Goal: Task Accomplishment & Management: Use online tool/utility

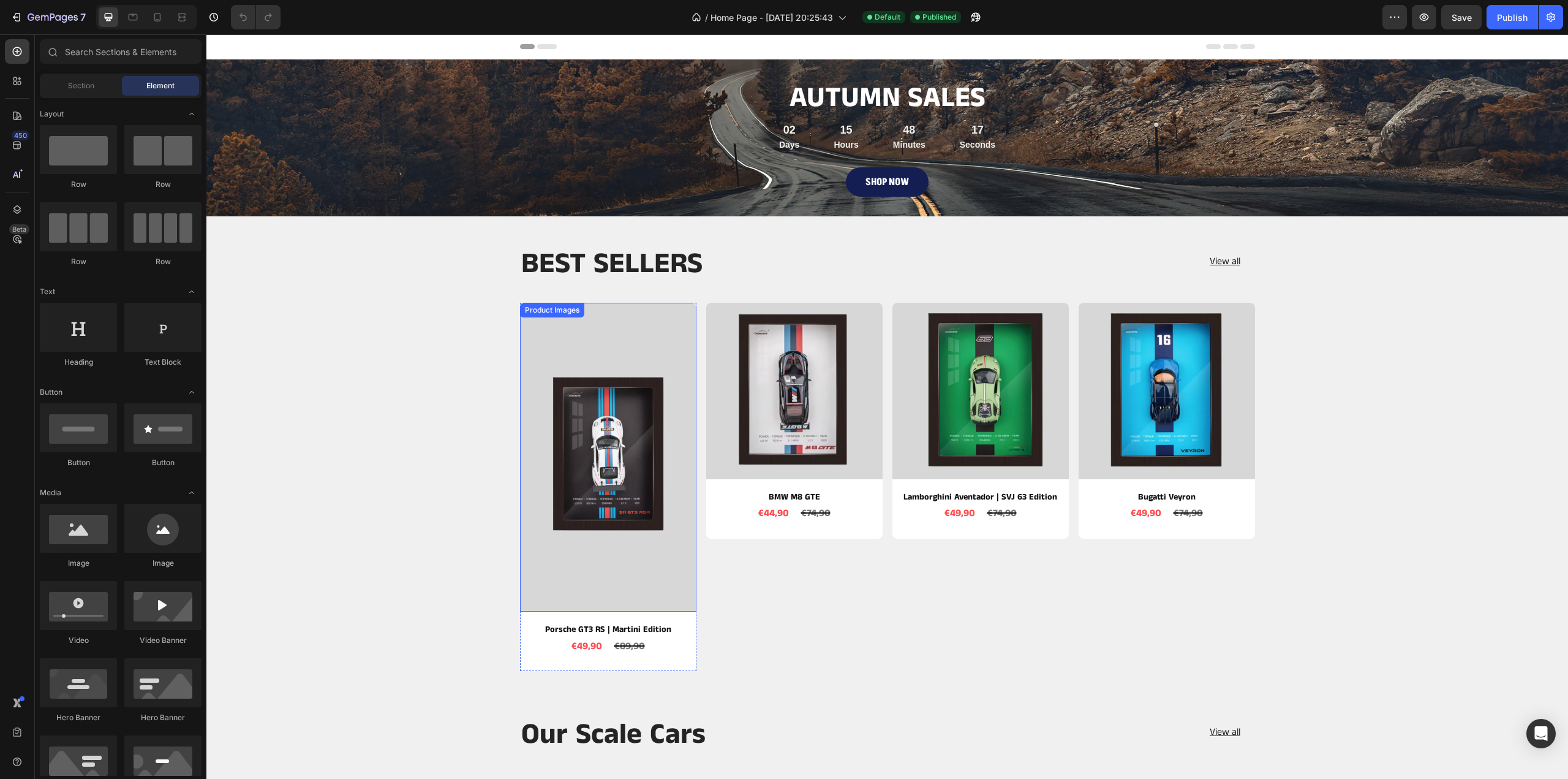
click at [577, 360] on img at bounding box center [608, 457] width 176 height 309
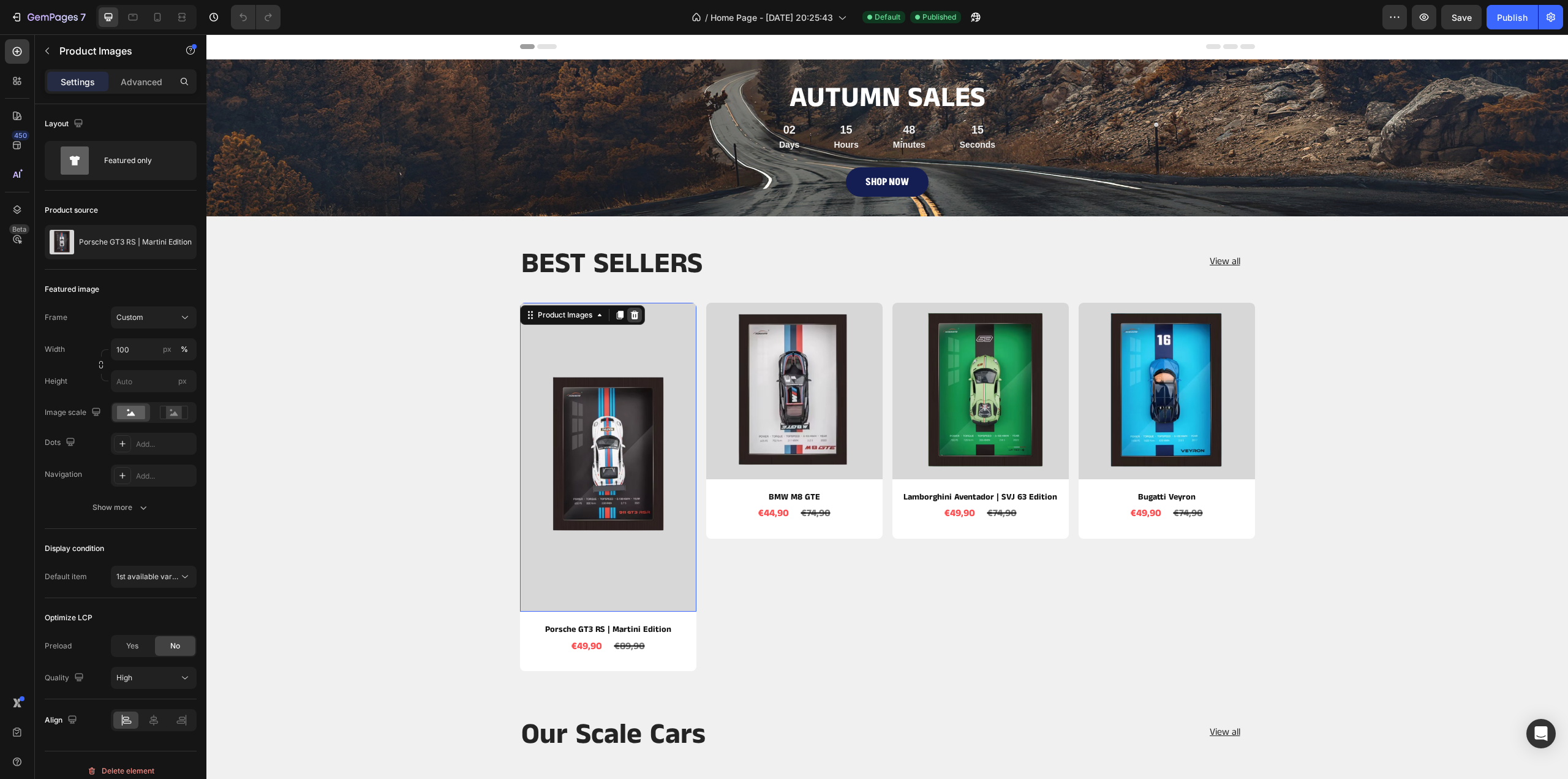
click at [630, 316] on icon at bounding box center [635, 315] width 10 height 10
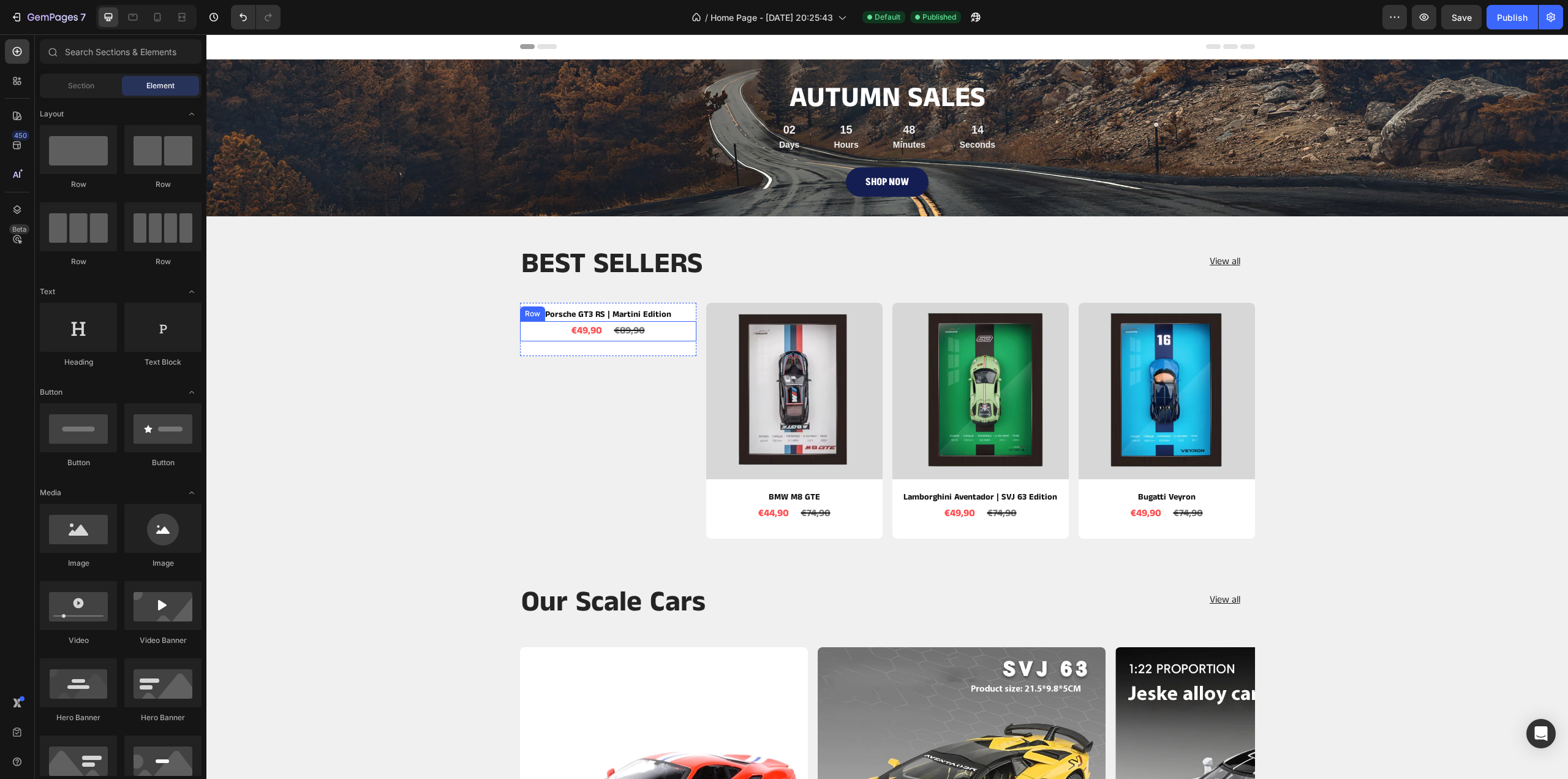
click at [660, 341] on div "€49,90 Product Price Product Price €89,90 Product Price Product Price Row" at bounding box center [608, 331] width 176 height 20
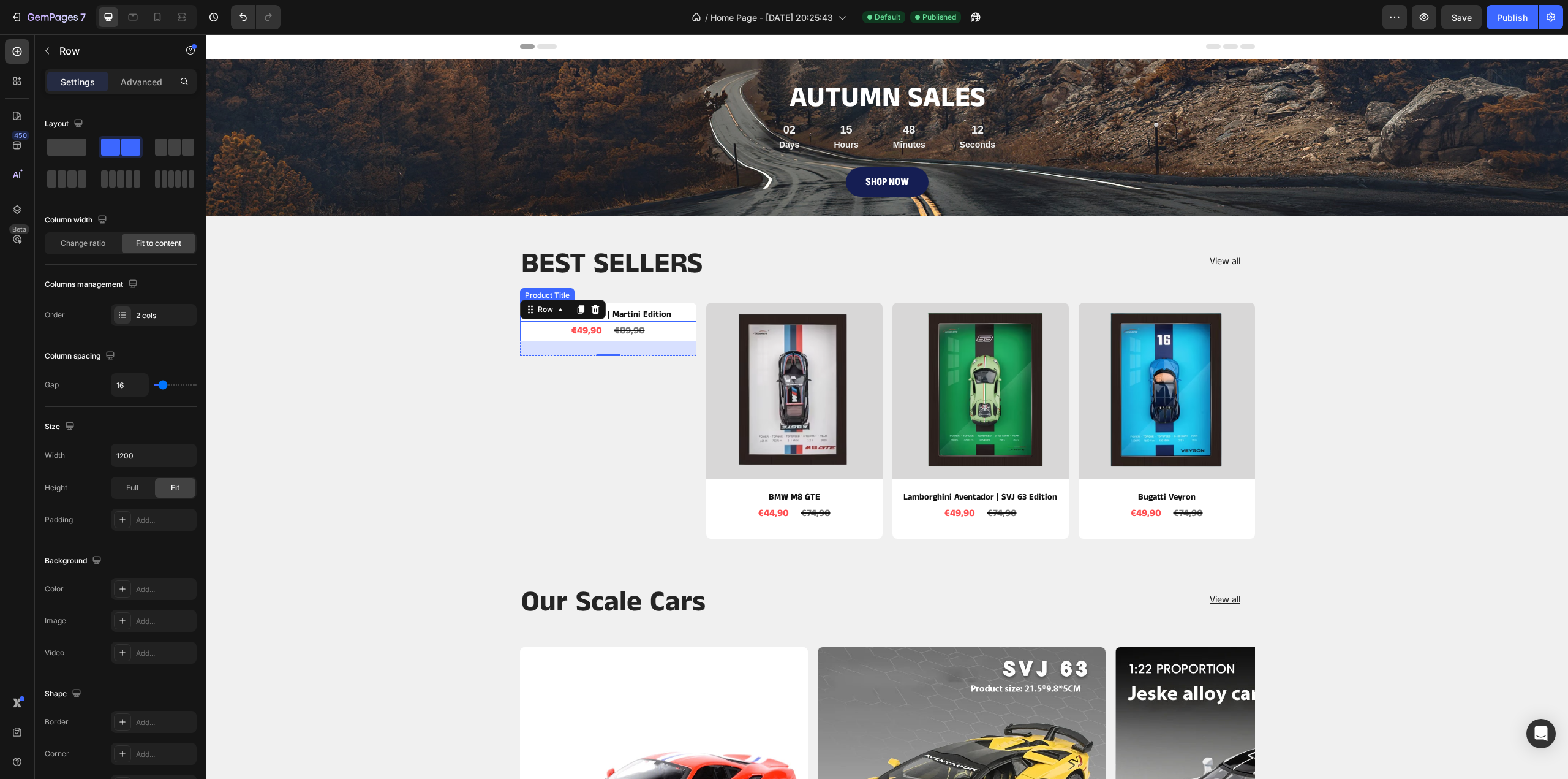
click at [669, 307] on h2 "Porsche GT3 RS | Martini Edition" at bounding box center [608, 314] width 176 height 13
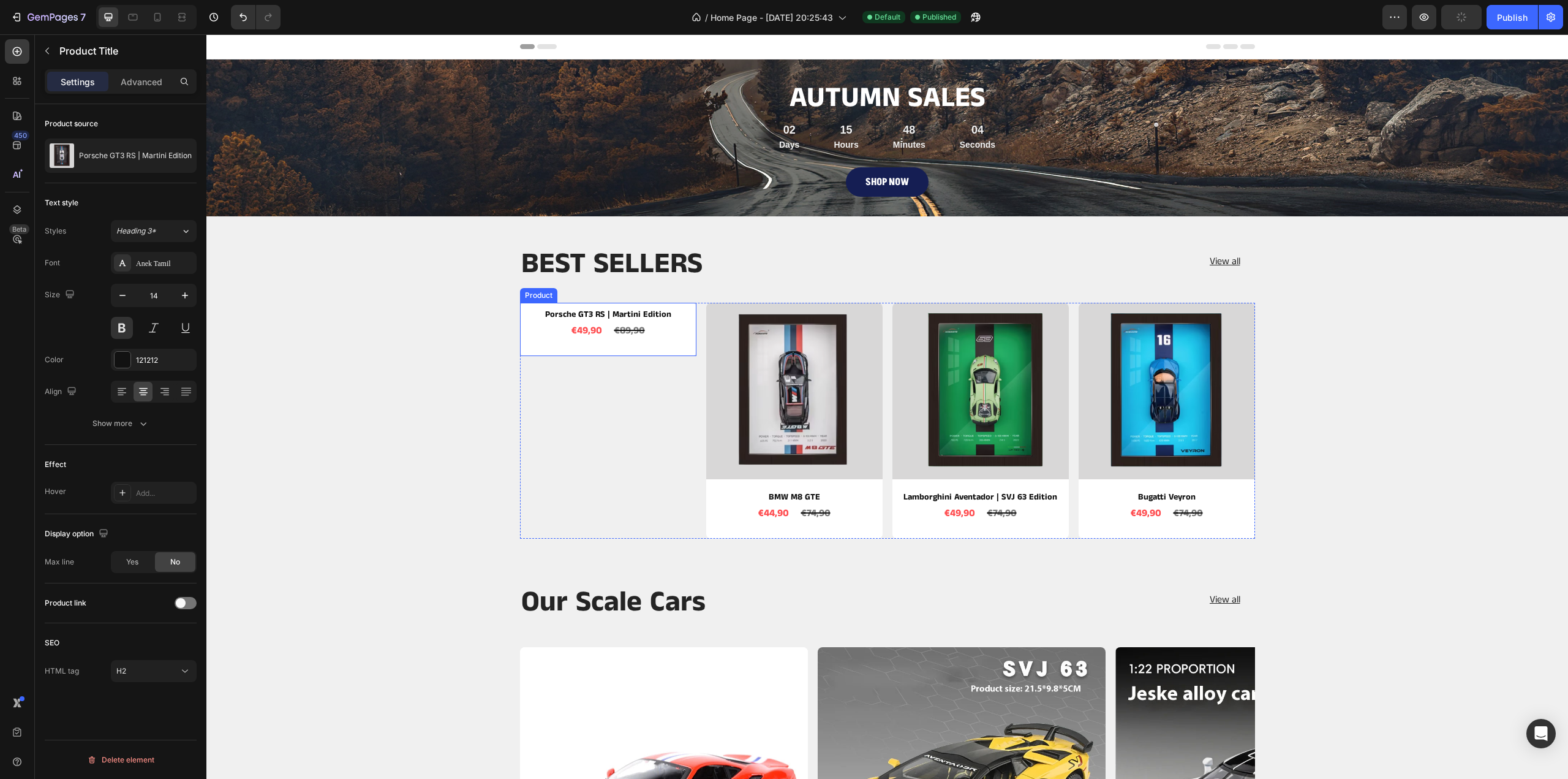
click at [669, 350] on div "Porsche GT3 RS | Martini Edition Product Title €49,90 Product Price Product Pri…" at bounding box center [608, 329] width 176 height 54
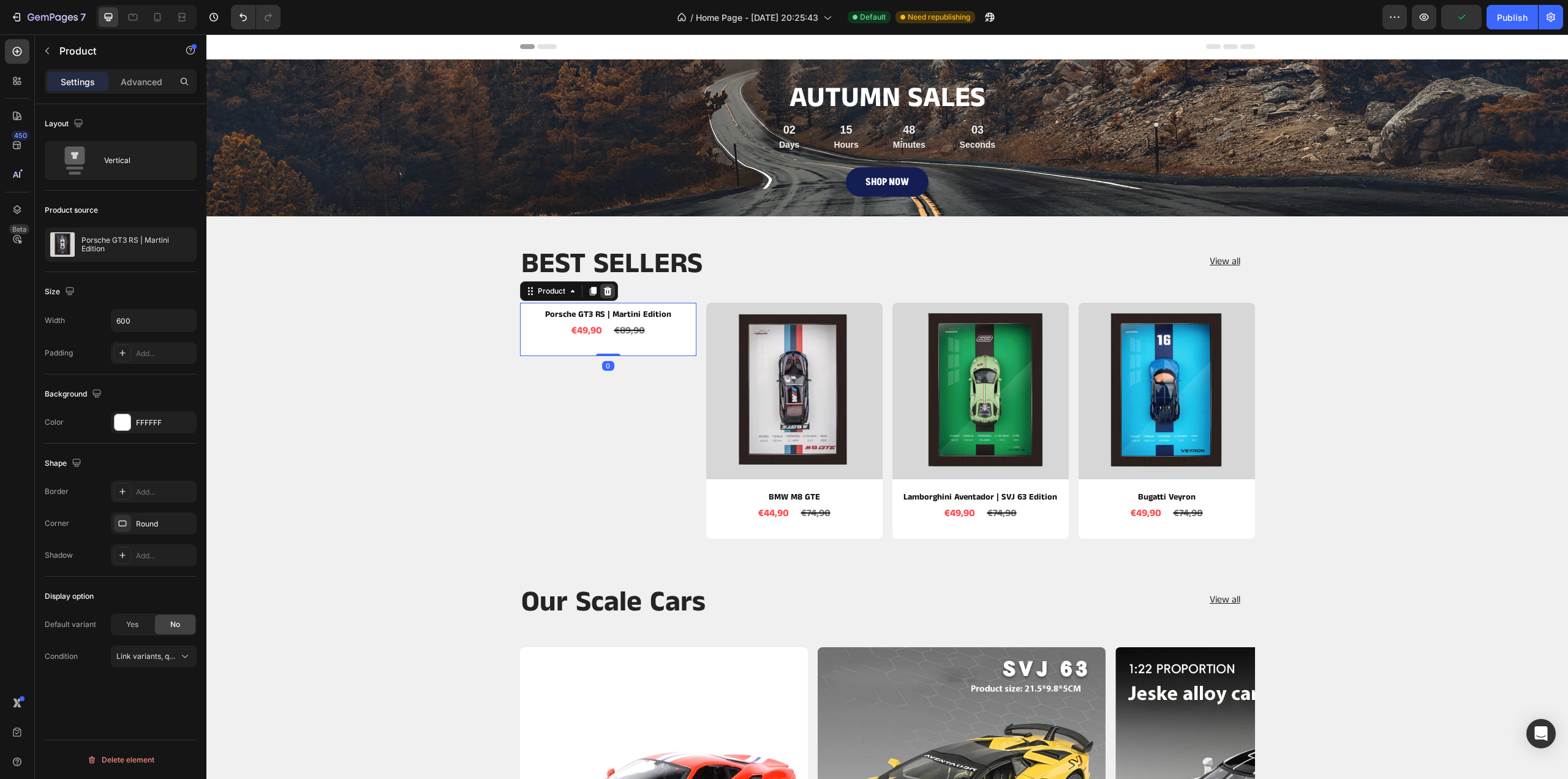
click at [603, 288] on icon at bounding box center [607, 291] width 8 height 8
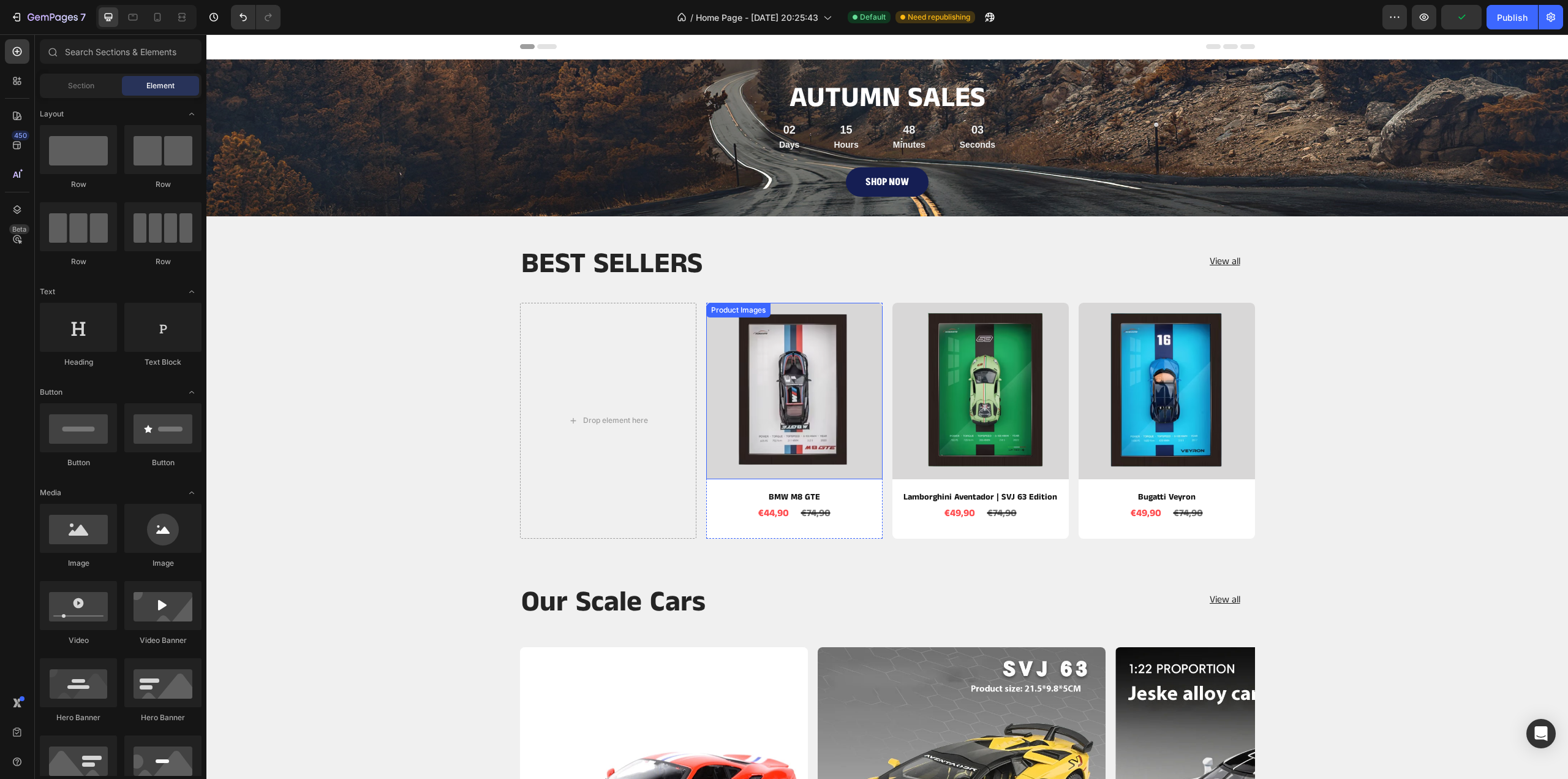
click at [784, 363] on img at bounding box center [794, 391] width 176 height 176
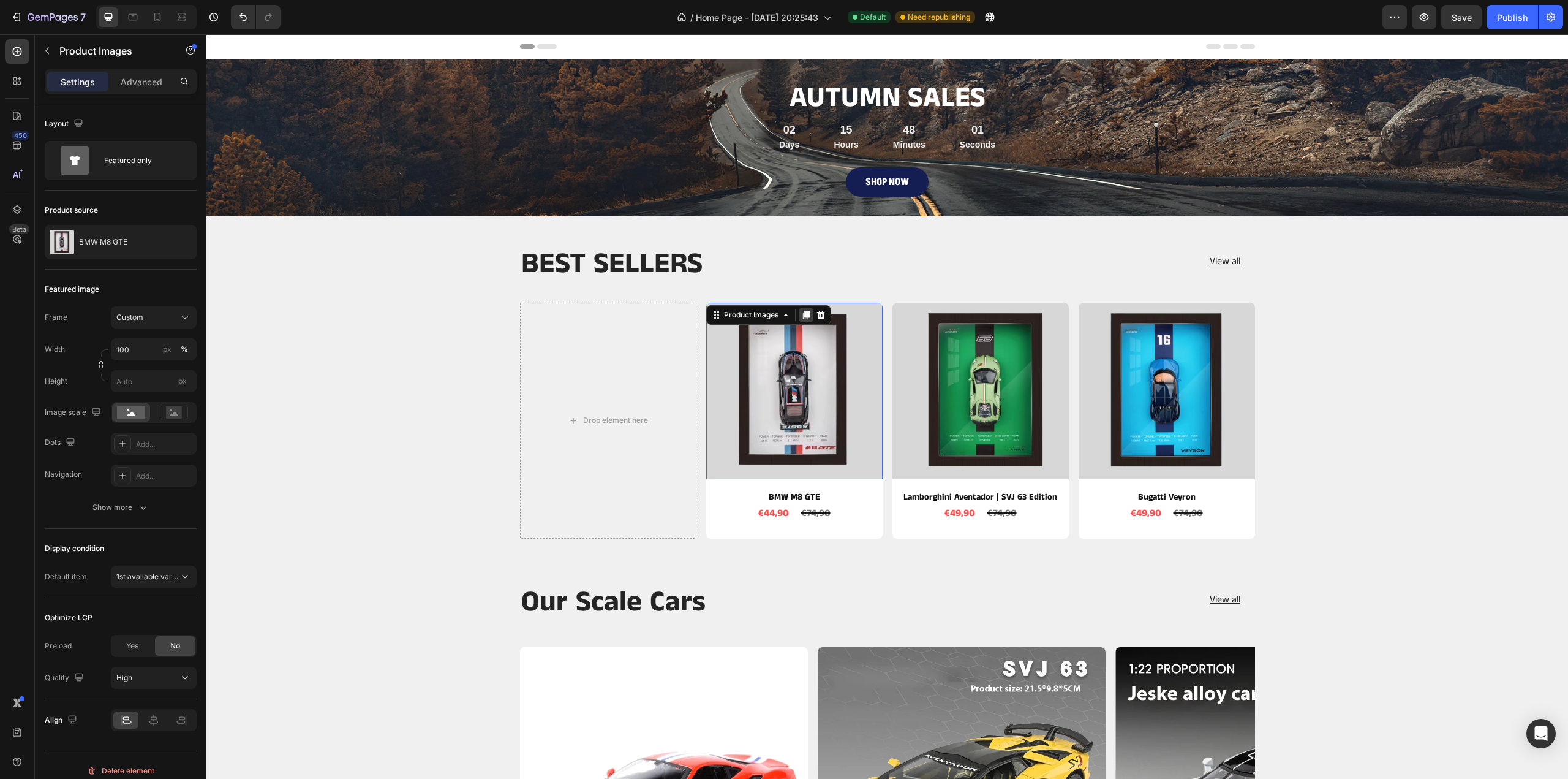
click at [805, 321] on div at bounding box center [805, 314] width 15 height 15
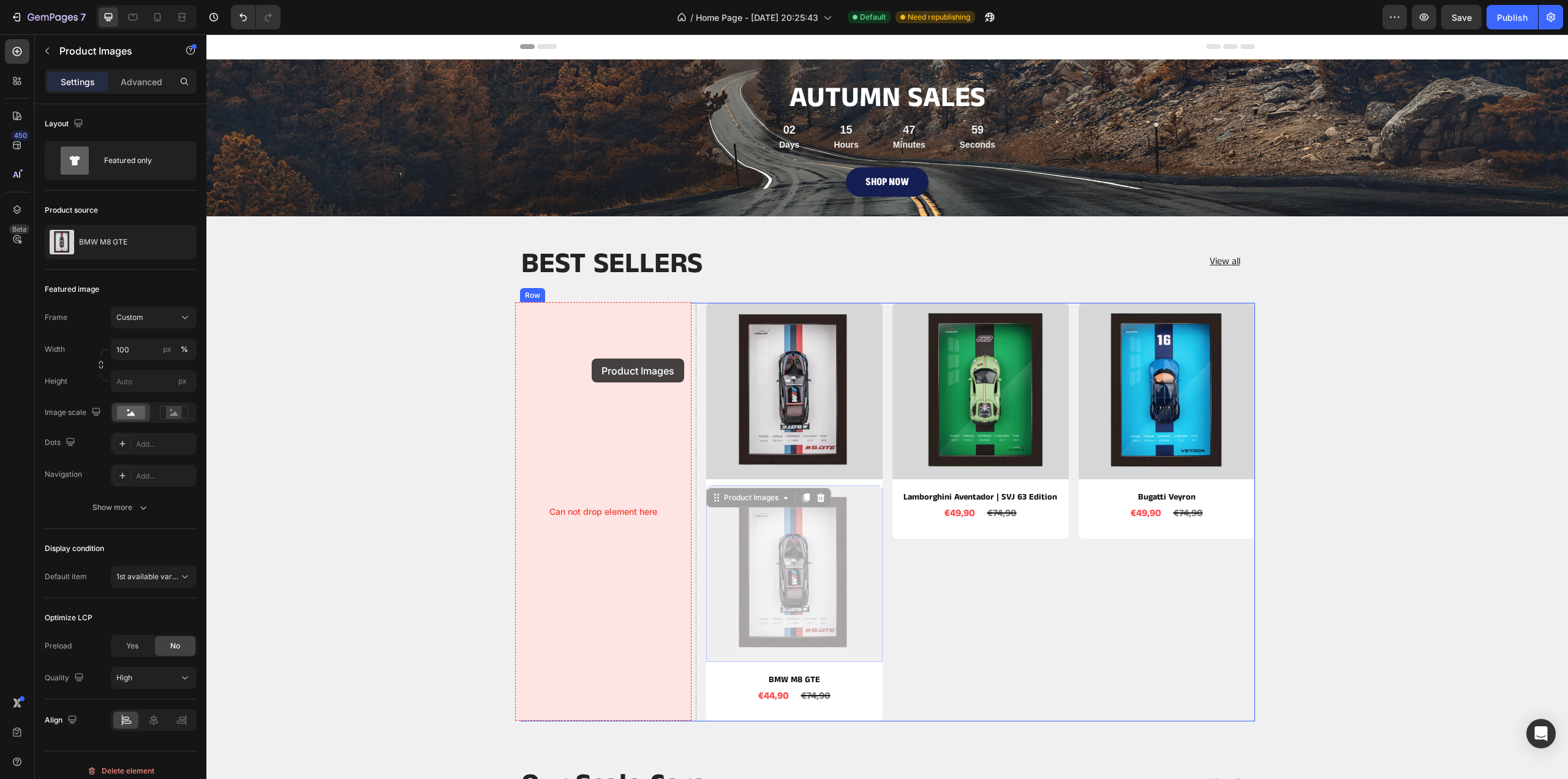
drag, startPoint x: 729, startPoint y: 502, endPoint x: 592, endPoint y: 358, distance: 198.8
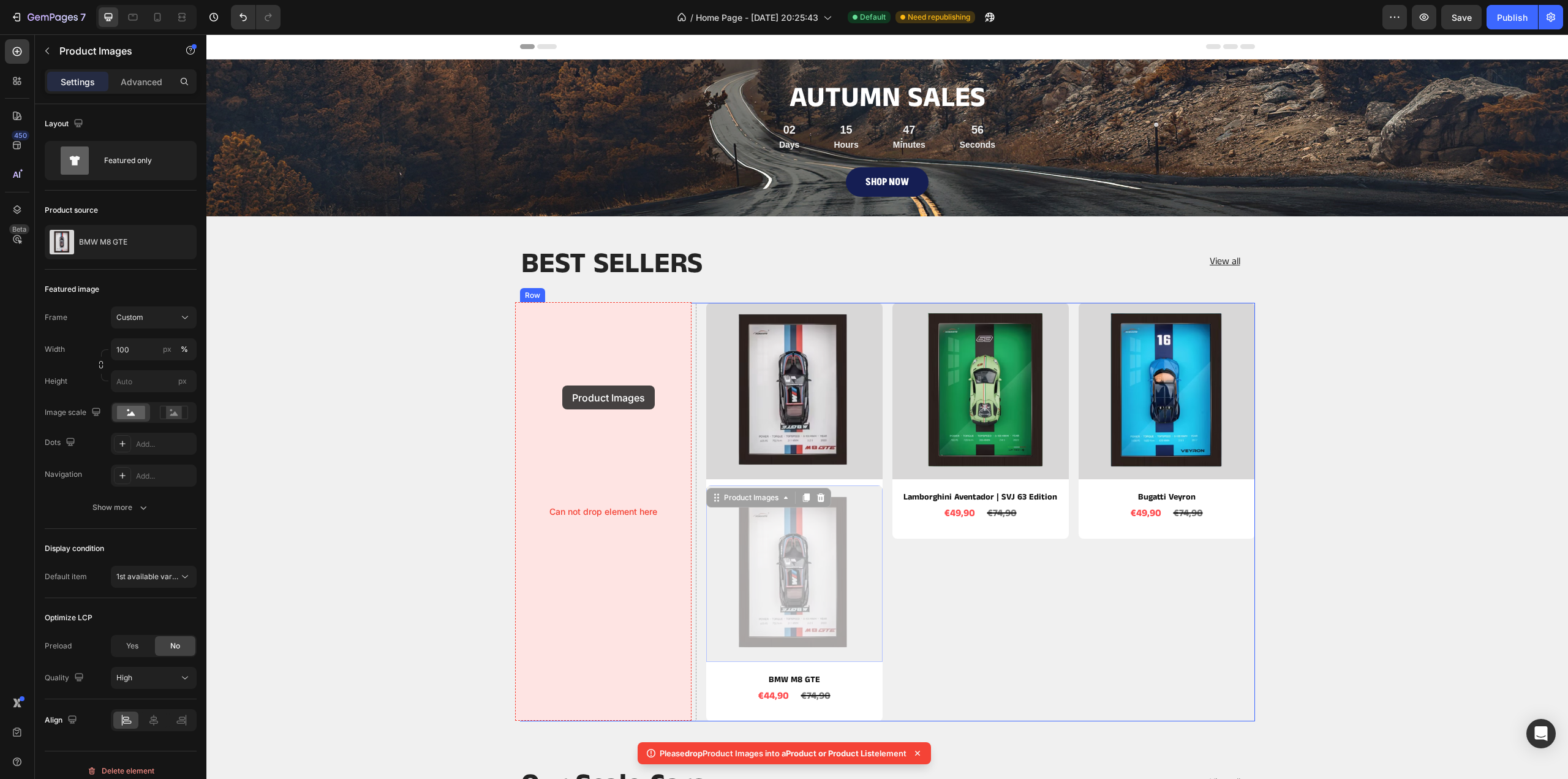
drag, startPoint x: 714, startPoint y: 498, endPoint x: 564, endPoint y: 377, distance: 192.7
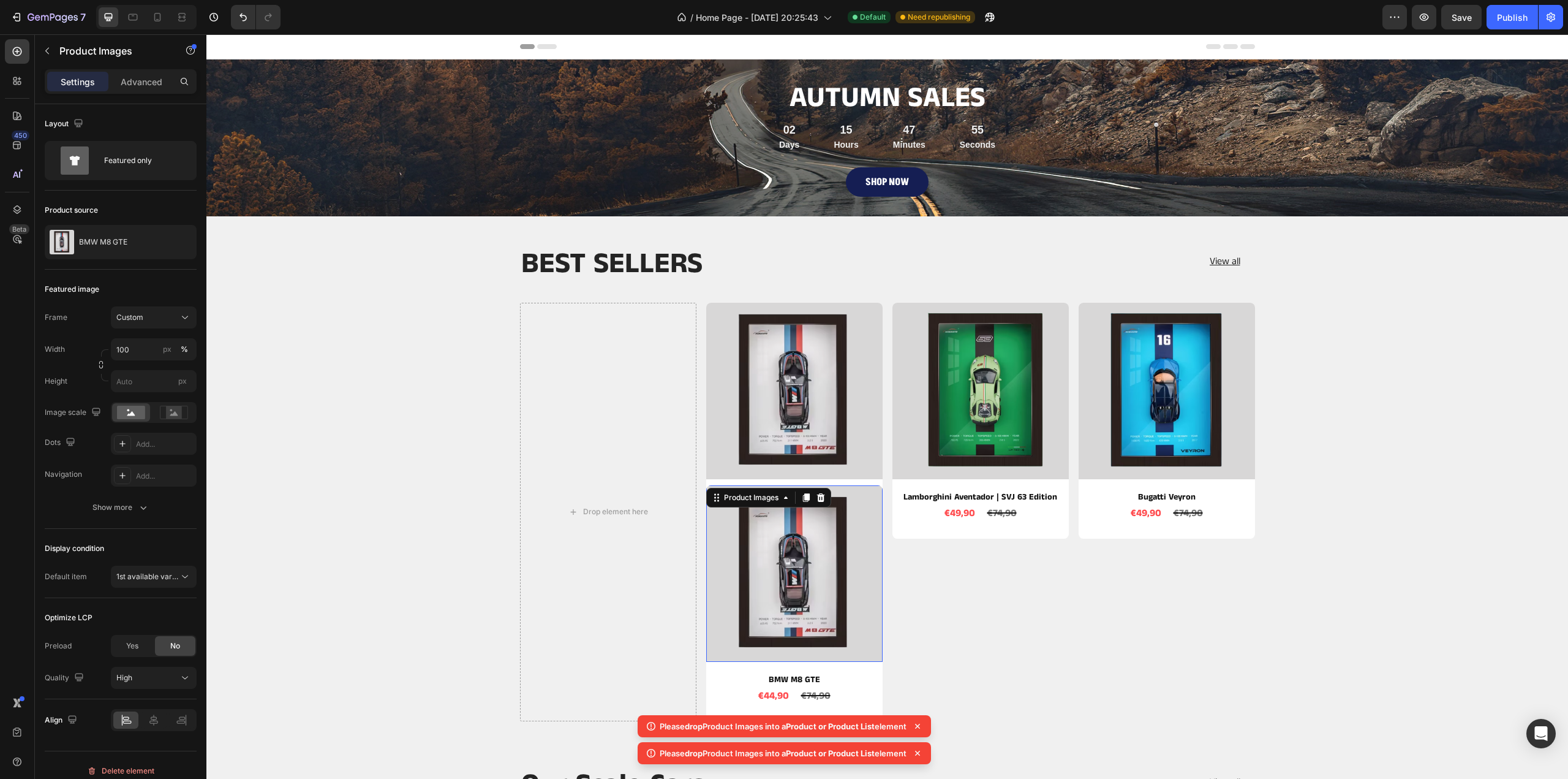
scroll to position [123, 0]
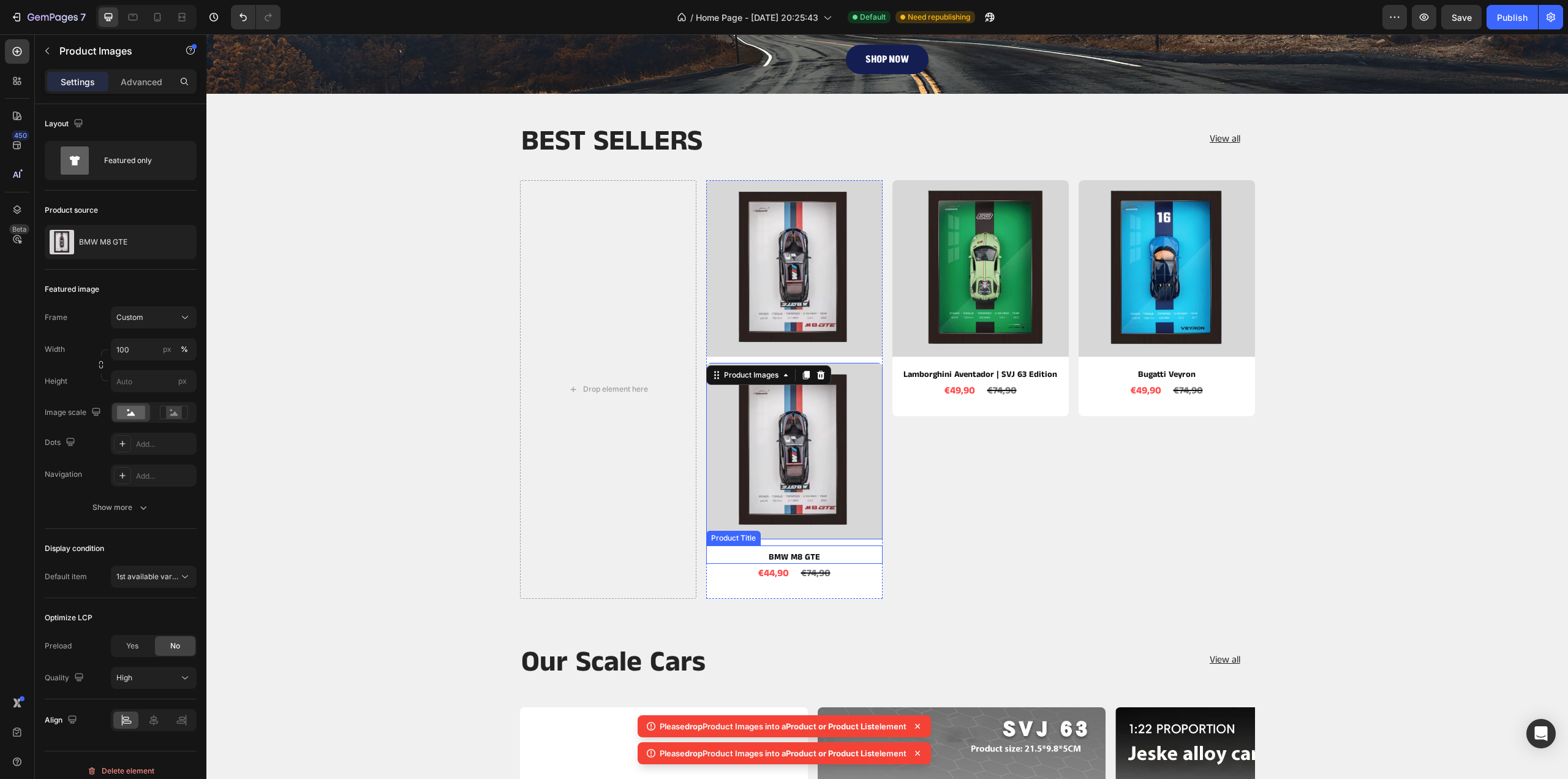
click at [954, 561] on div "Product Images Lamborghini Aventador | SVJ 63 Edition Product Title €49,90 Prod…" at bounding box center [980, 390] width 176 height 419
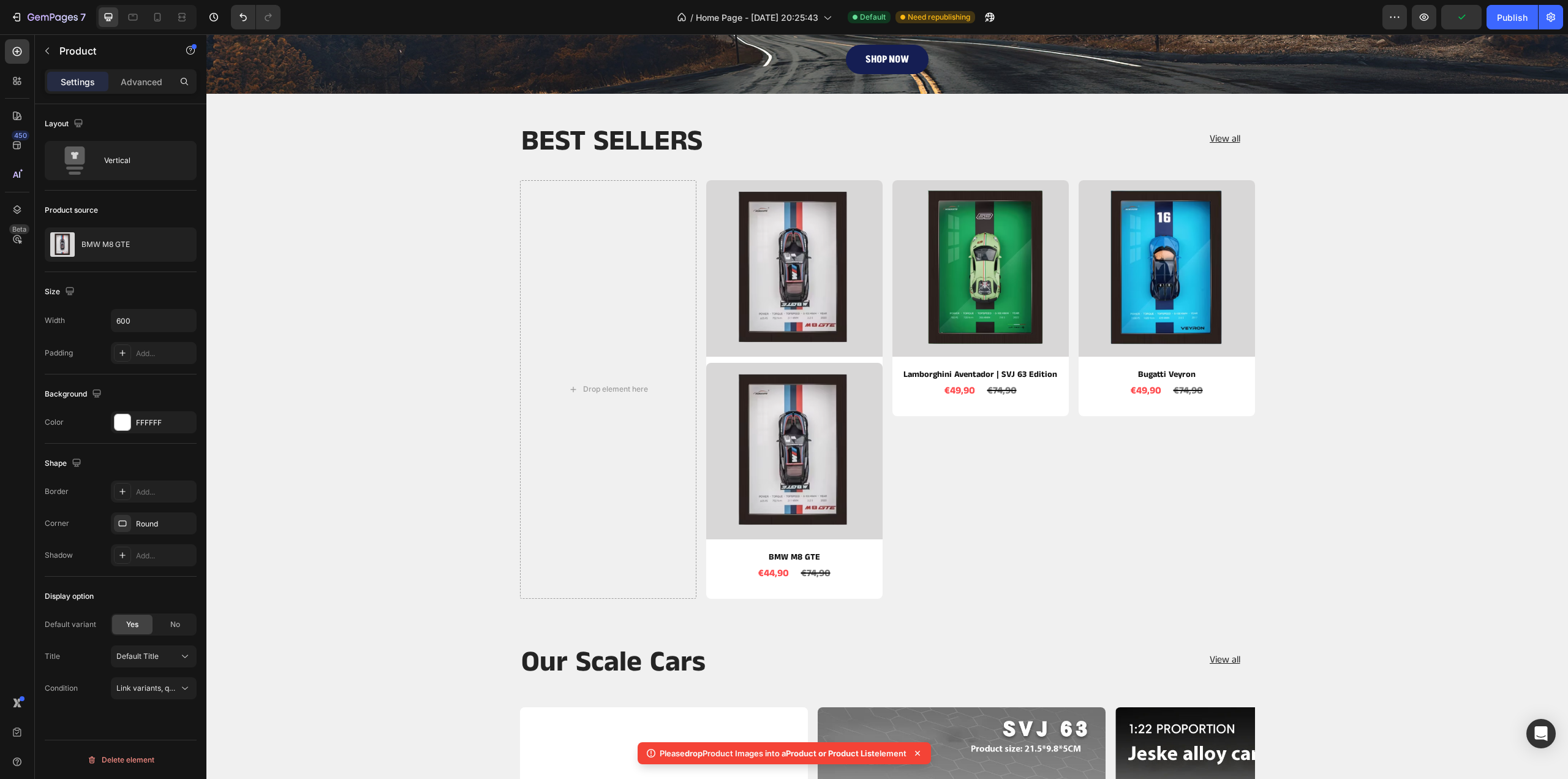
click at [722, 593] on div "Product Images Product Images BMW M8 GTE Product Title €44,90 Product Price Pro…" at bounding box center [794, 390] width 176 height 419
click at [871, 543] on div "Product Images Product Images BMW M8 GTE Product Title €44,90 Product Price Pro…" at bounding box center [794, 390] width 176 height 419
click at [866, 570] on div "€44,90 Product Price Product Price €74,90 Product Price Product Price Row" at bounding box center [794, 574] width 176 height 20
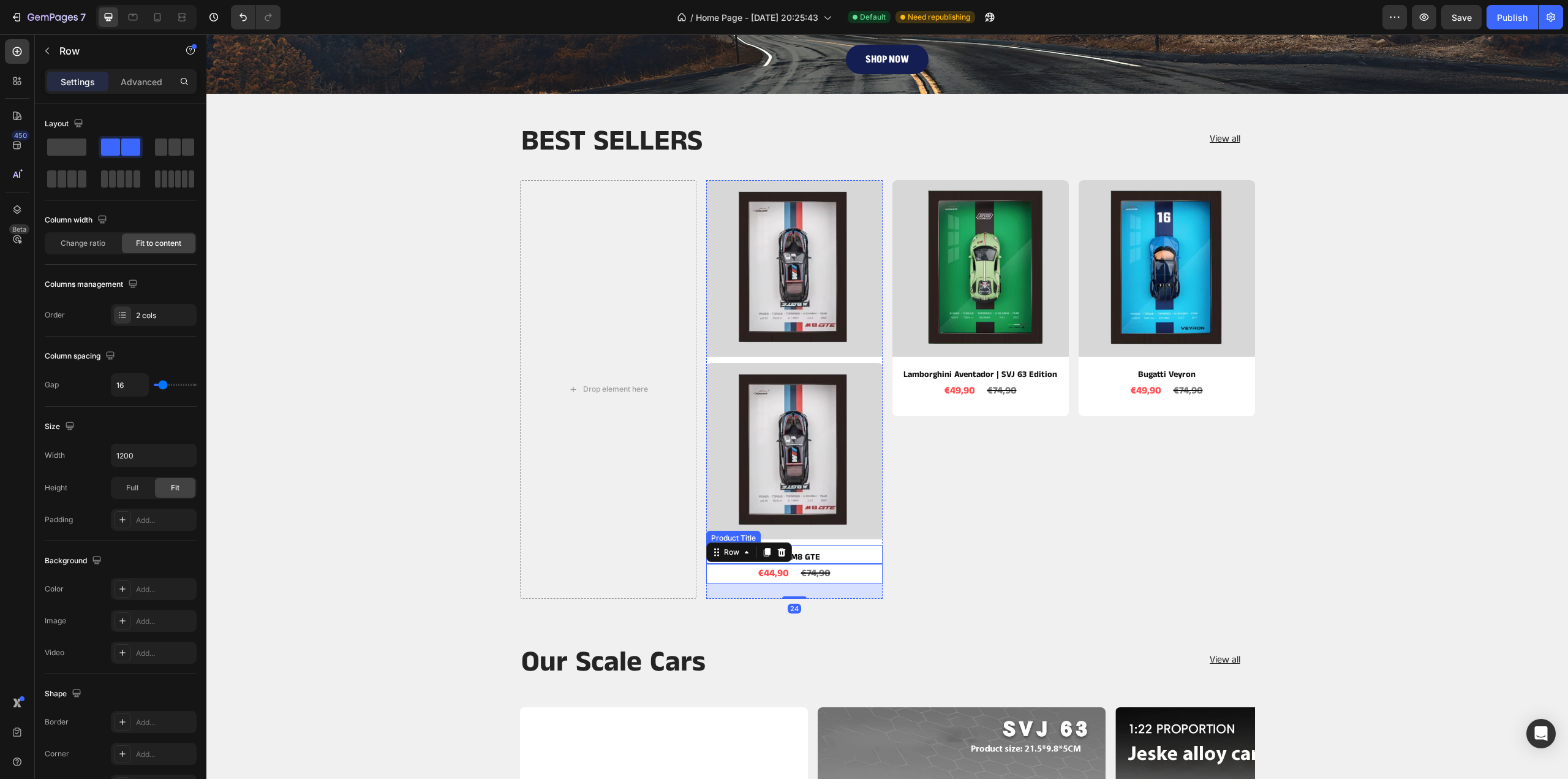
click at [855, 549] on div "BMW M8 GTE Product Title" at bounding box center [794, 555] width 176 height 18
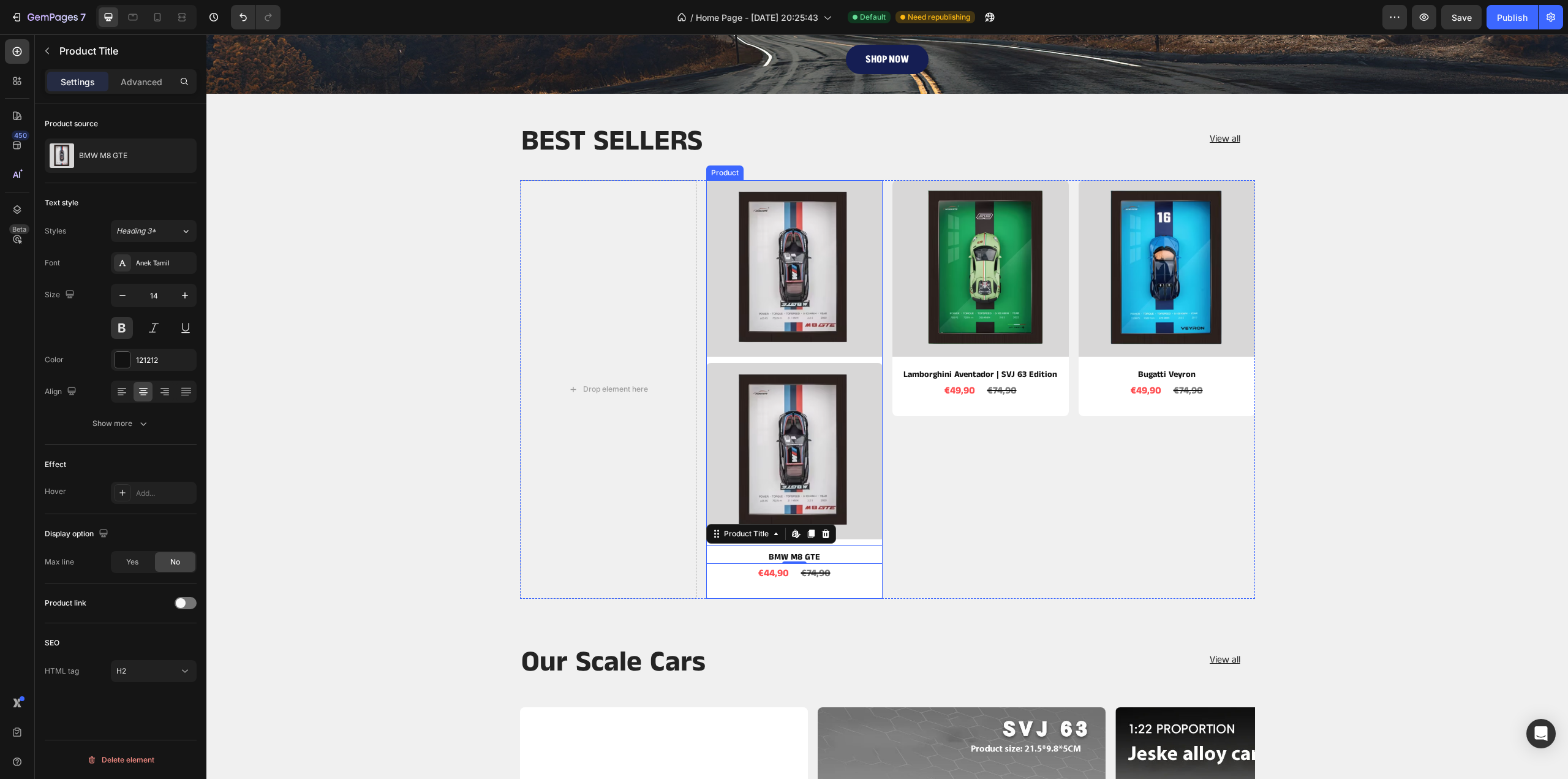
click at [860, 541] on div "Product Images Product Images BMW M8 GTE Product Title Edit content in Shopify …" at bounding box center [794, 390] width 176 height 419
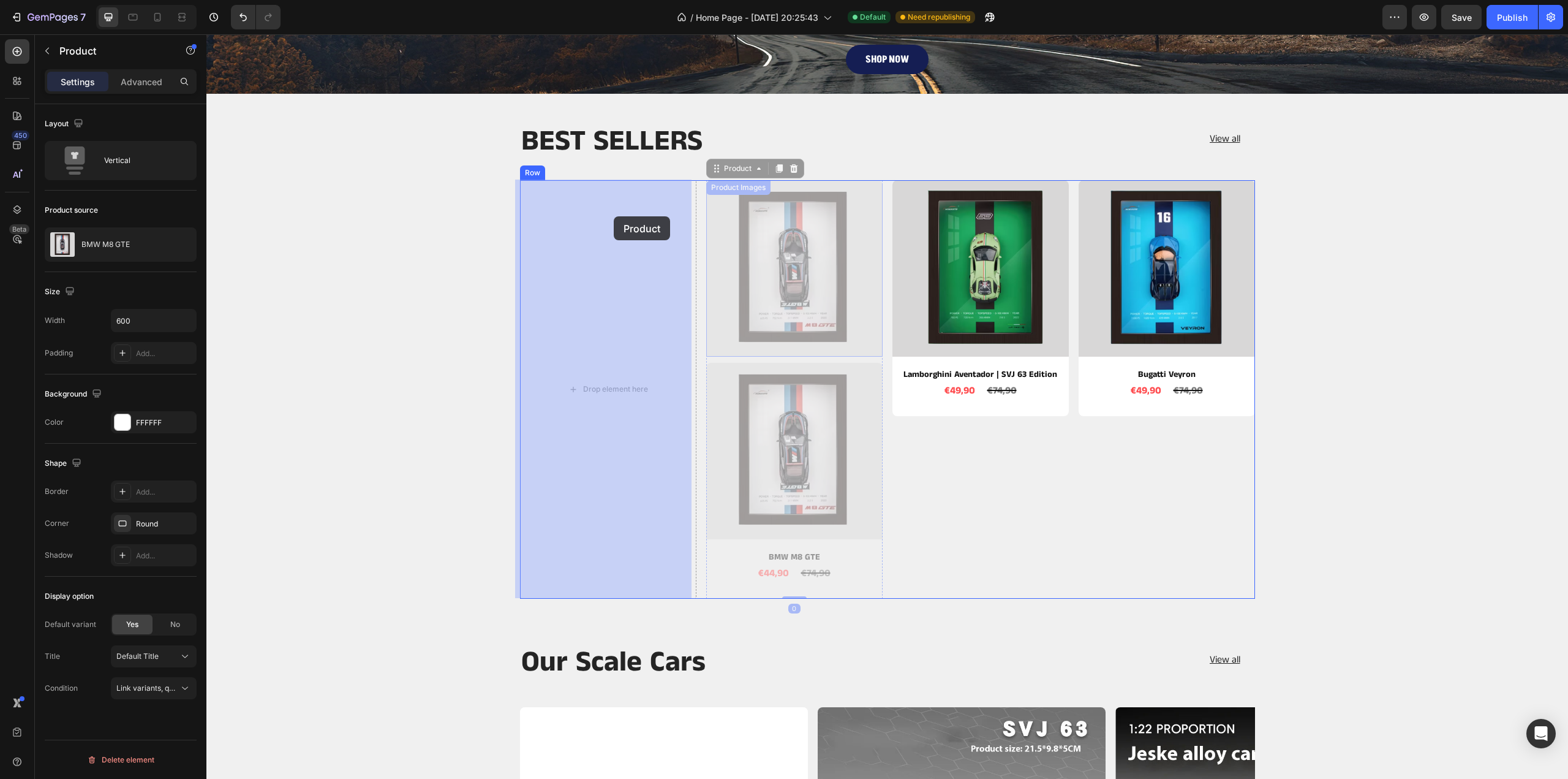
drag, startPoint x: 712, startPoint y: 173, endPoint x: 614, endPoint y: 216, distance: 107.0
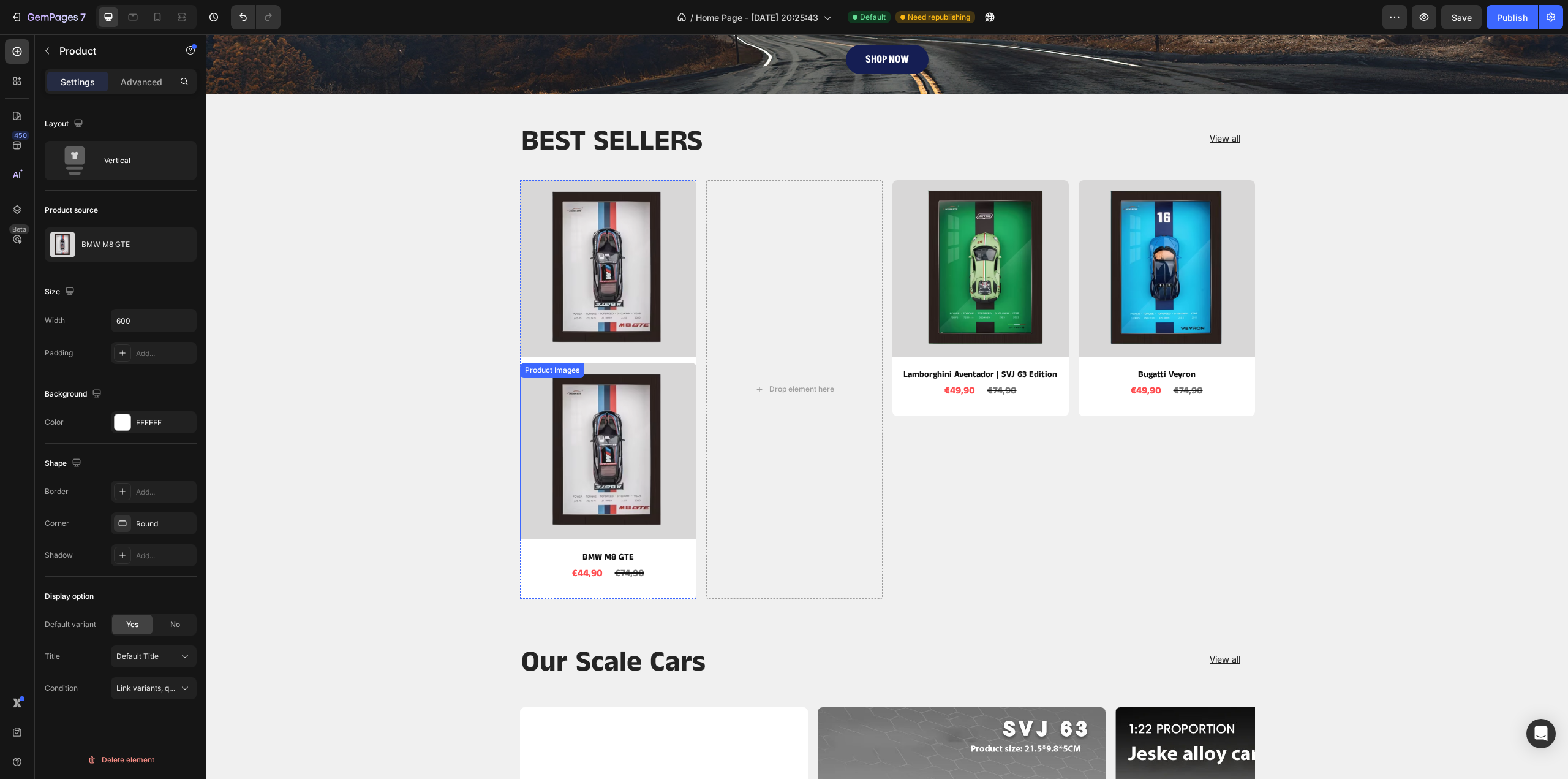
click at [570, 384] on img at bounding box center [608, 451] width 176 height 176
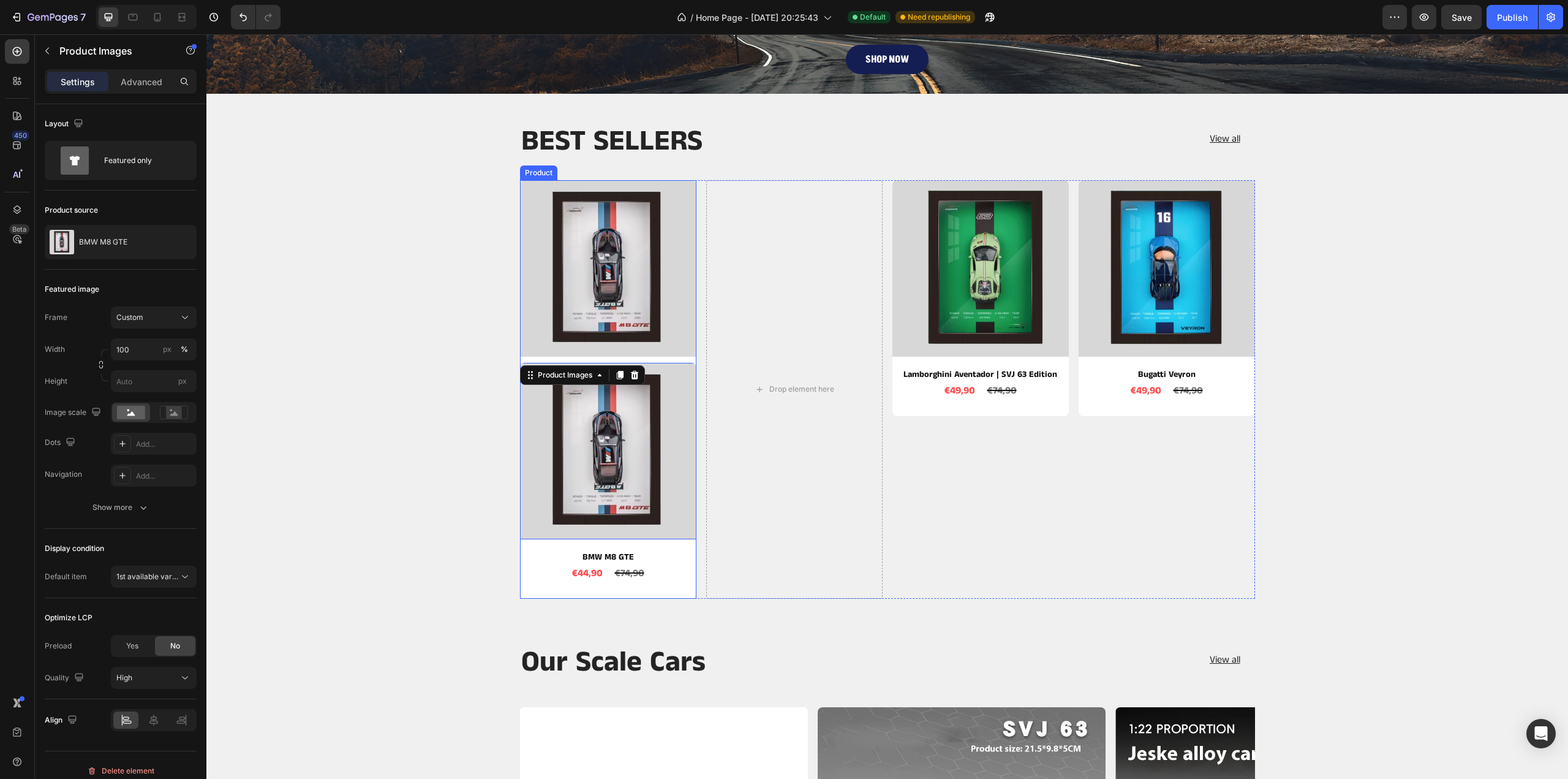
click at [532, 589] on div "Product Images Product Images 10 BMW M8 GTE Product Title €44,90 Product Price …" at bounding box center [608, 390] width 176 height 419
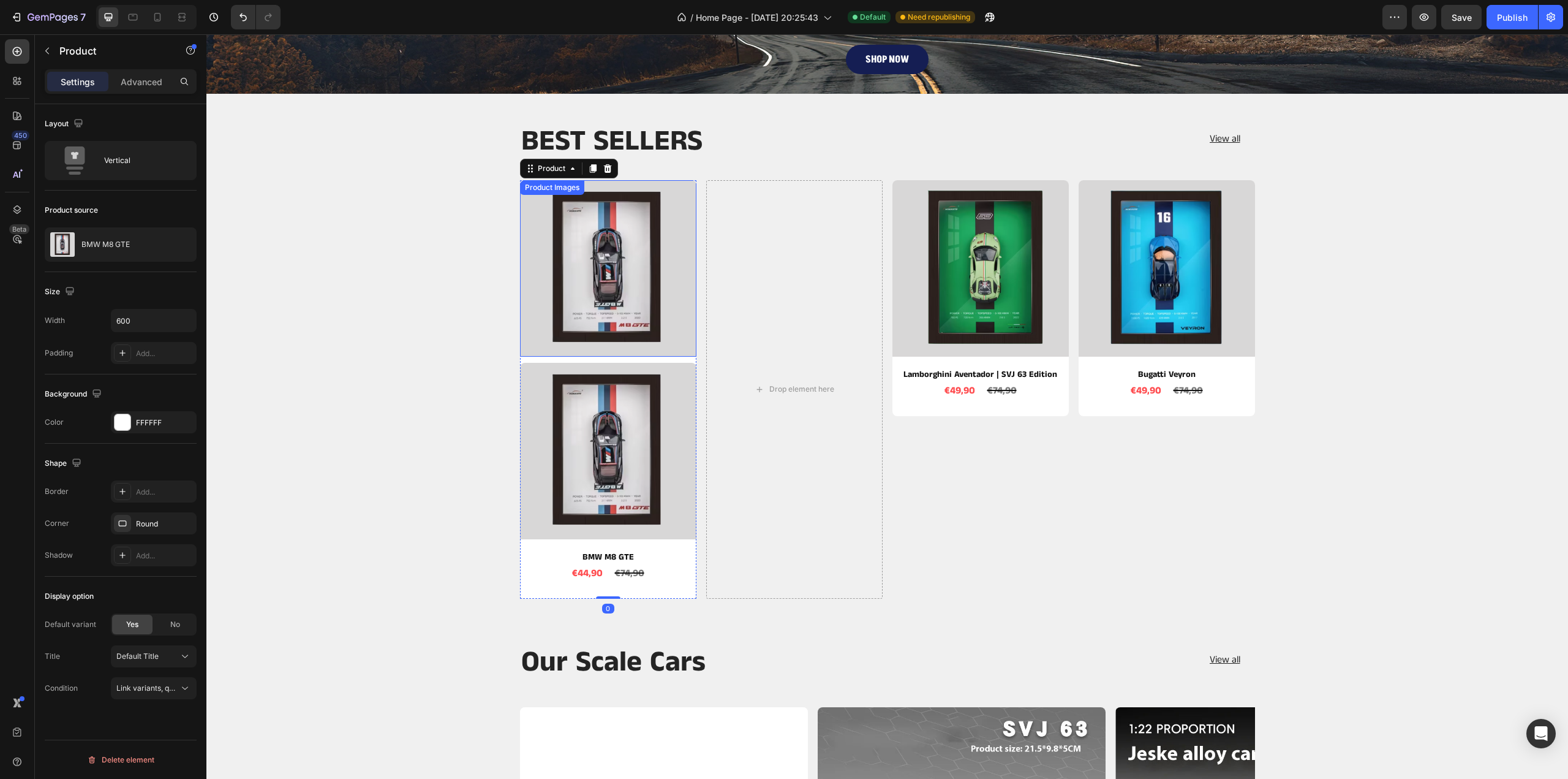
click at [542, 293] on img at bounding box center [608, 269] width 176 height 176
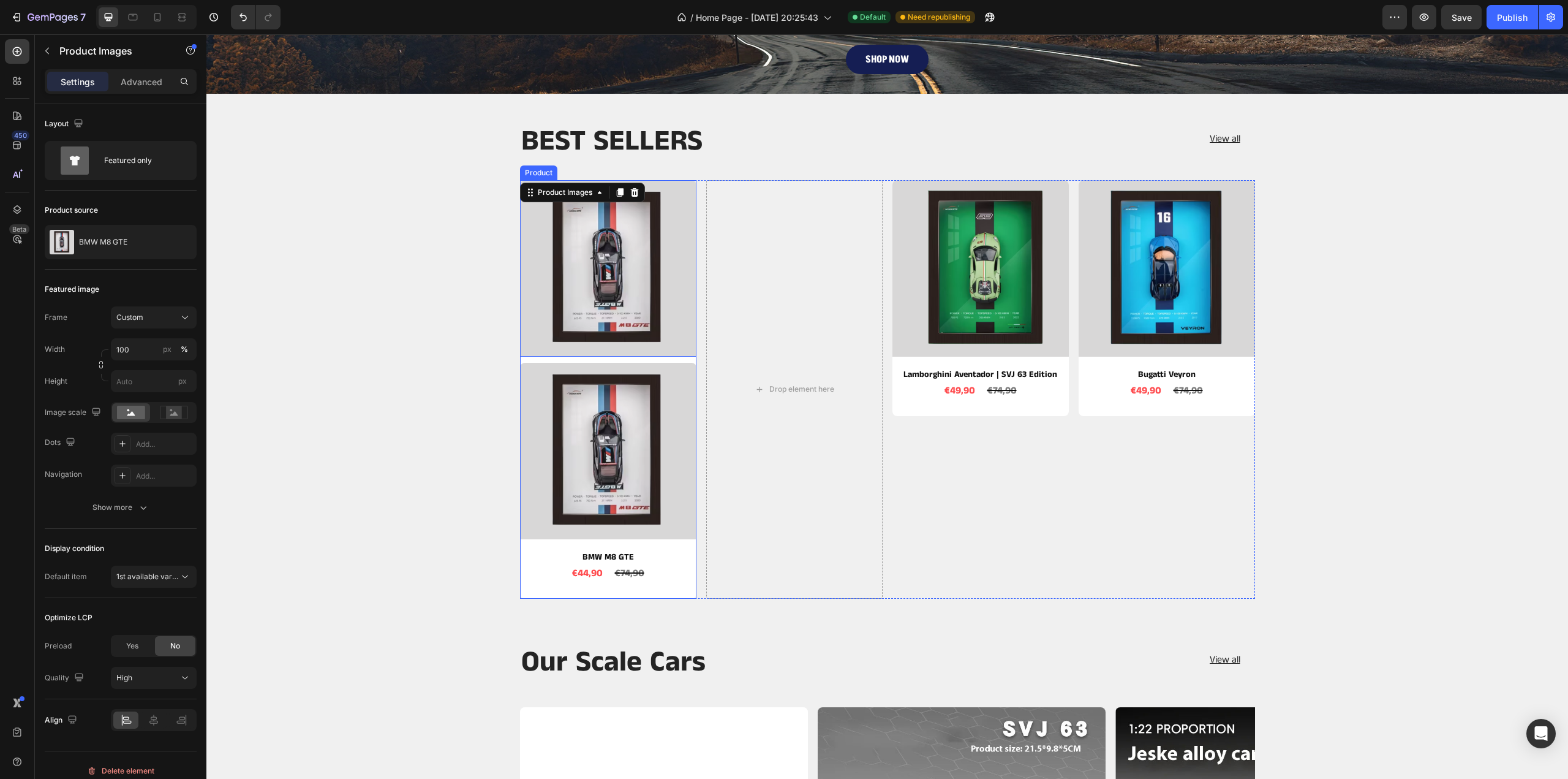
click at [564, 358] on div "Product Images 10 Product Images BMW M8 GTE Product Title €44,90 Product Price …" at bounding box center [608, 390] width 176 height 419
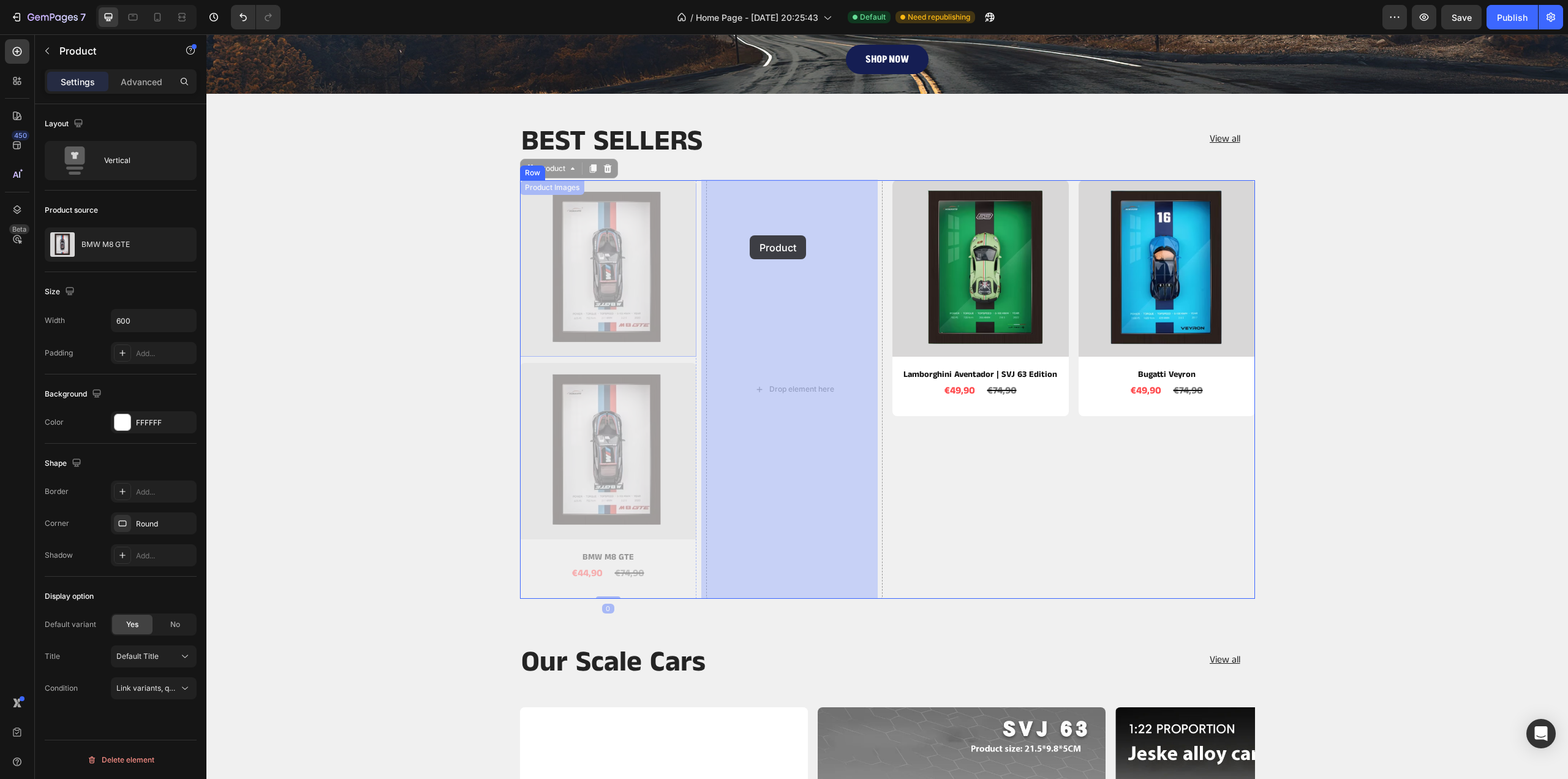
drag, startPoint x: 527, startPoint y: 171, endPoint x: 750, endPoint y: 235, distance: 232.0
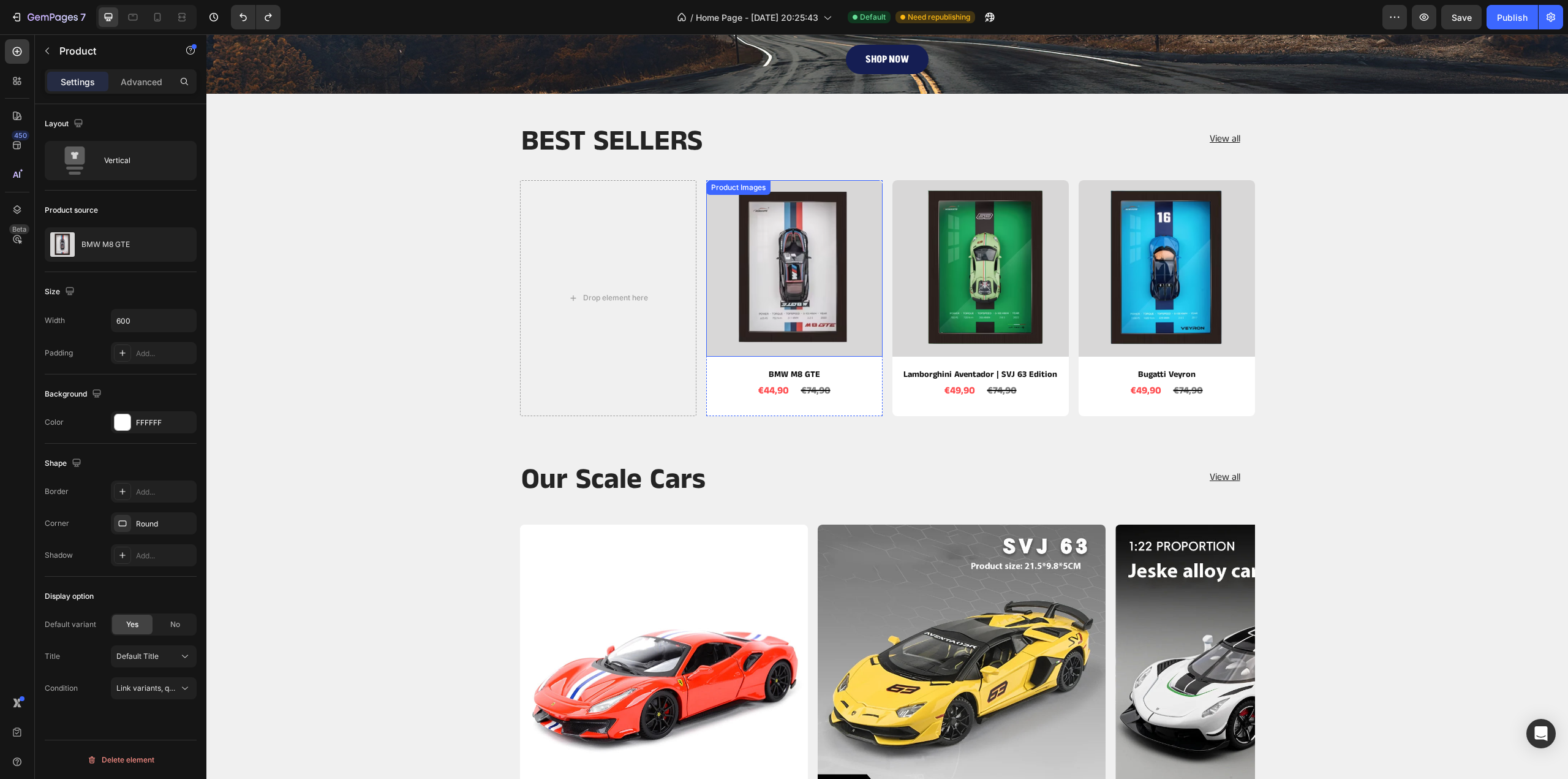
click at [811, 192] on img at bounding box center [794, 269] width 176 height 176
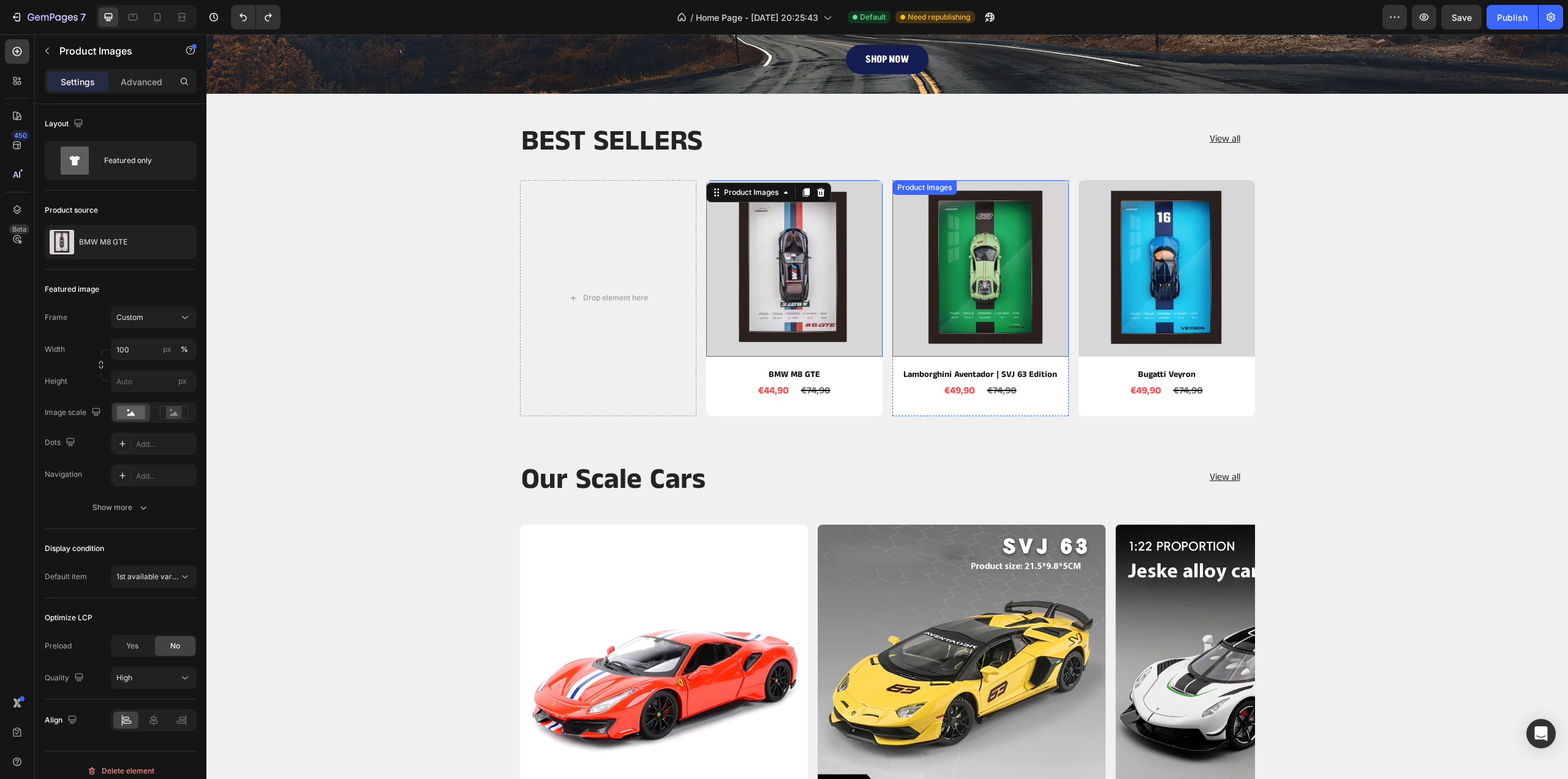
click at [1118, 216] on img at bounding box center [1167, 269] width 176 height 176
click at [1173, 195] on icon at bounding box center [1178, 192] width 10 height 10
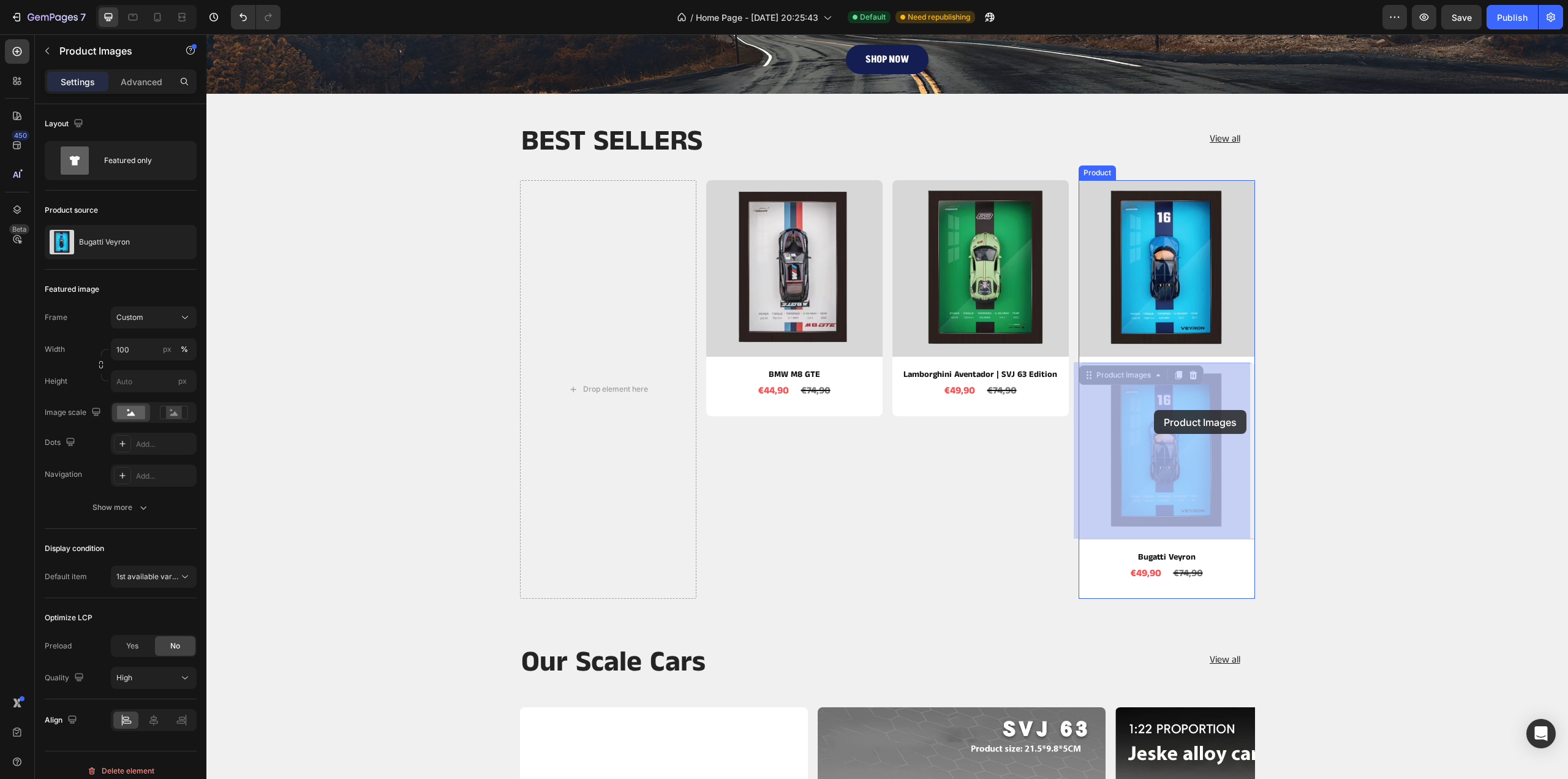
drag, startPoint x: 1112, startPoint y: 377, endPoint x: 1154, endPoint y: 409, distance: 52.8
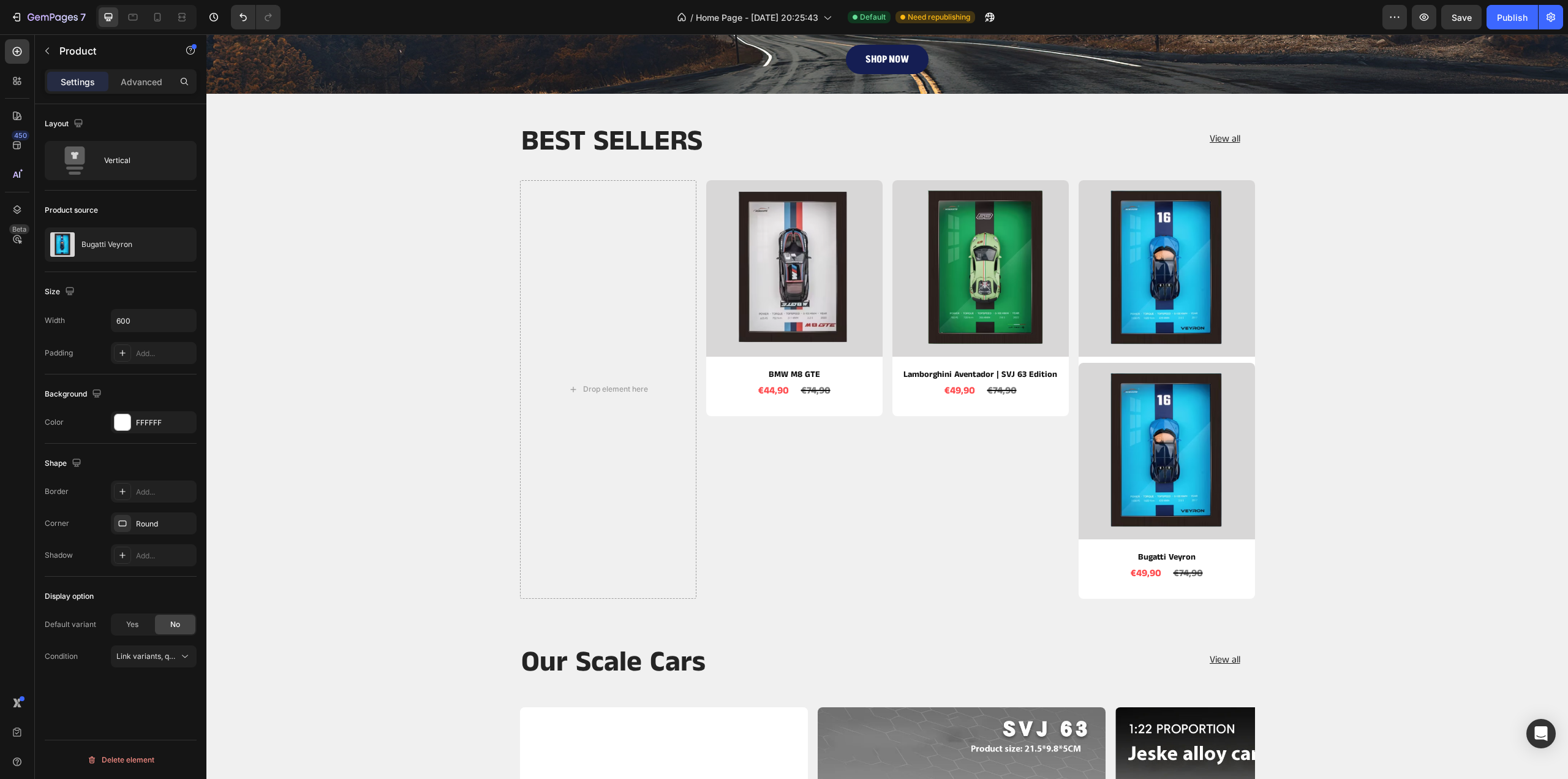
click at [1121, 588] on div "Product Images Product Images Bugatti Veyron Product Title €49,90 Product Price…" at bounding box center [1167, 390] width 176 height 419
click at [1099, 584] on div "Product Images Product Images Bugatti Veyron Product Title €49,90 Product Price…" at bounding box center [1167, 390] width 176 height 419
click at [1098, 592] on div "Product Images Product Images Bugatti Veyron Product Title €49,90 Product Price…" at bounding box center [1167, 390] width 176 height 419
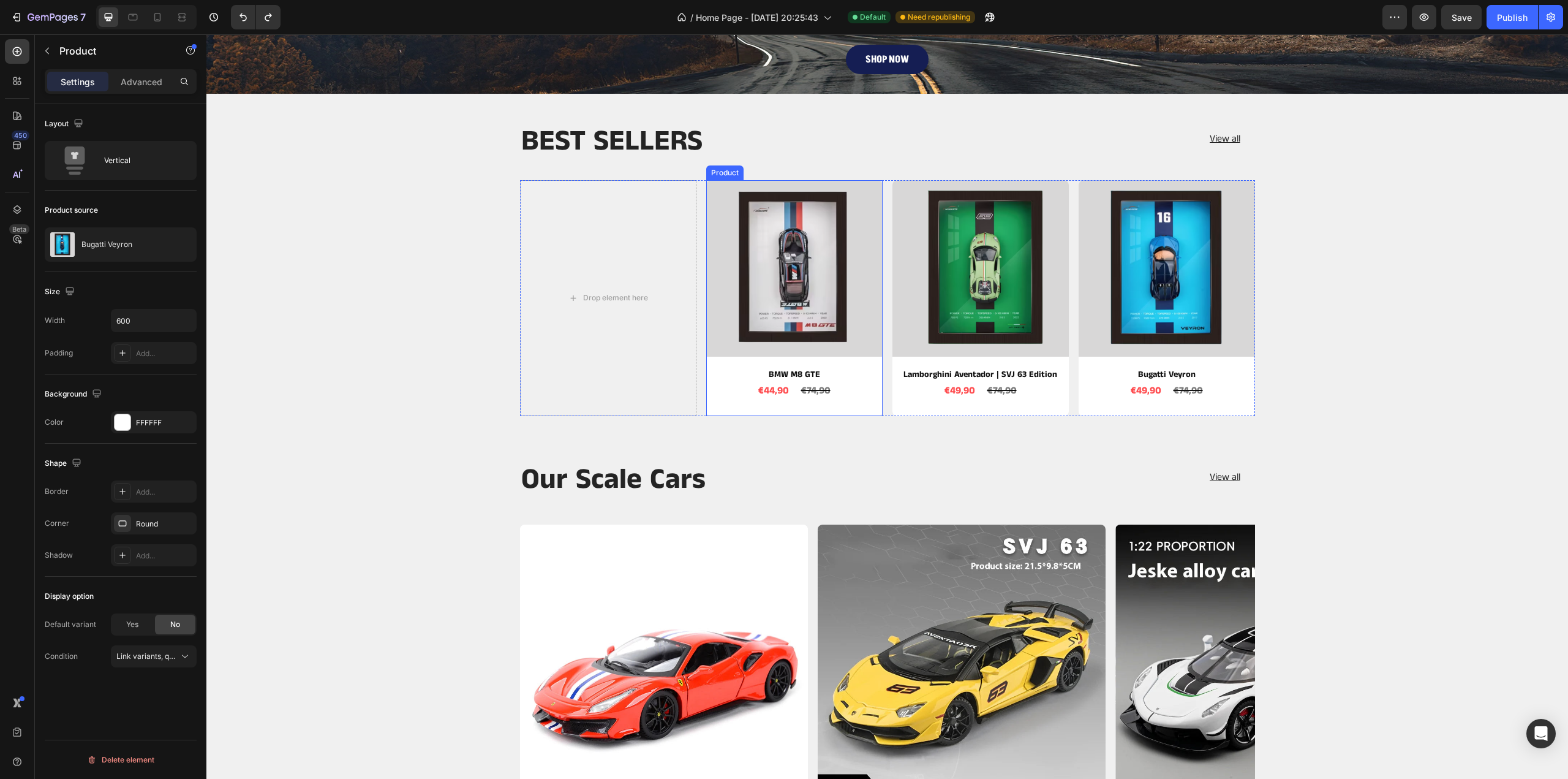
click at [868, 408] on div "Product Images BMW M8 GTE Product Title €44,90 Product Price Product Price €74,…" at bounding box center [794, 298] width 176 height 236
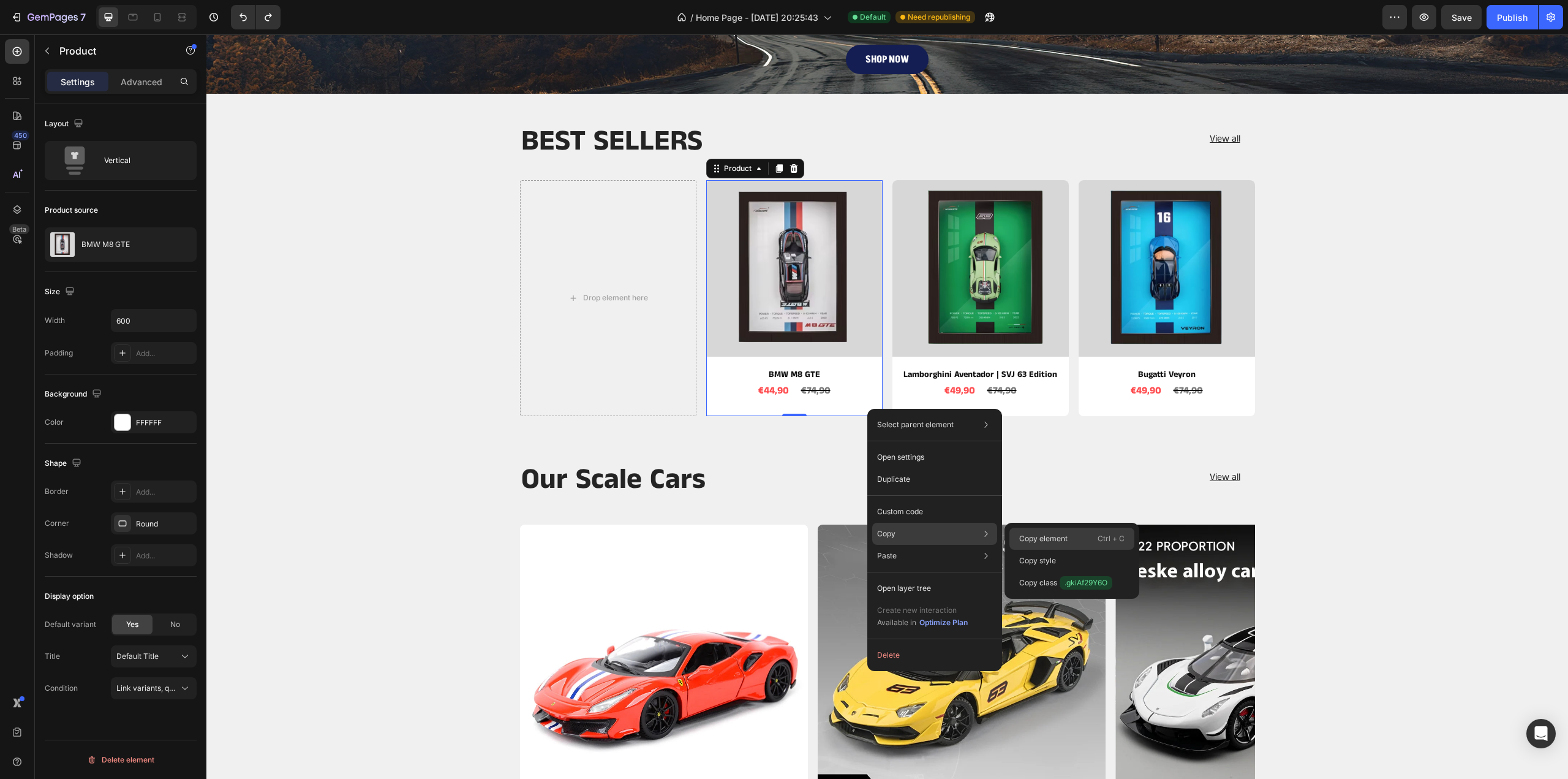
click at [1056, 544] on p "Copy element" at bounding box center [1043, 539] width 49 height 11
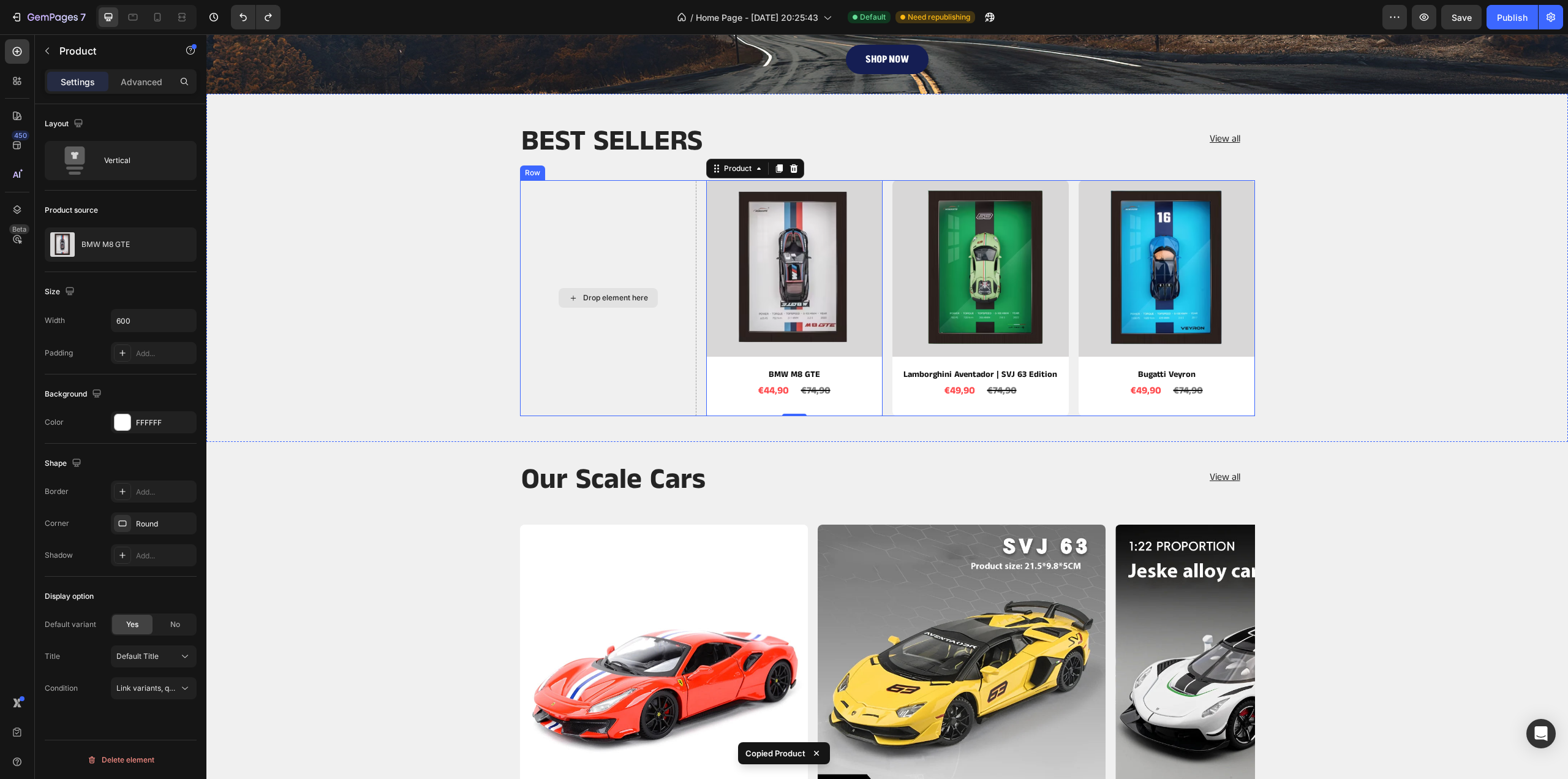
click at [619, 277] on div "Drop element here" at bounding box center [608, 298] width 176 height 236
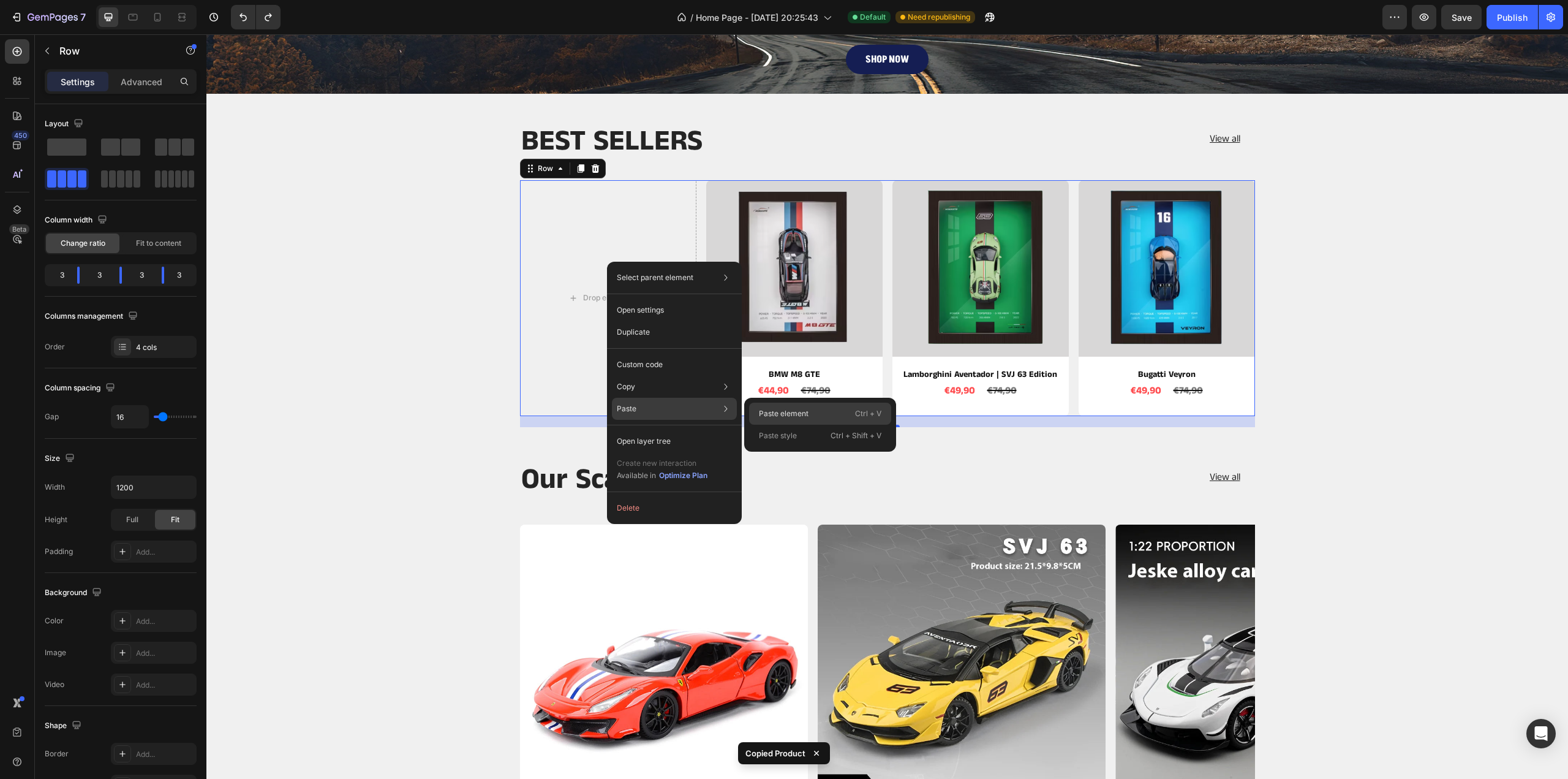
click at [807, 419] on div "Paste element Ctrl + V" at bounding box center [820, 413] width 142 height 22
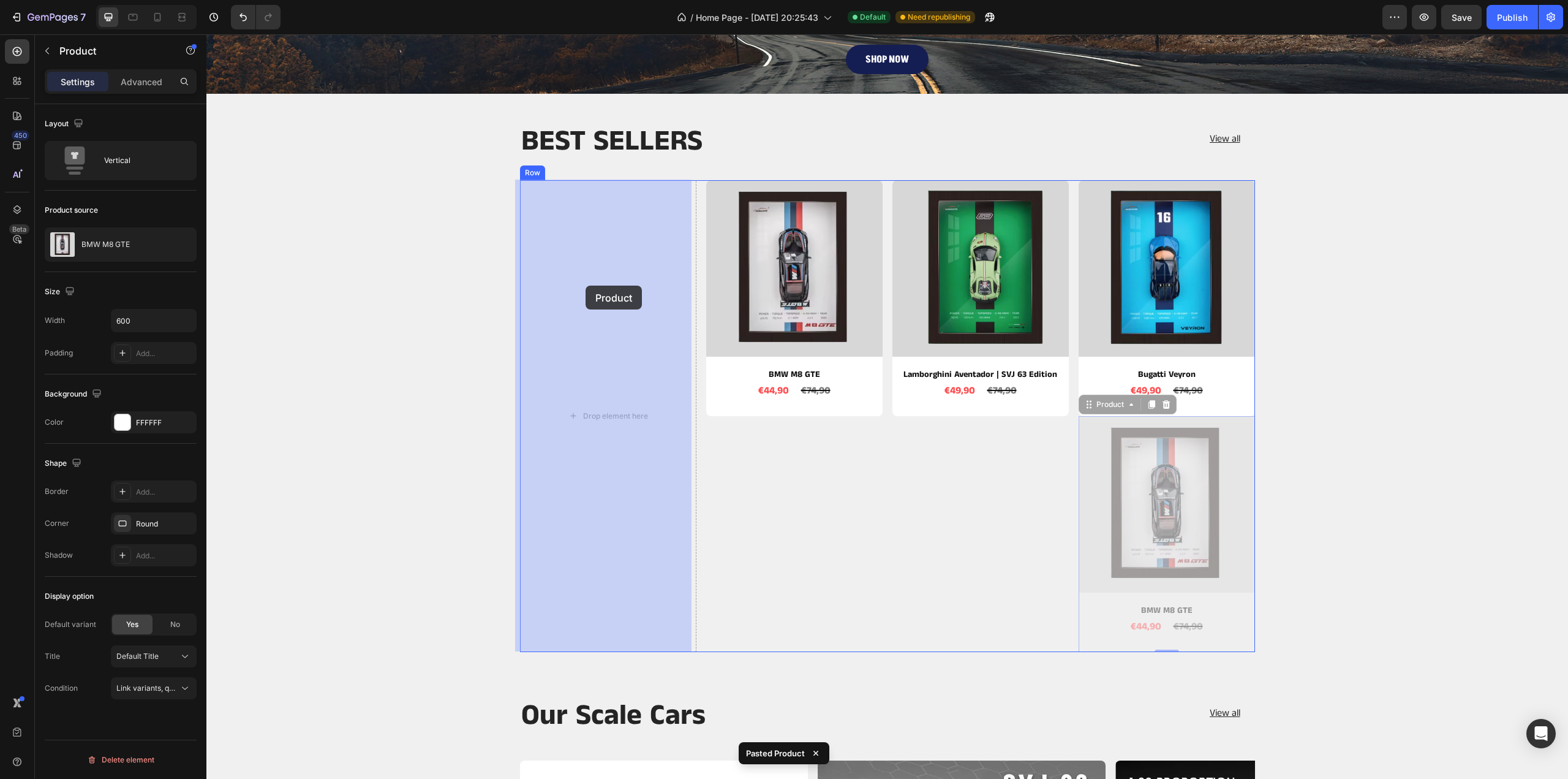
drag, startPoint x: 1092, startPoint y: 638, endPoint x: 586, endPoint y: 286, distance: 616.4
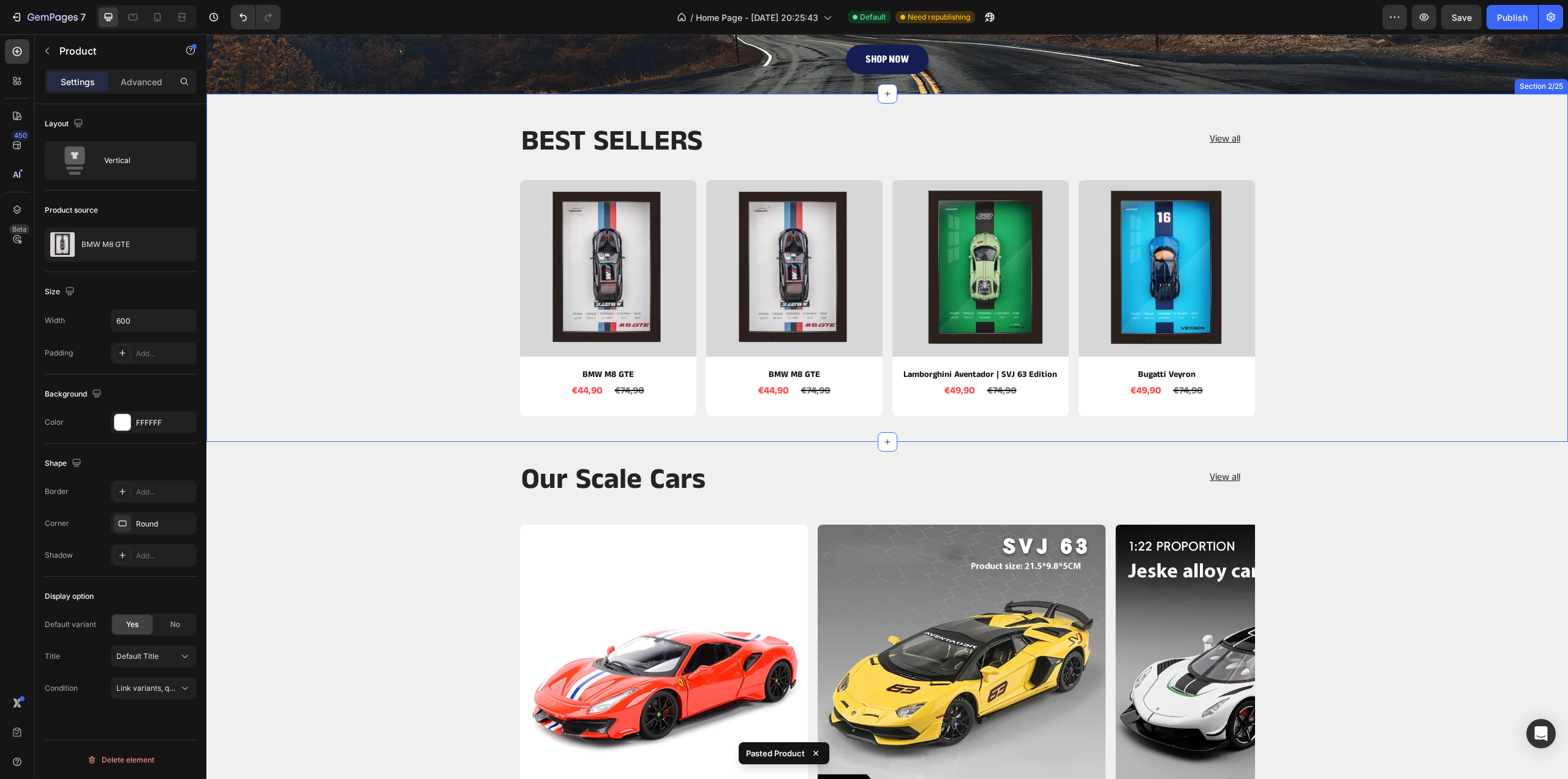
click at [1417, 263] on div "BEST SELLERS Heading View all Button Row Product Images BMW M8 GTE Product Titl…" at bounding box center [887, 275] width 1343 height 303
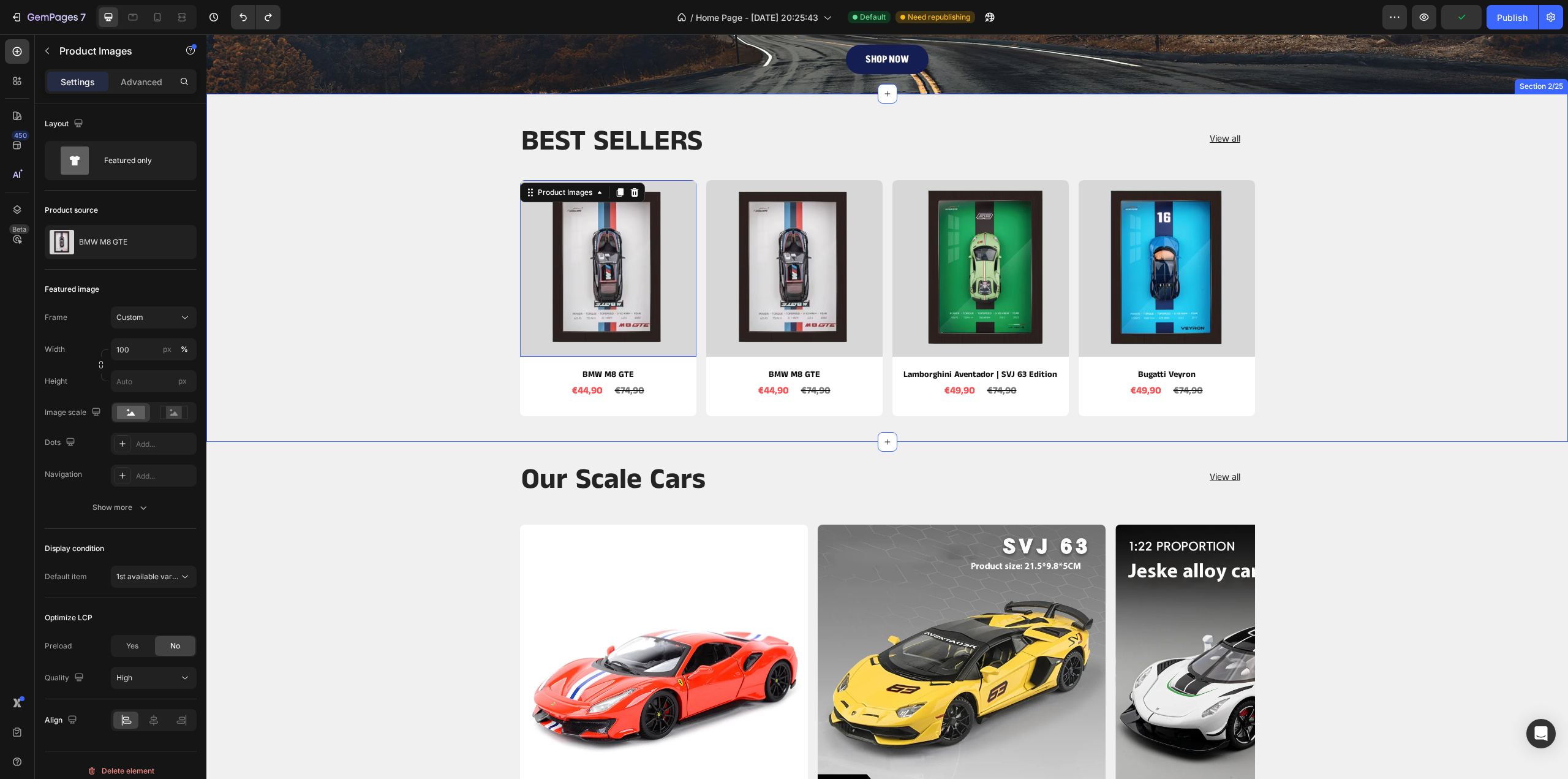
click at [443, 314] on div "BEST SELLERS Heading View all Button Row Product Images 10 BMW M8 GTE Product T…" at bounding box center [887, 275] width 1343 height 303
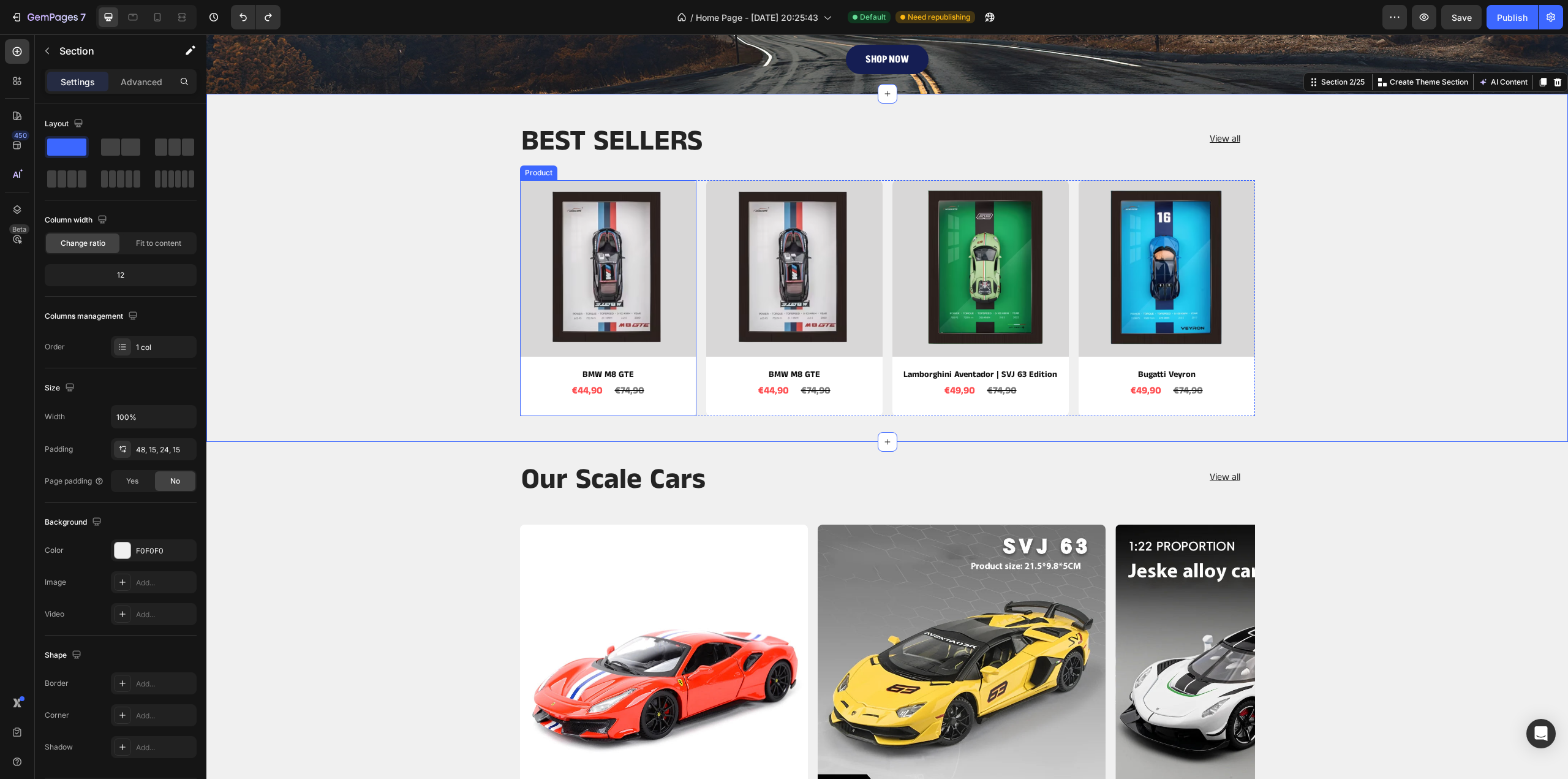
click at [685, 405] on div "Product Images BMW M8 GTE Product Title €44,90 Product Price Product Price €74,…" at bounding box center [608, 298] width 176 height 236
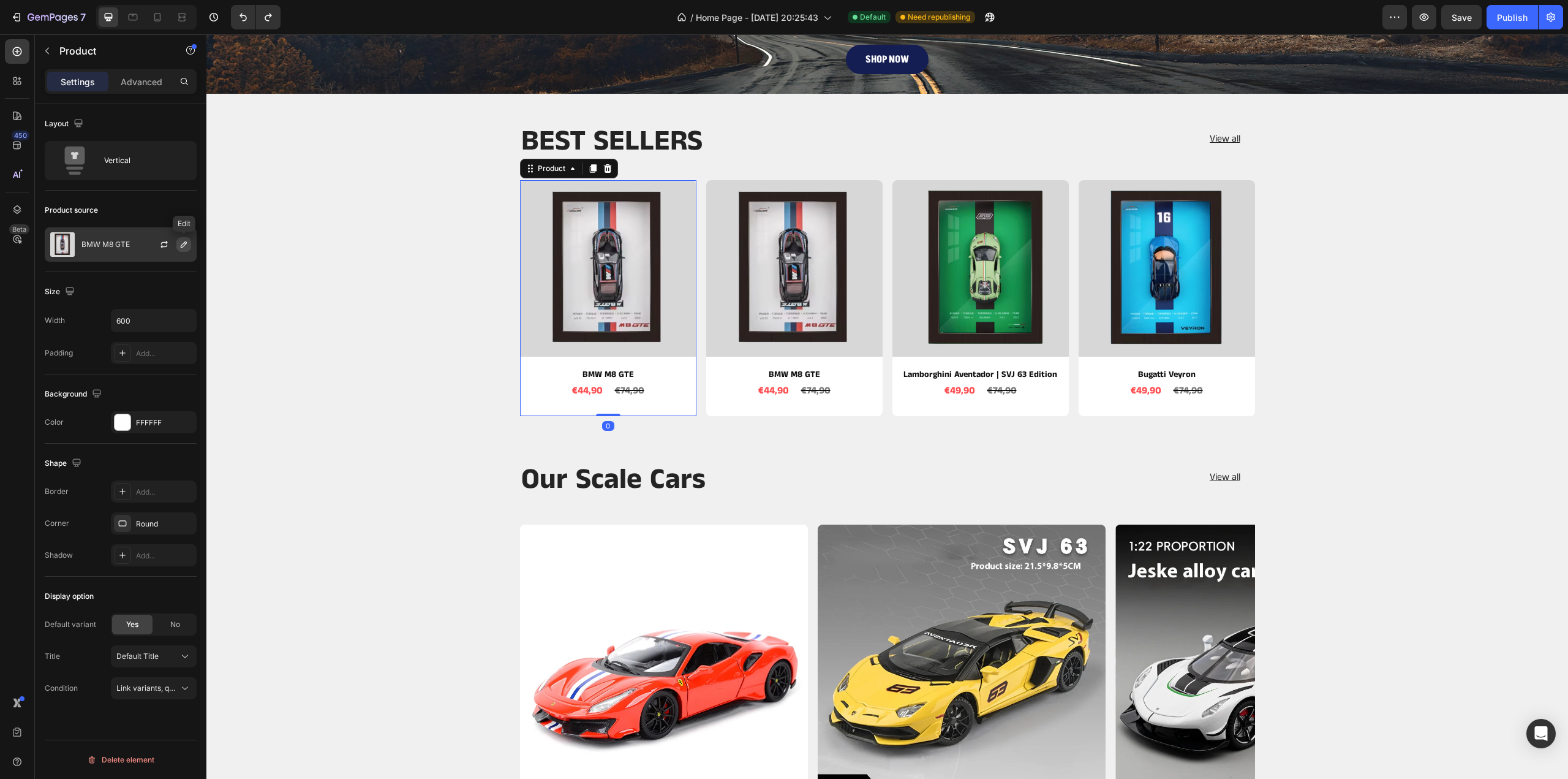
click at [187, 241] on icon "button" at bounding box center [184, 245] width 10 height 10
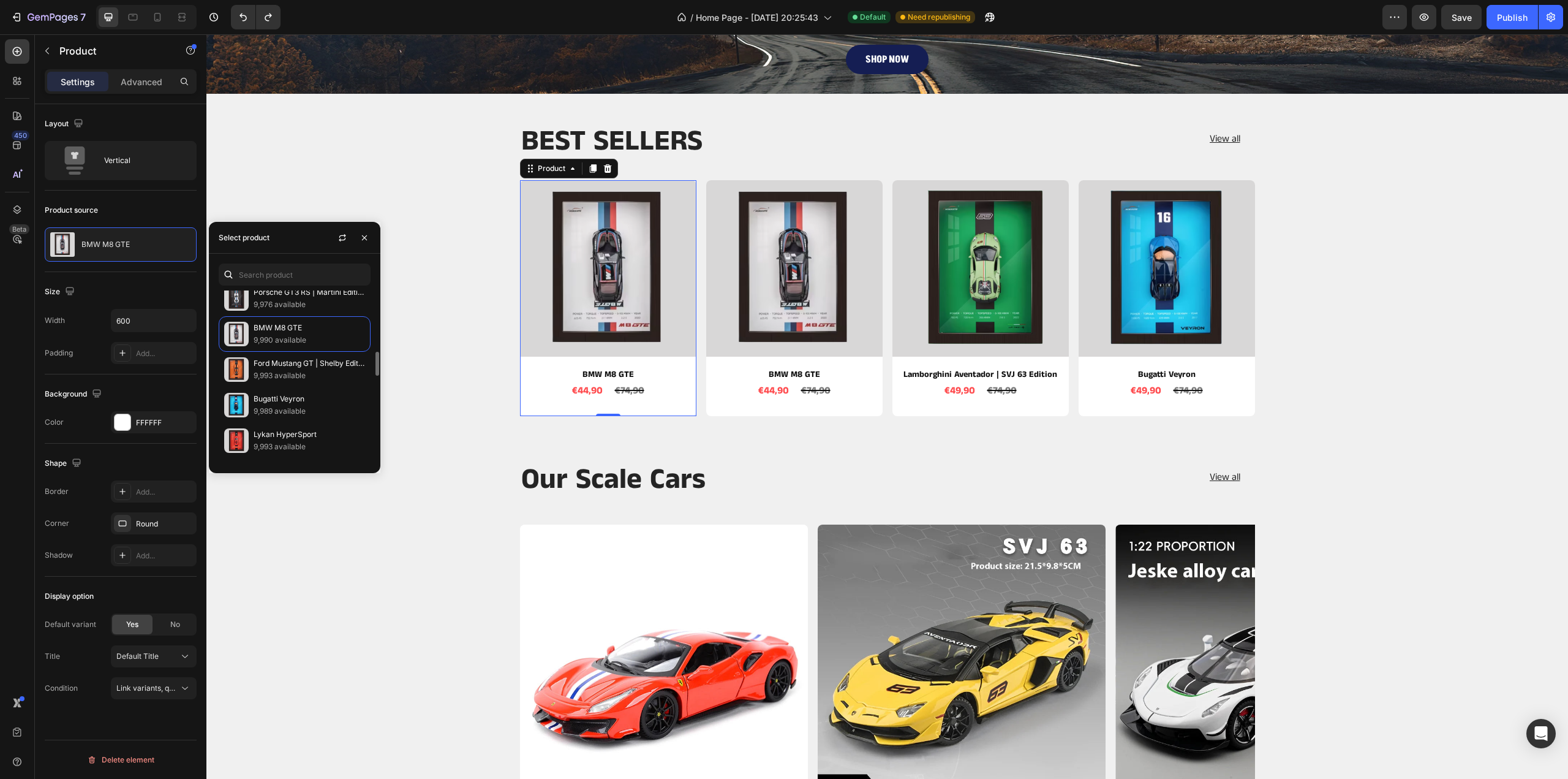
scroll to position [873, 0]
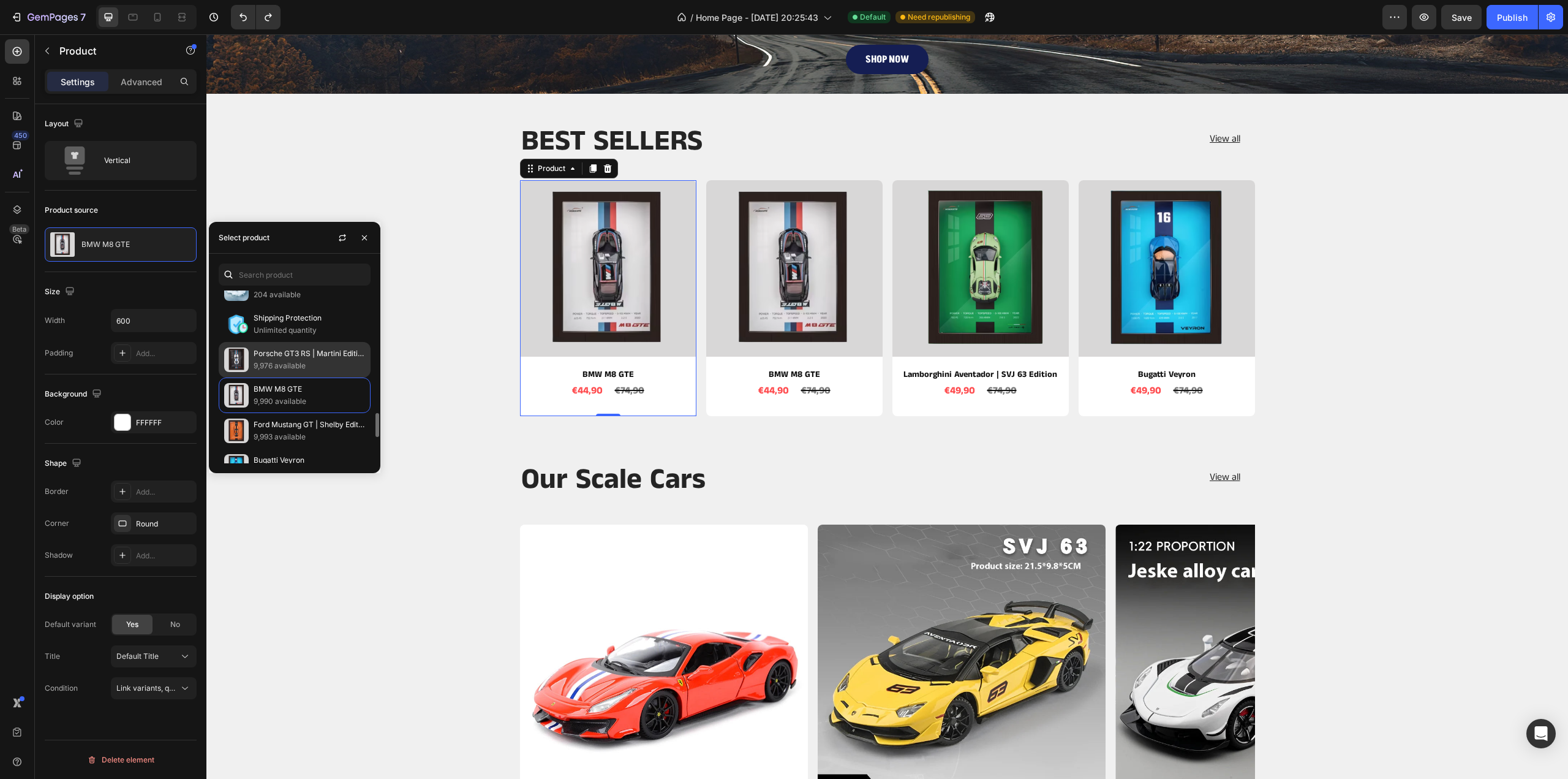
click at [283, 360] on p "9,976 available" at bounding box center [309, 365] width 111 height 12
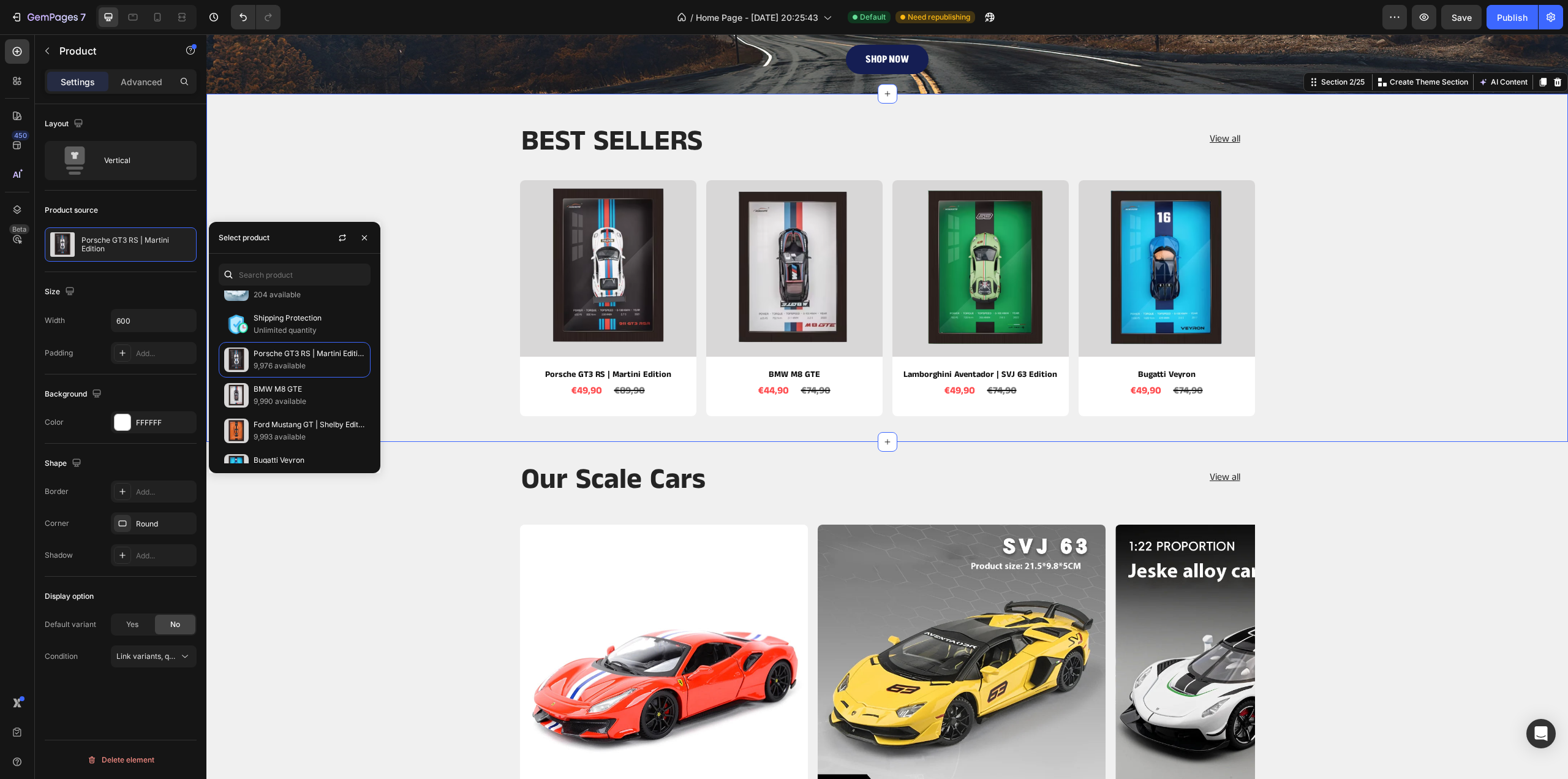
click at [1514, 295] on div "BEST SELLERS Heading View all Button Row Product Images Porsche GT3 RS | Martin…" at bounding box center [887, 275] width 1343 height 303
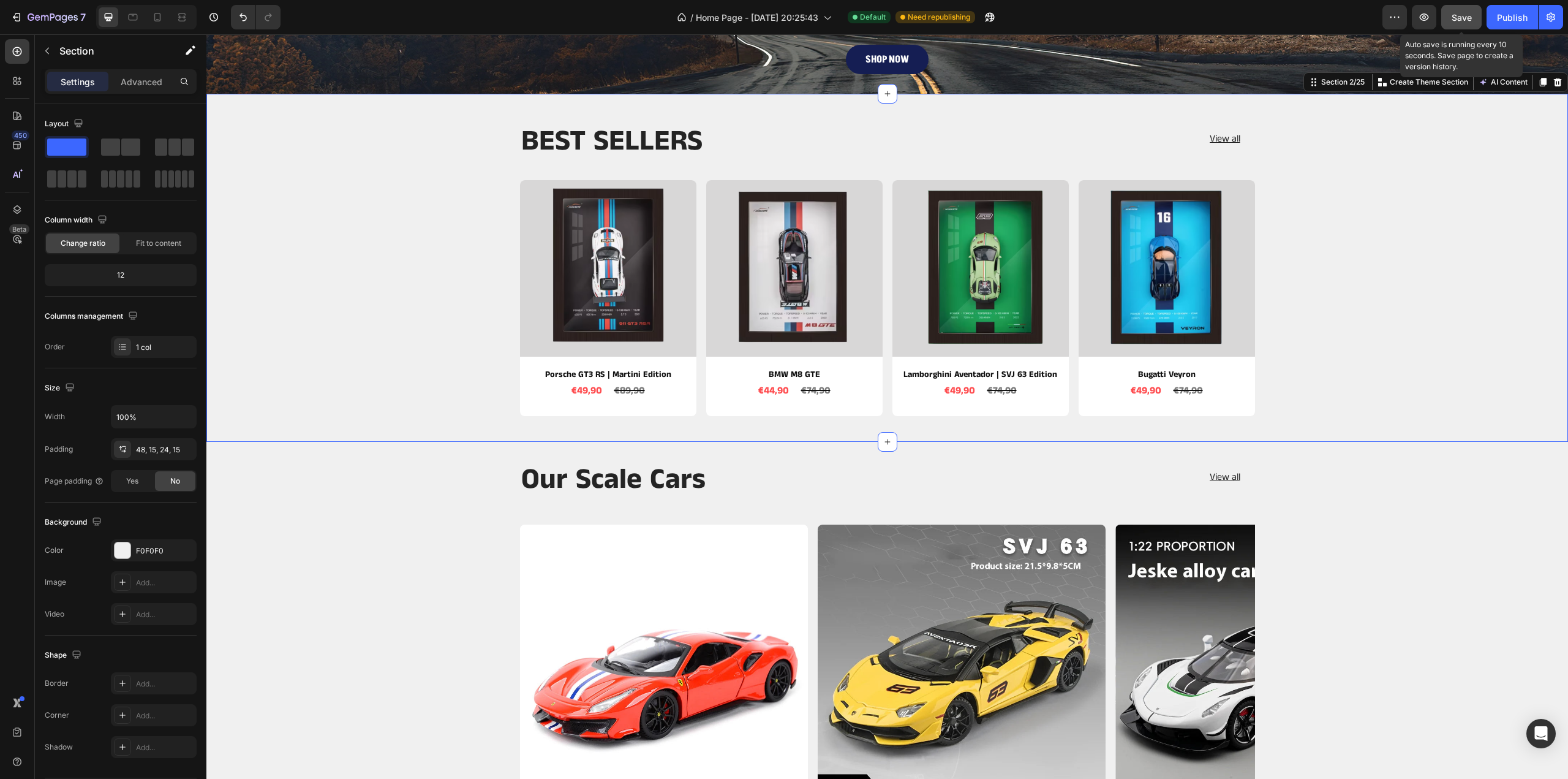
click at [1467, 23] on div "Save" at bounding box center [1462, 18] width 20 height 13
click at [1513, 20] on div "Publish" at bounding box center [1512, 18] width 30 height 13
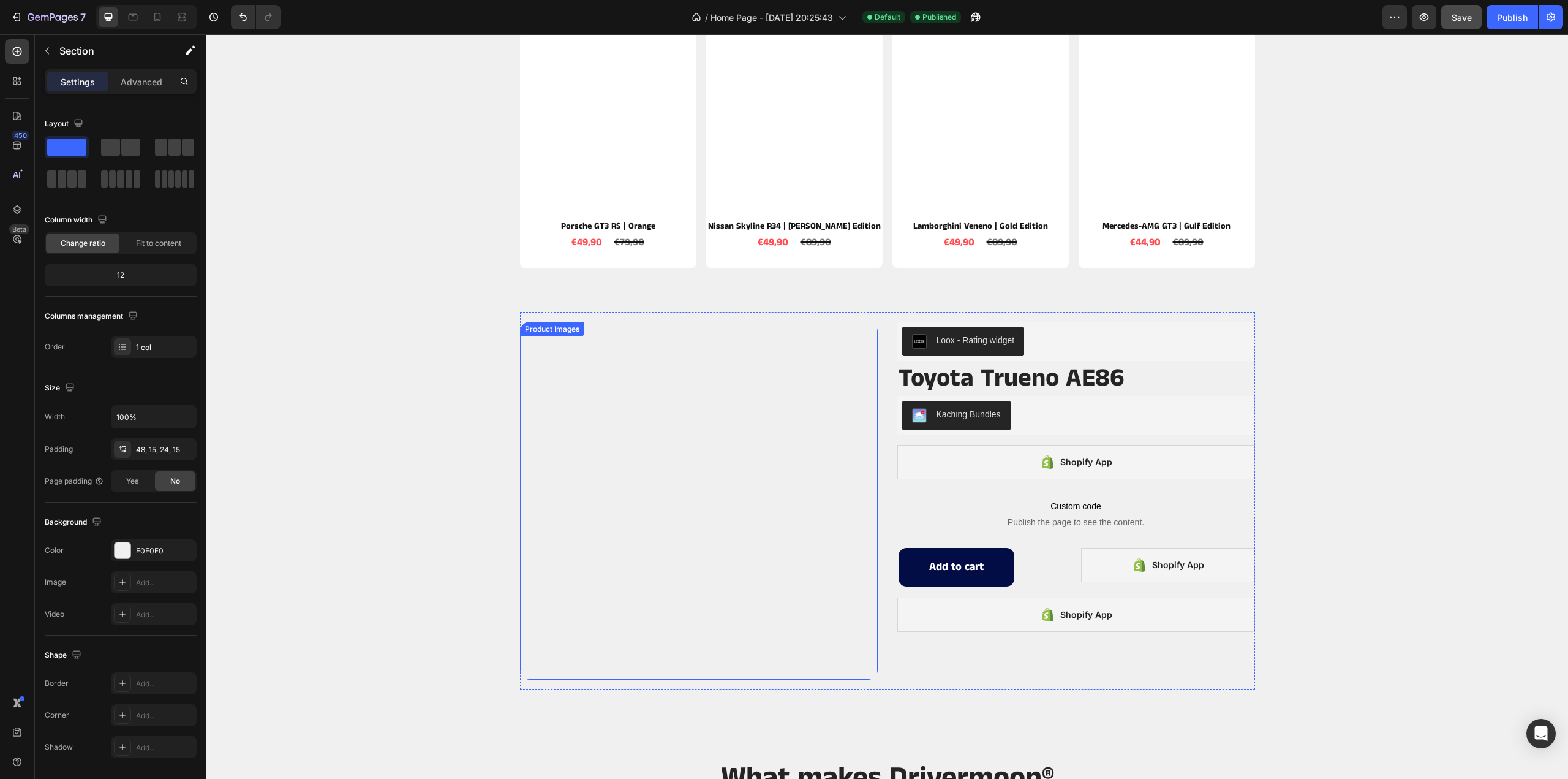
scroll to position [1287, 0]
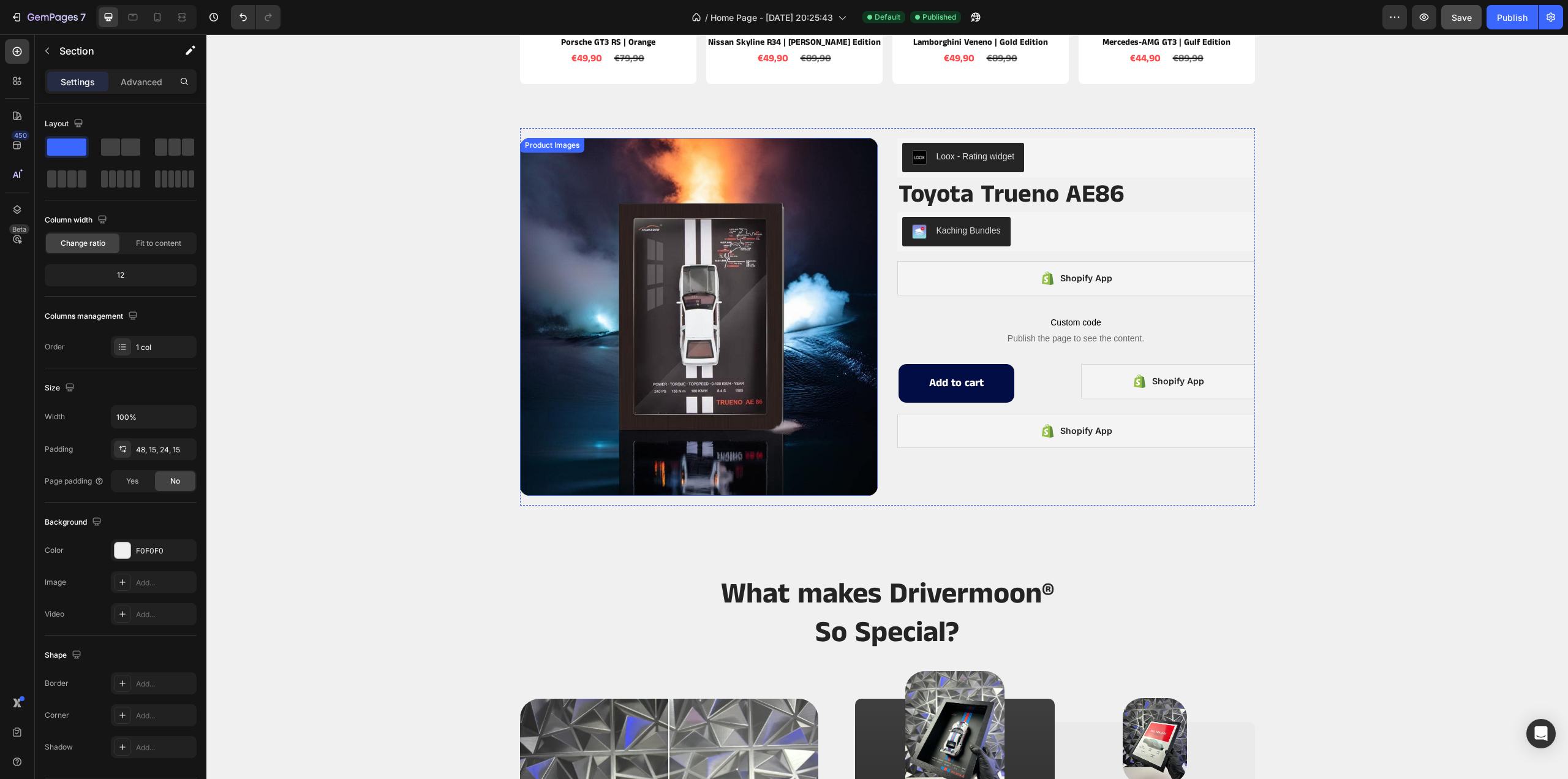
click at [741, 287] on img at bounding box center [699, 317] width 358 height 358
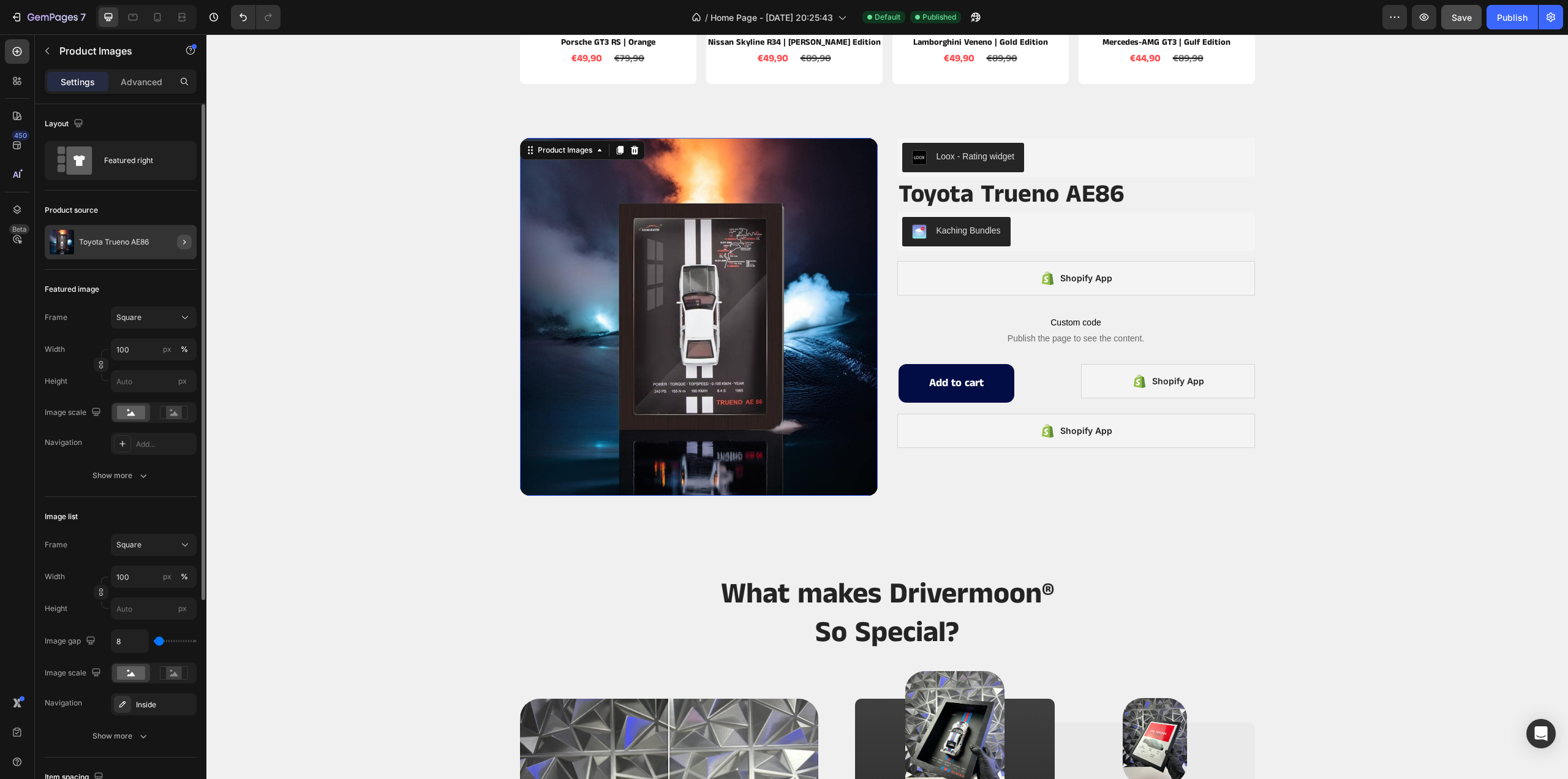
click at [183, 240] on icon "button" at bounding box center [185, 242] width 10 height 10
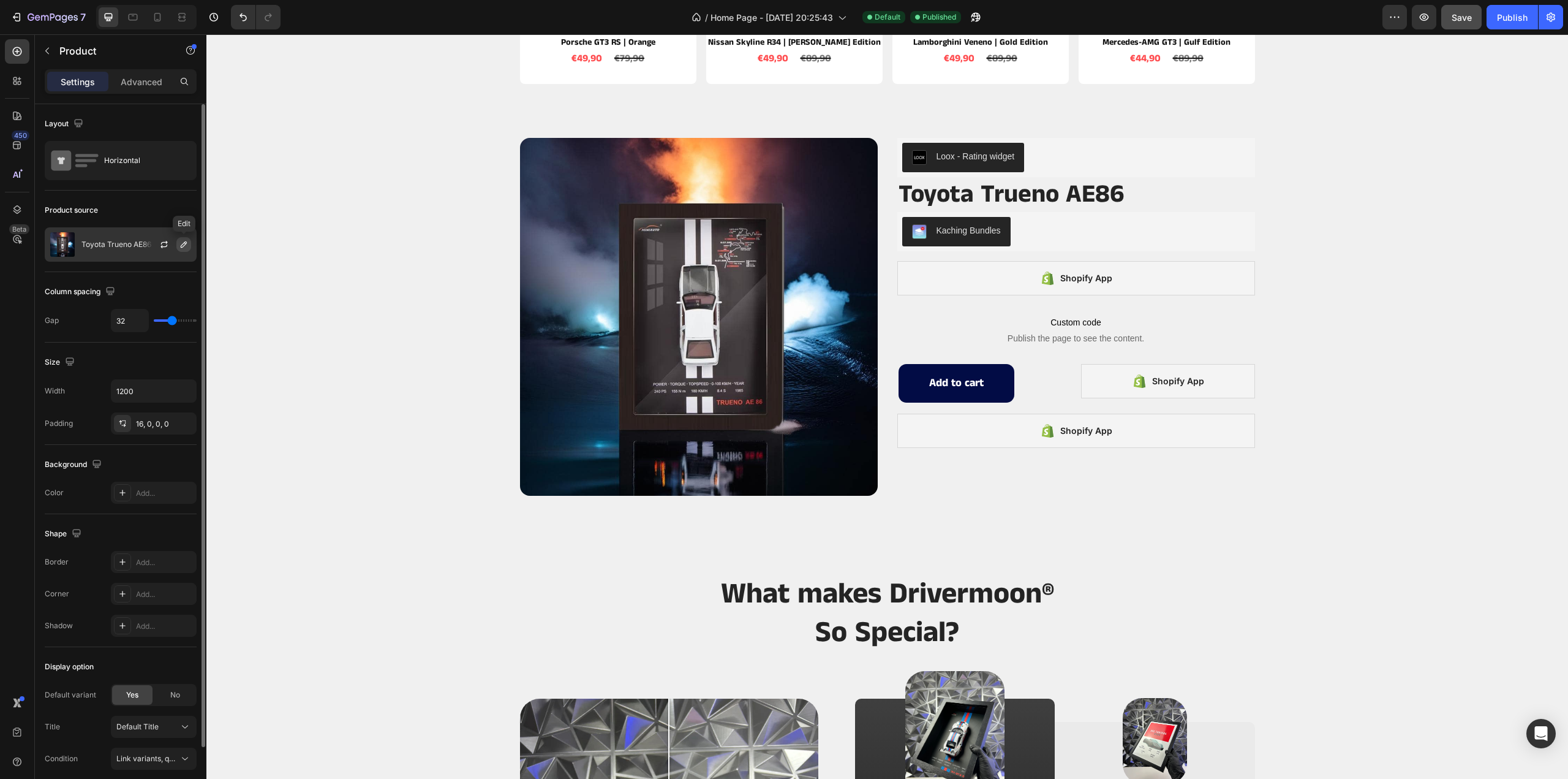
click at [181, 247] on icon "button" at bounding box center [183, 244] width 6 height 6
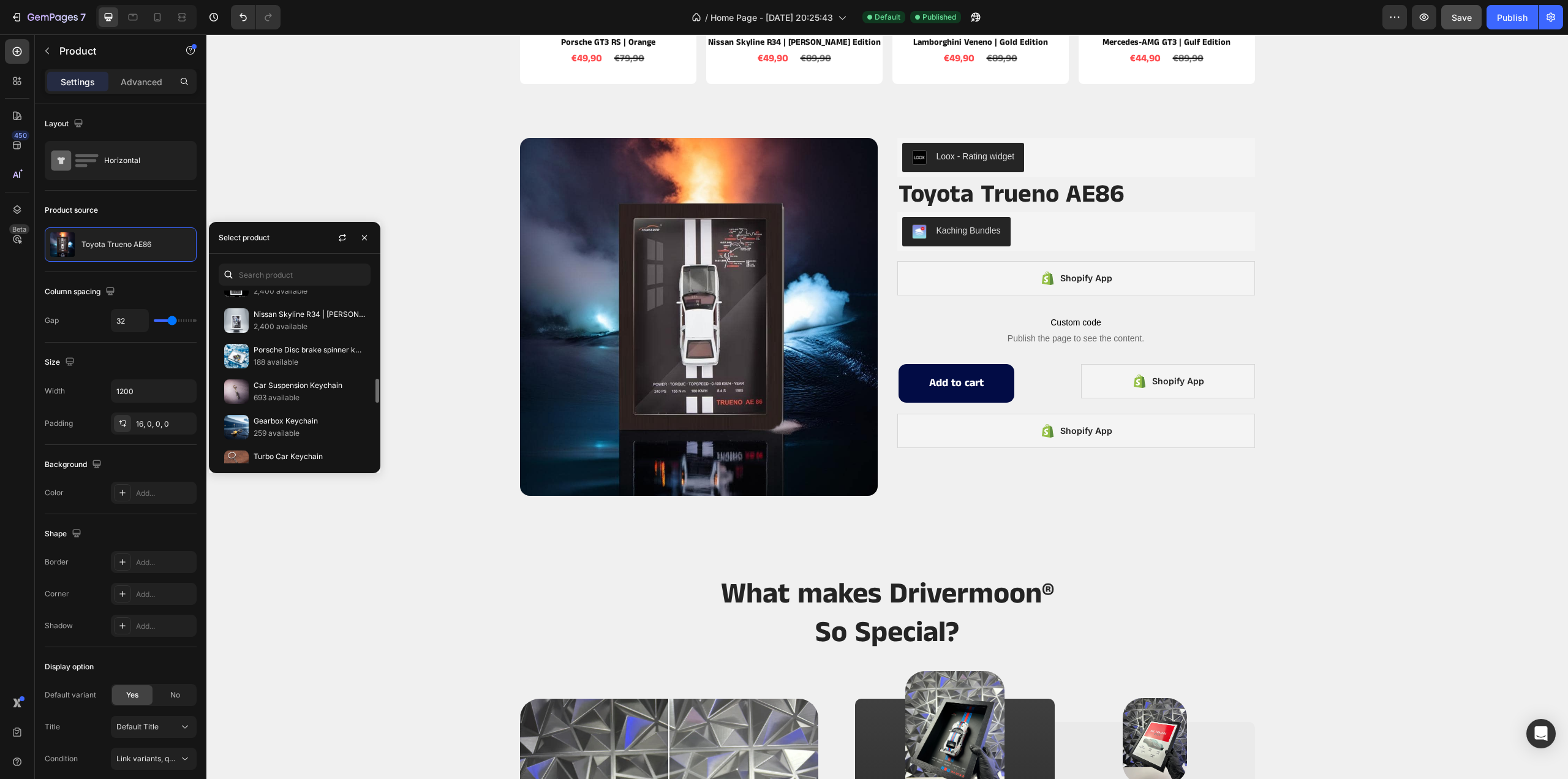
scroll to position [566, 0]
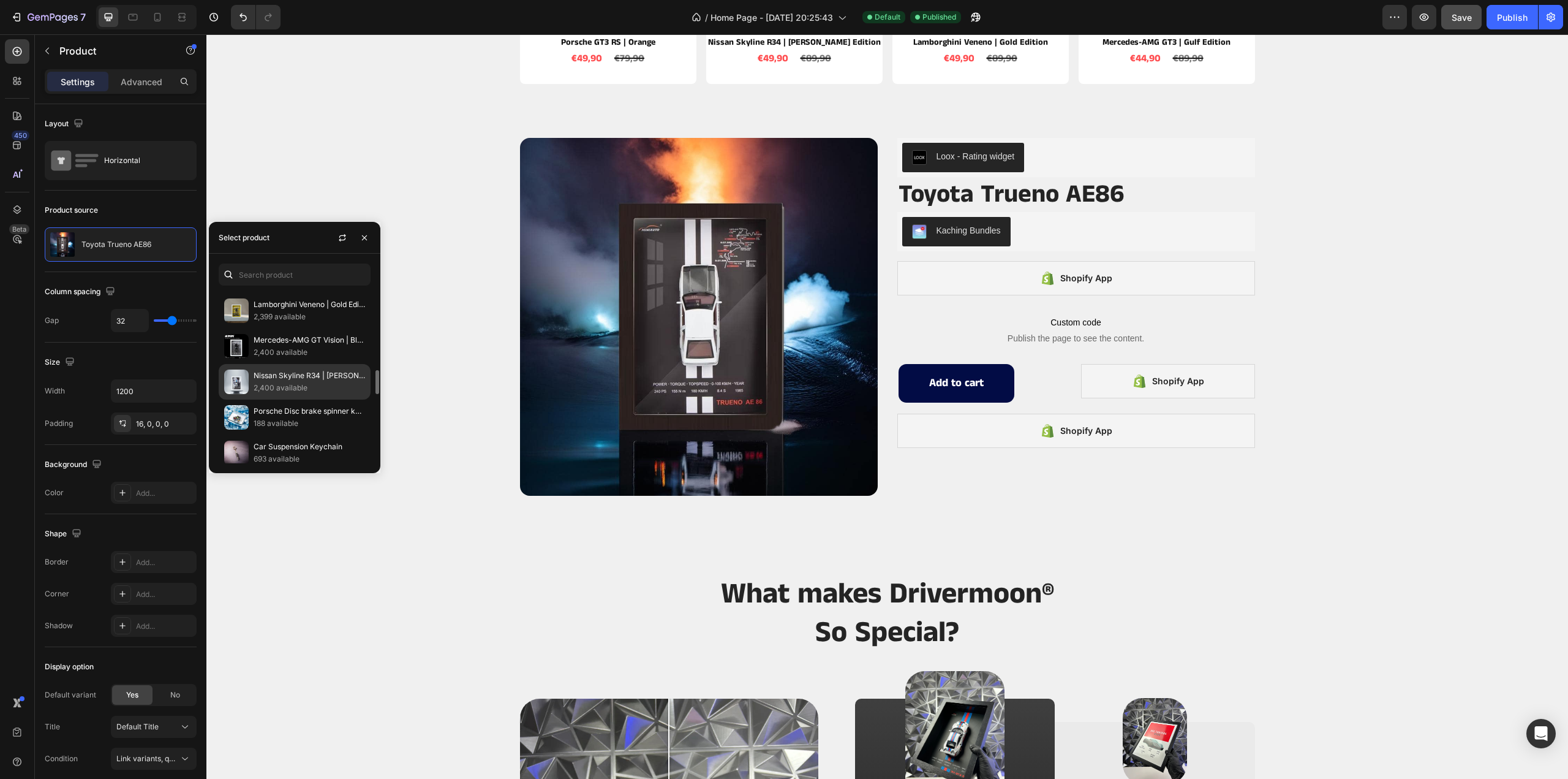
click at [288, 381] on p "2,400 available" at bounding box center [309, 387] width 111 height 12
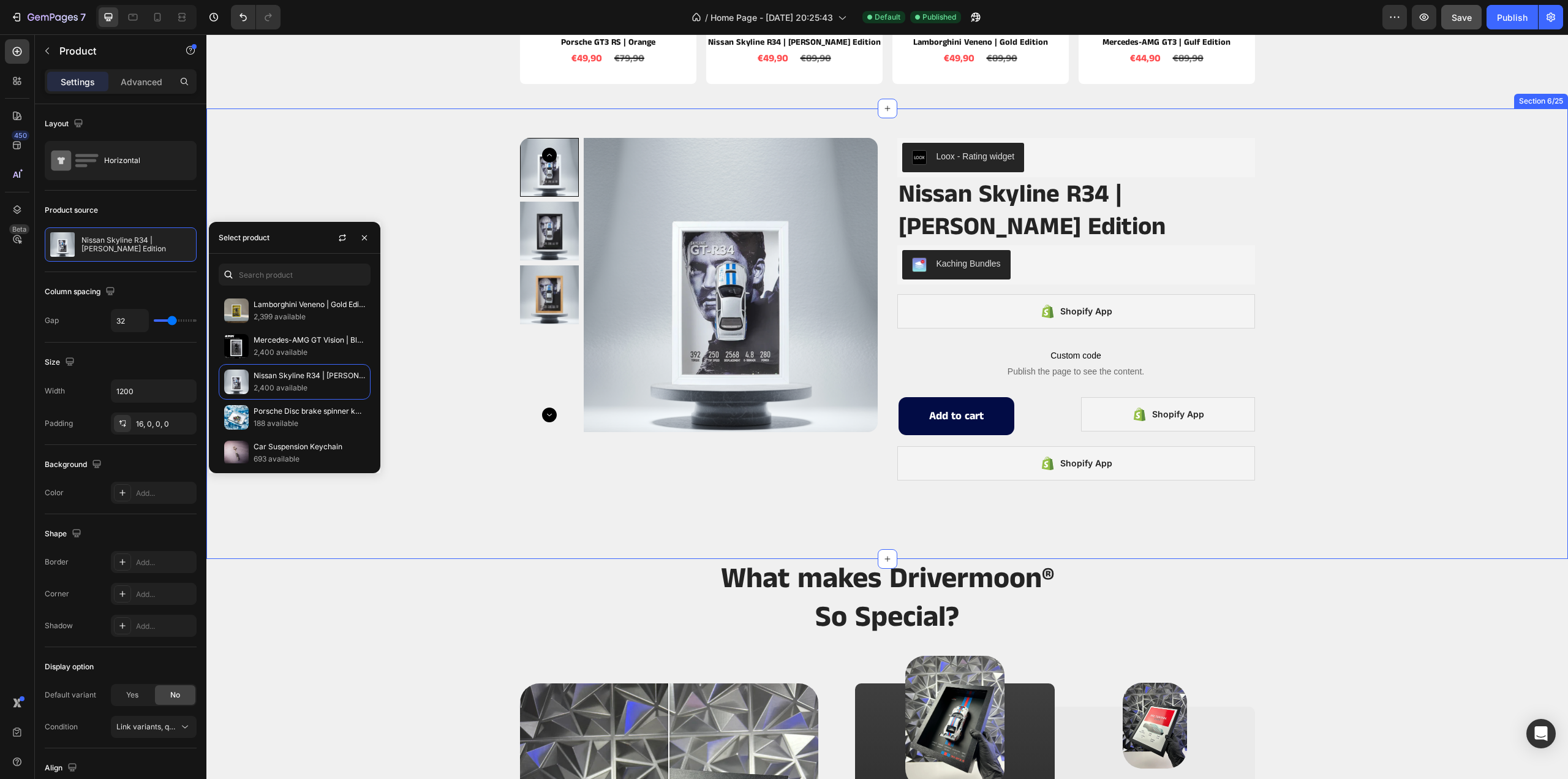
click at [1405, 303] on div "Product Images Loox - Rating widget Loox Nissan Skyline R34 | [PERSON_NAME] Edi…" at bounding box center [887, 333] width 1362 height 411
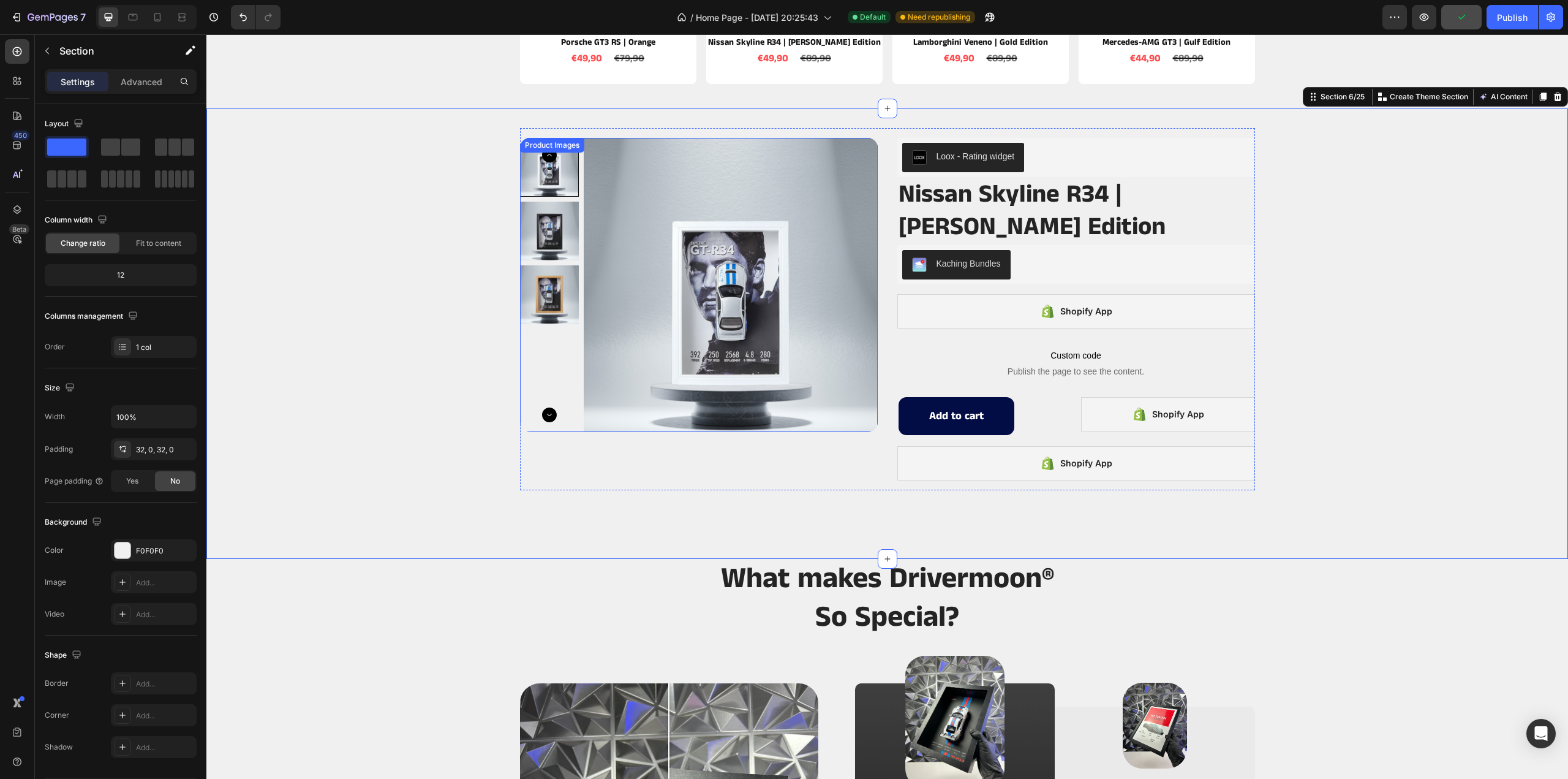
click at [751, 240] on img at bounding box center [730, 285] width 294 height 294
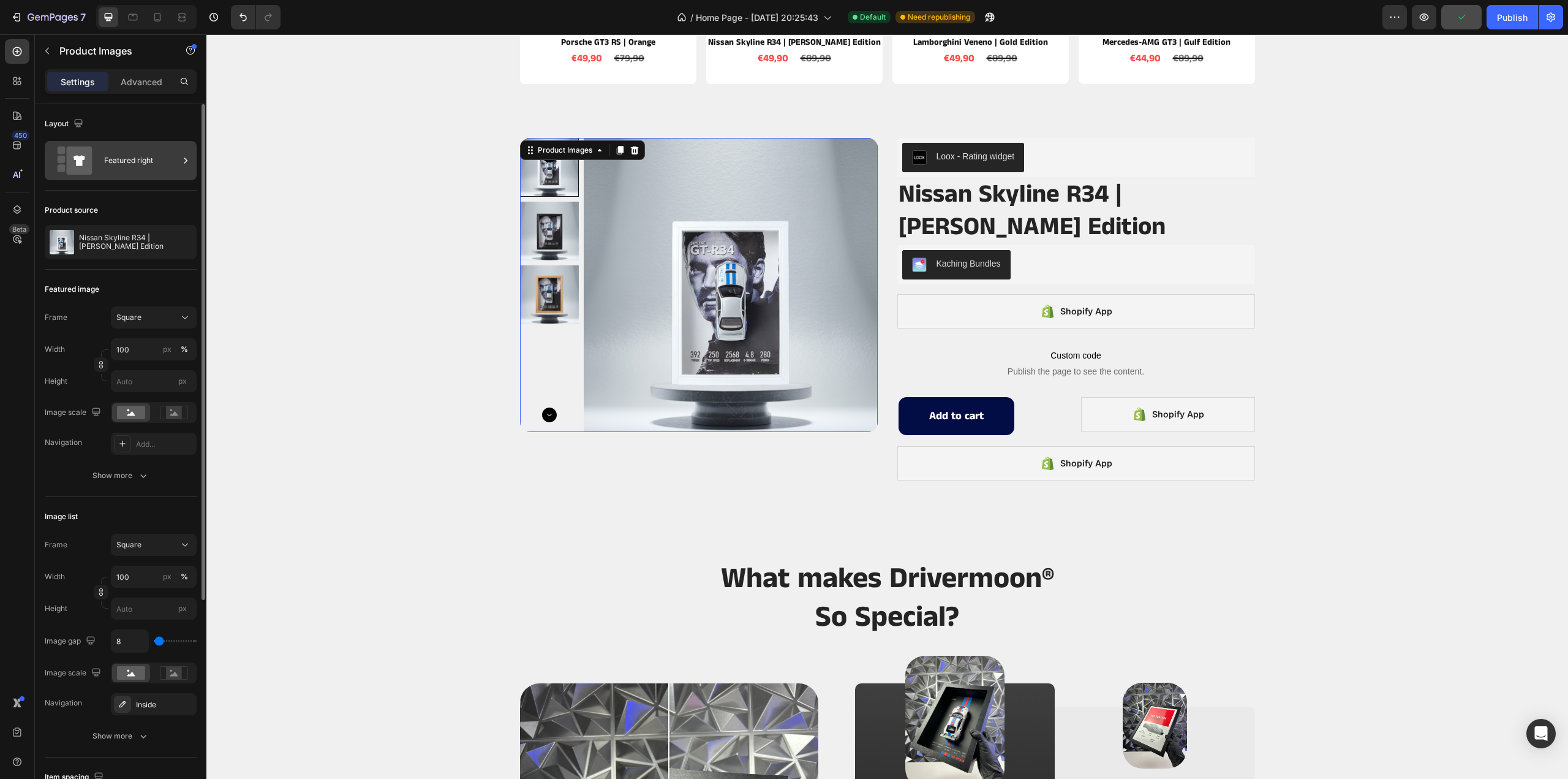
click at [120, 161] on div "Featured right" at bounding box center [142, 161] width 75 height 28
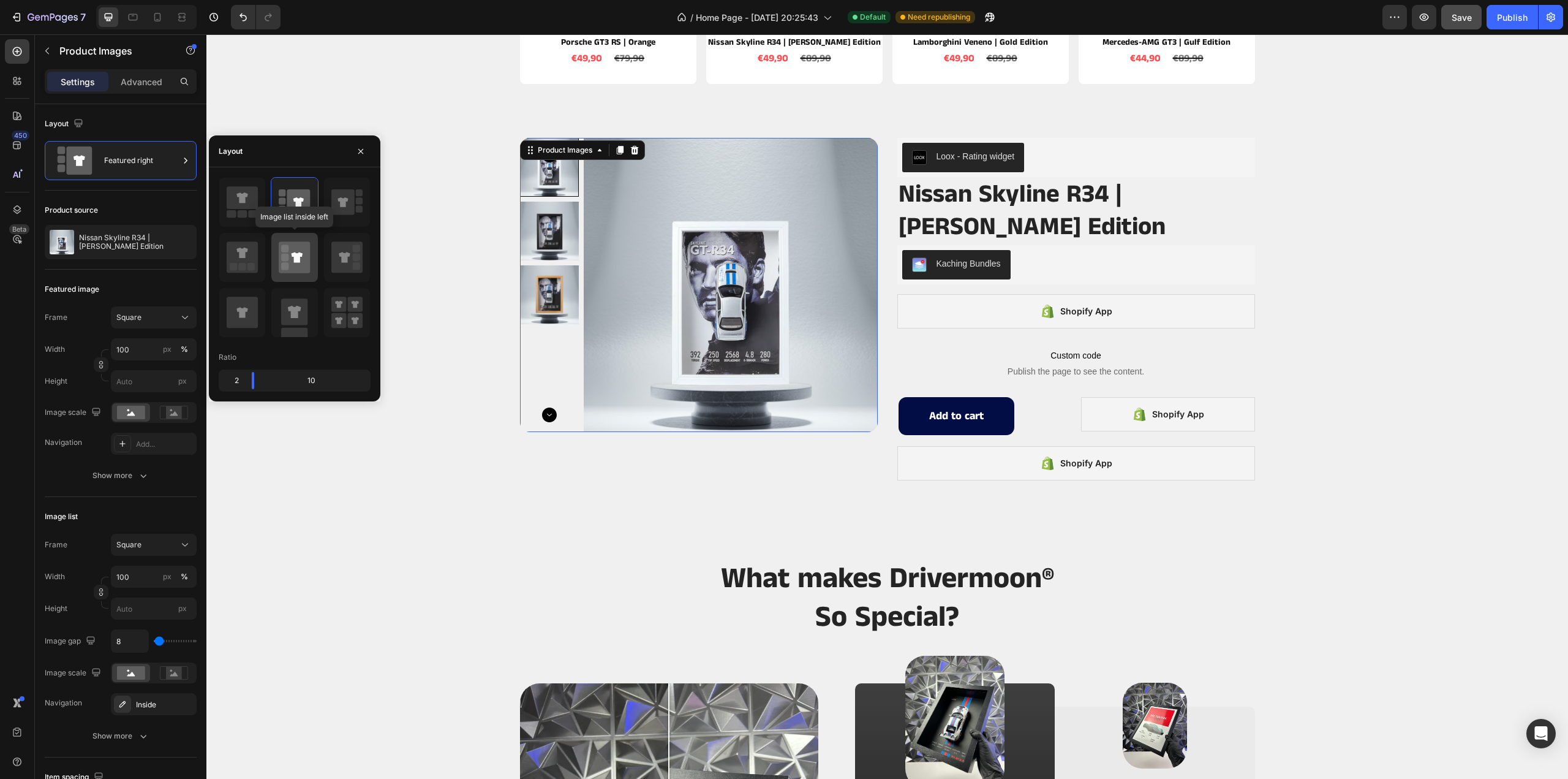
click at [292, 250] on icon at bounding box center [294, 257] width 31 height 31
type input "20"
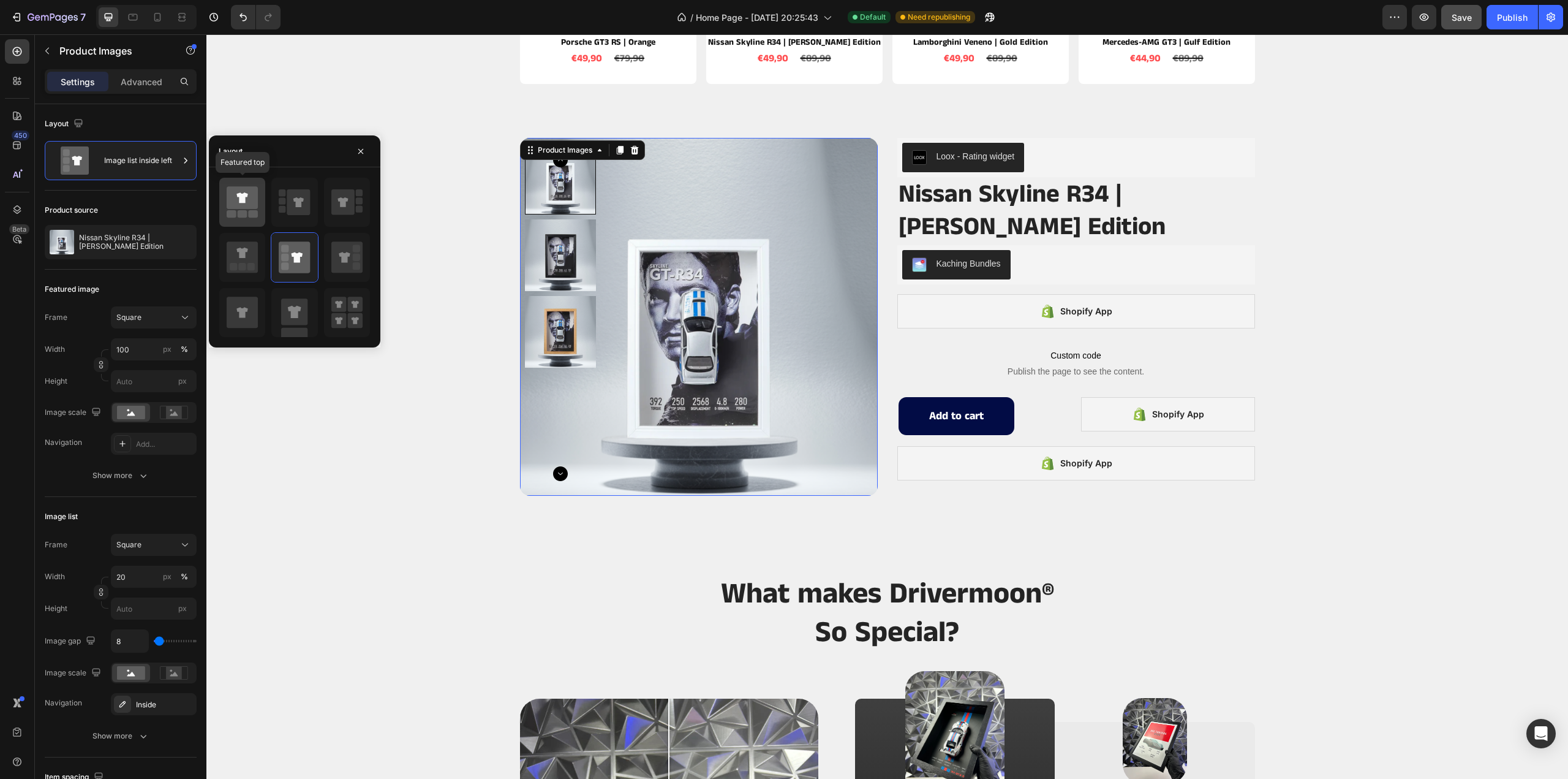
click at [241, 198] on icon at bounding box center [242, 198] width 11 height 11
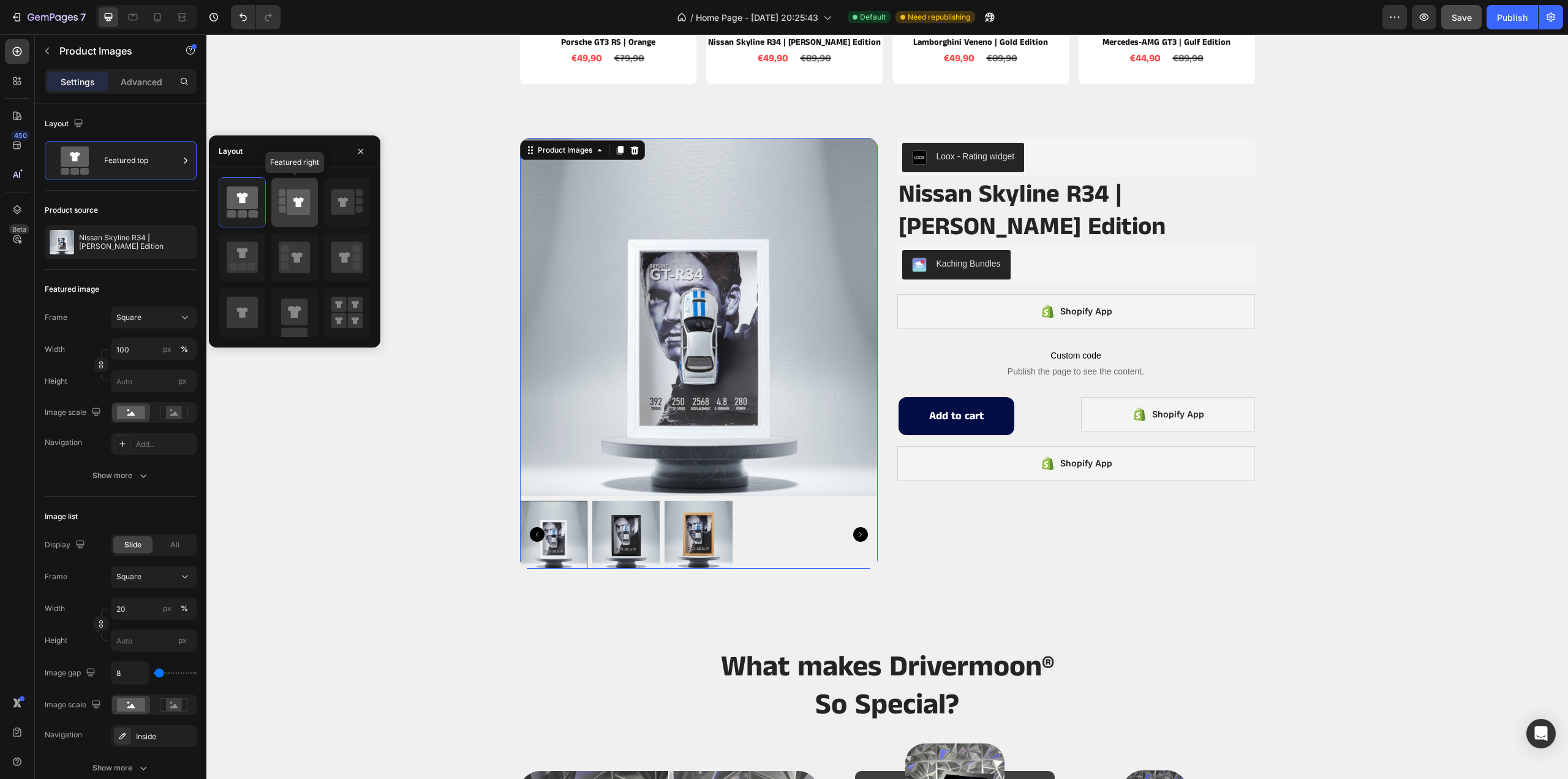
click at [292, 200] on icon at bounding box center [299, 202] width 23 height 26
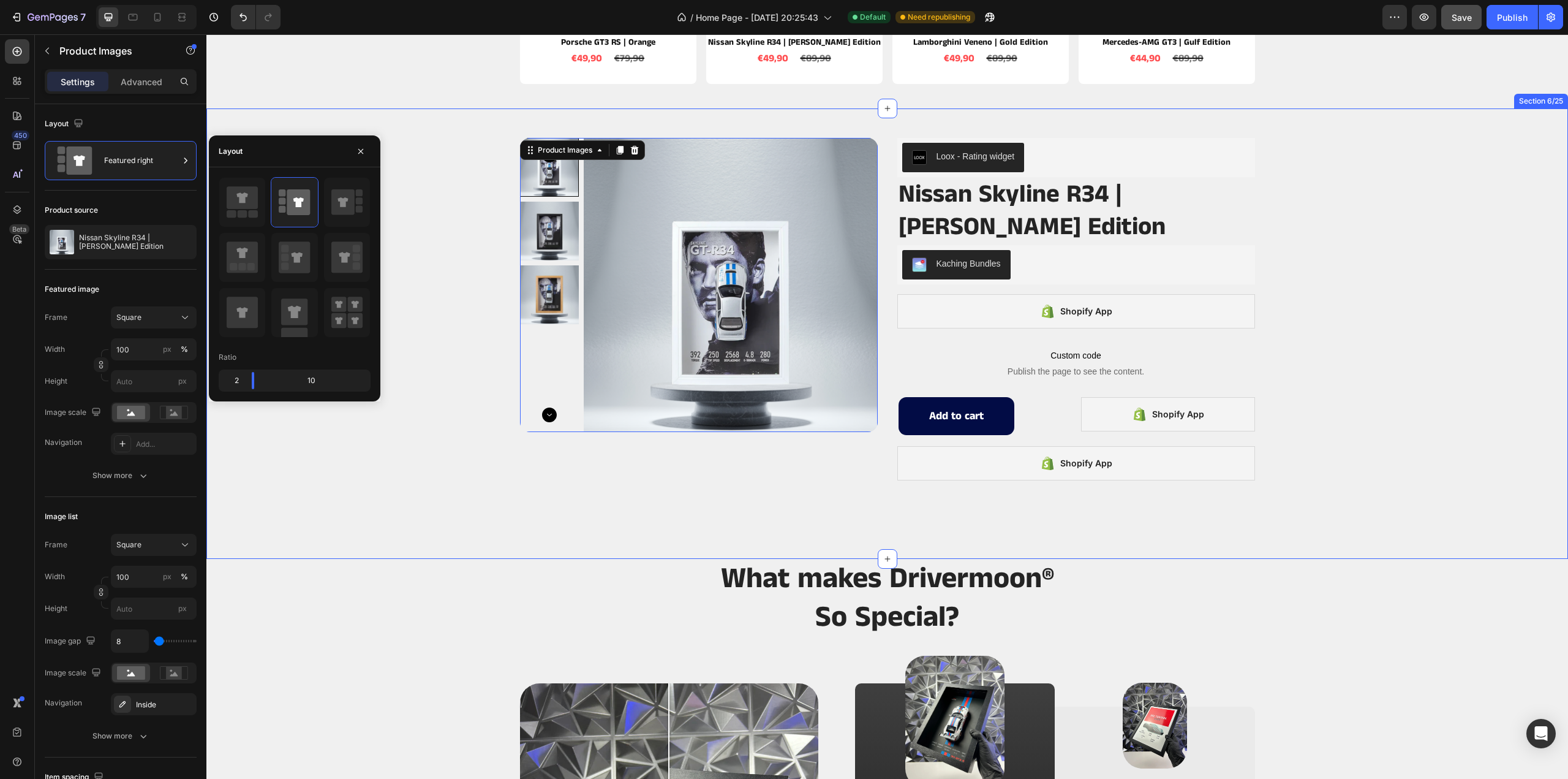
click at [1382, 290] on div "Product Images 16 Loox - Rating widget Loox Nissan Skyline R34 | [PERSON_NAME] …" at bounding box center [887, 333] width 1362 height 411
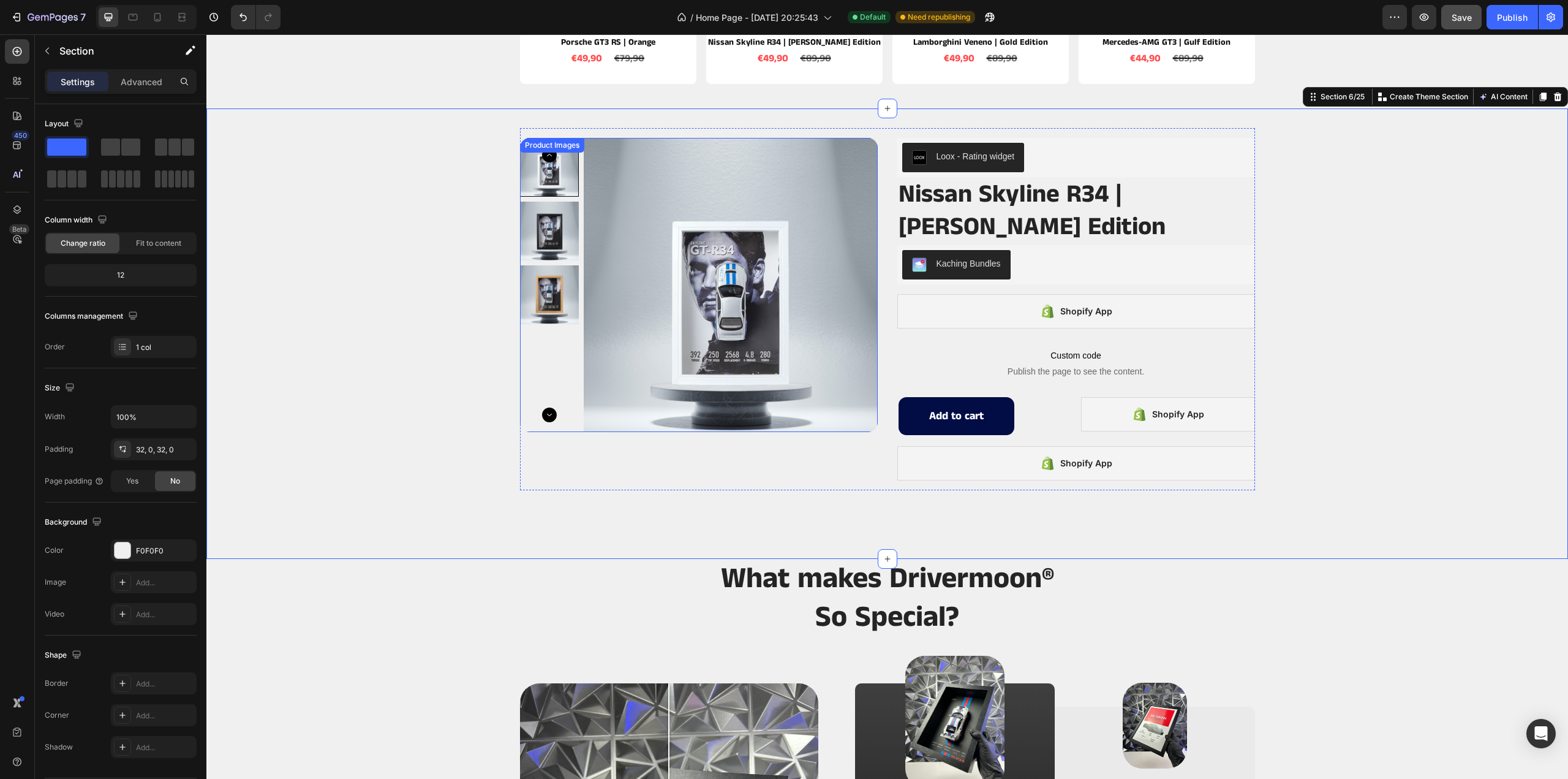
click at [696, 235] on img at bounding box center [730, 285] width 294 height 294
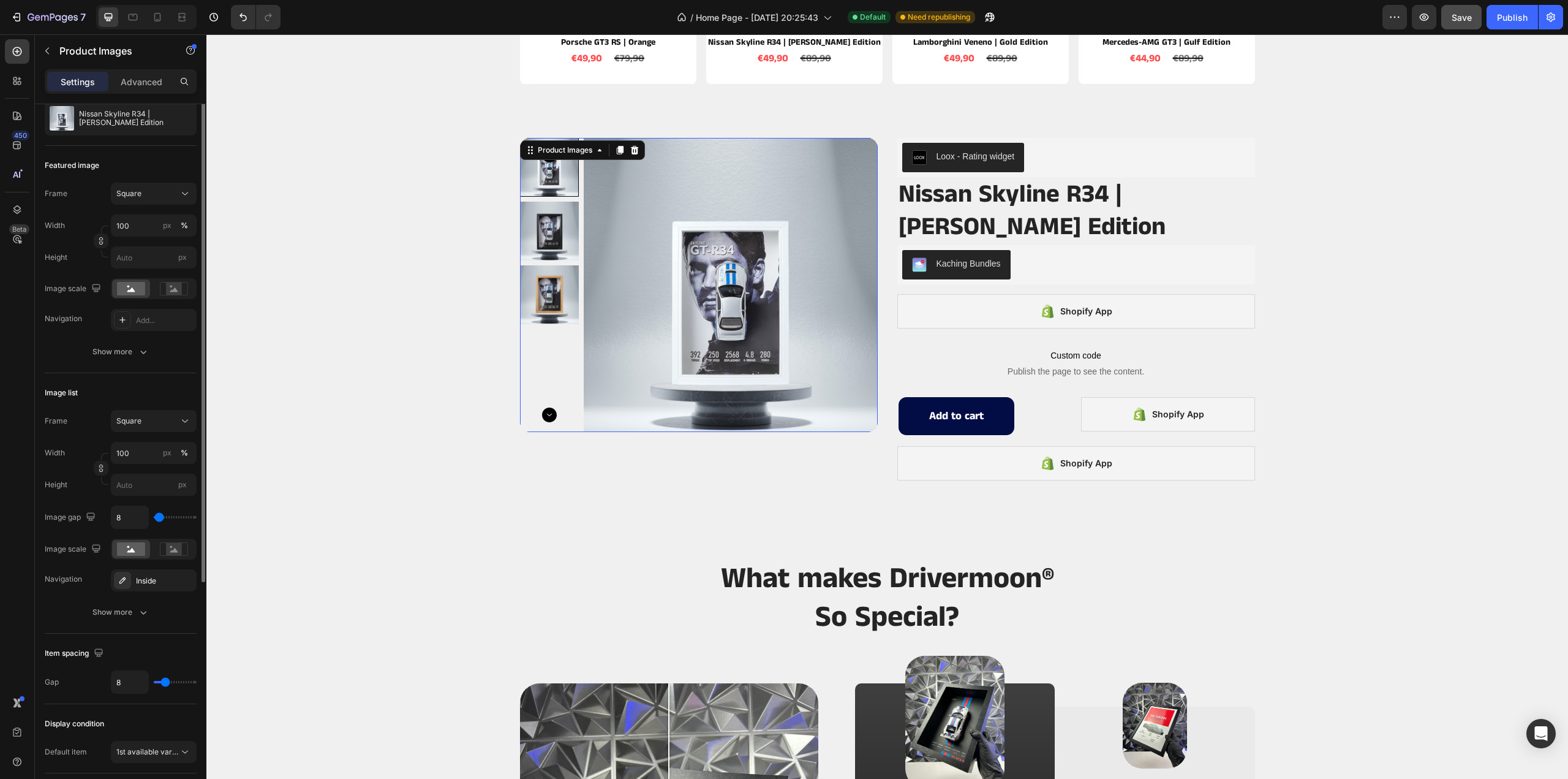
scroll to position [63, 0]
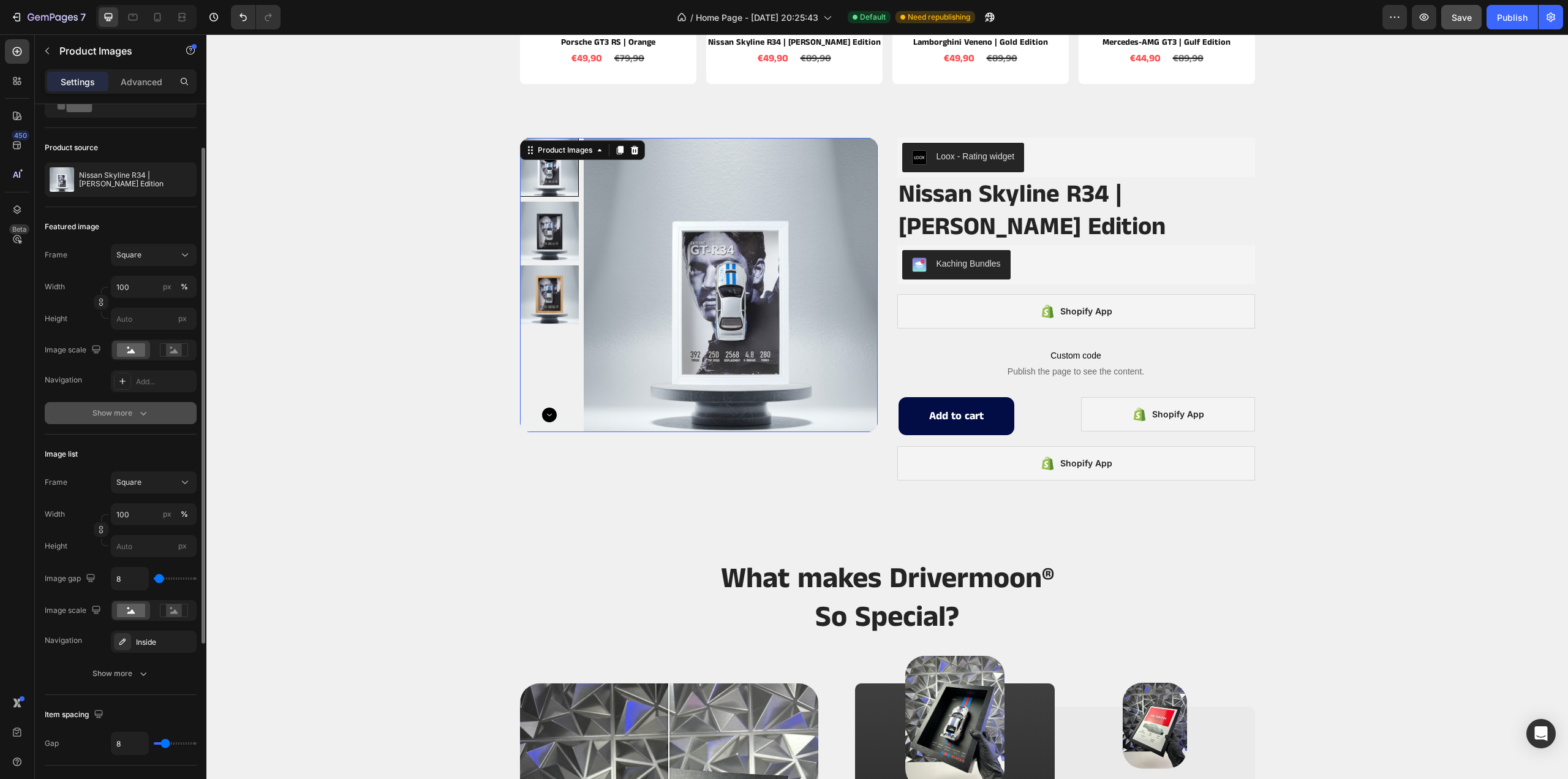
click at [136, 402] on button "Show more" at bounding box center [121, 412] width 152 height 22
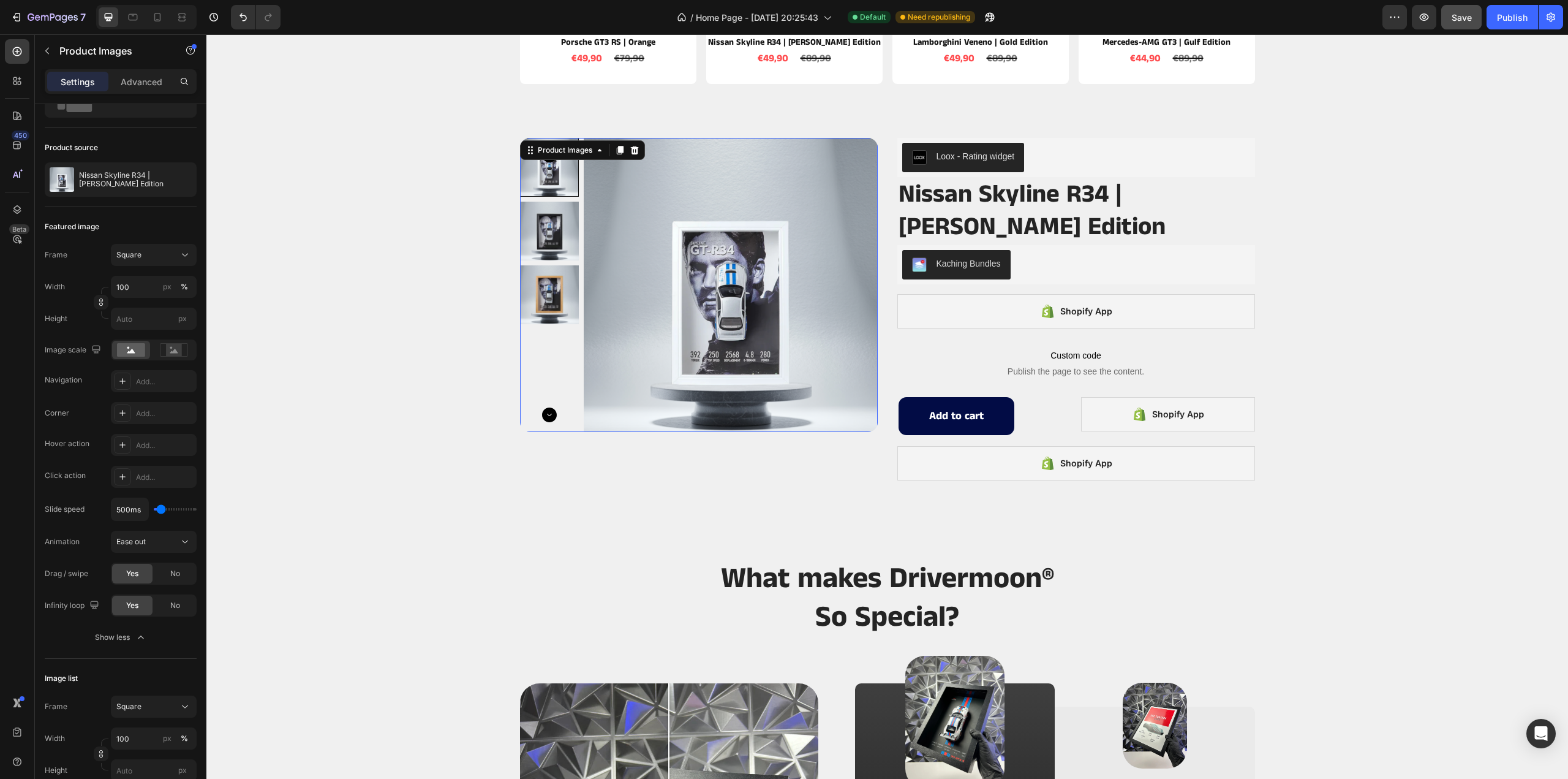
click at [545, 410] on icon "Carousel Next Arrow" at bounding box center [549, 415] width 15 height 15
click at [141, 381] on div "Add..." at bounding box center [165, 382] width 58 height 11
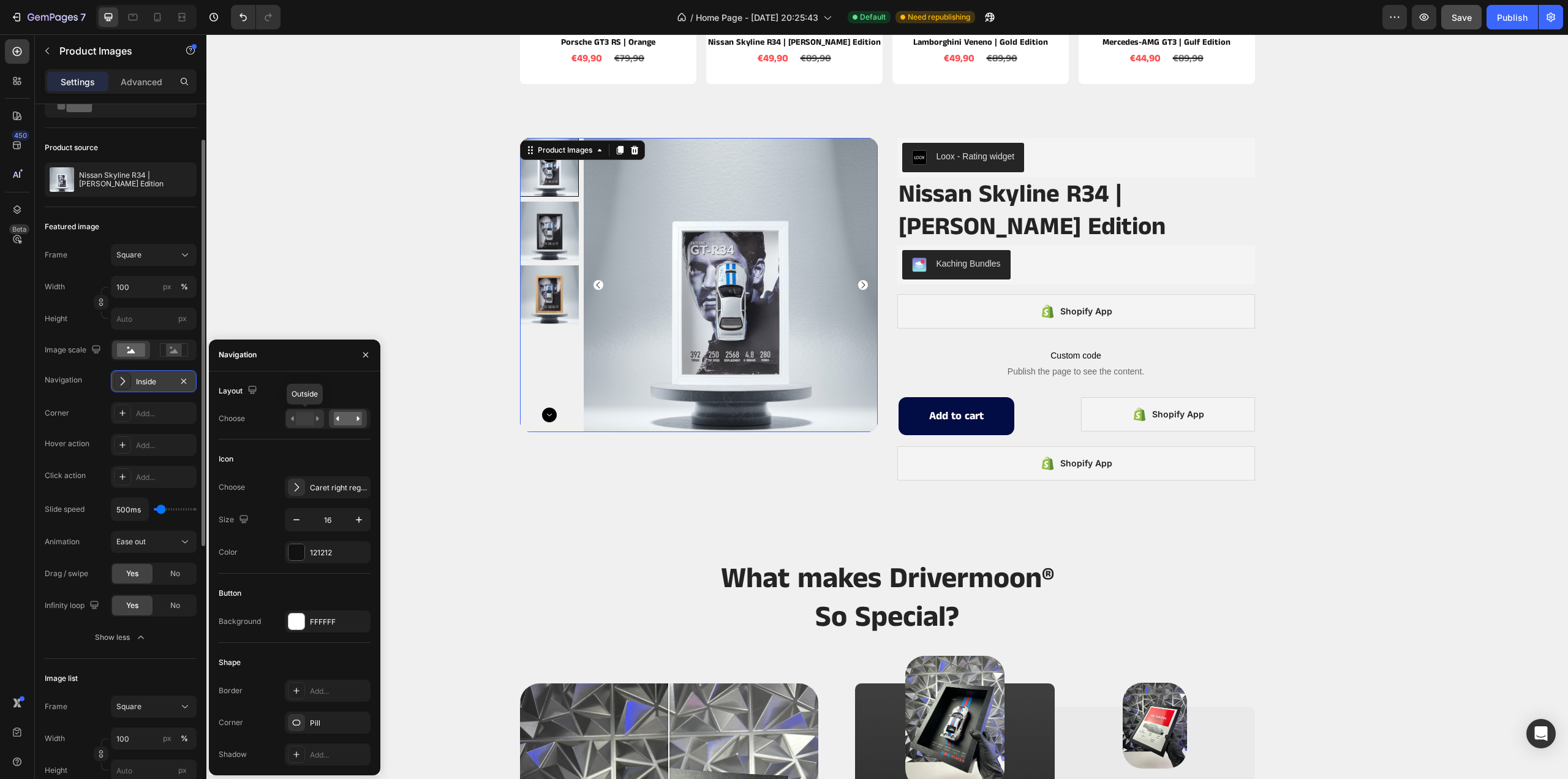
click at [310, 419] on rect at bounding box center [304, 418] width 18 height 13
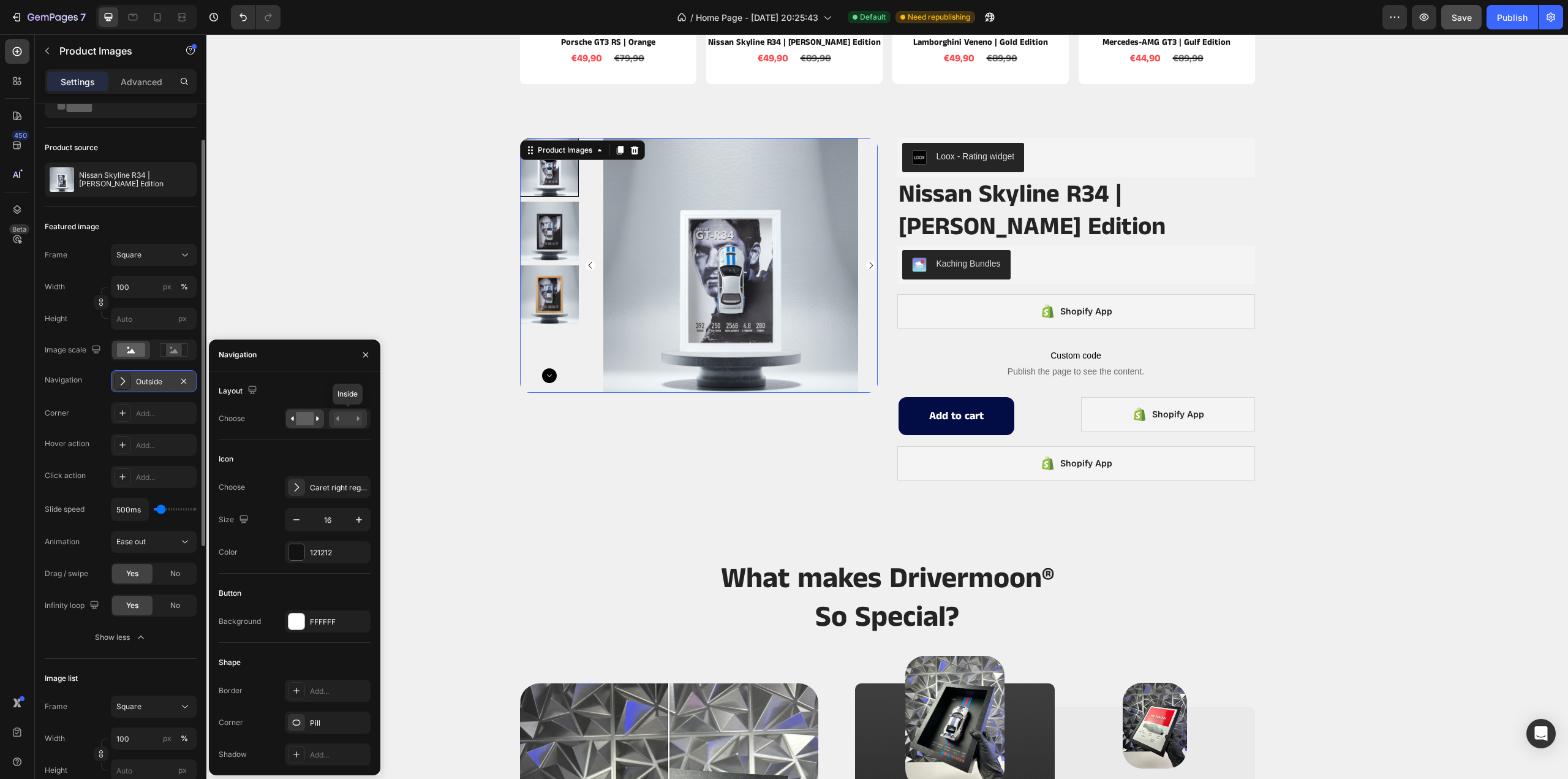
click at [340, 414] on rect at bounding box center [348, 418] width 28 height 13
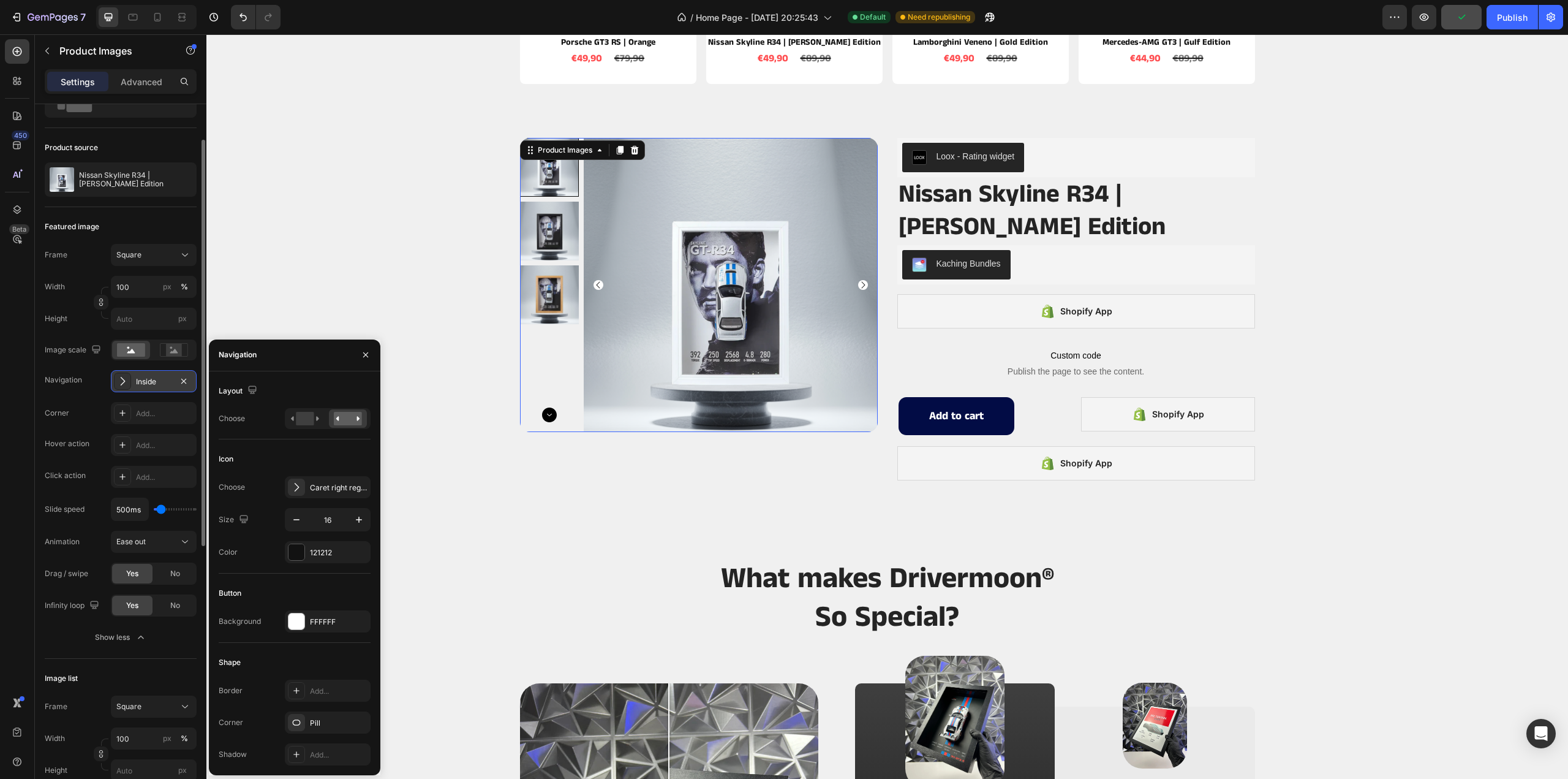
click at [146, 656] on div "Featured image Frame Square Width 100 px % Height px Image scale Navigation Ins…" at bounding box center [121, 433] width 152 height 452
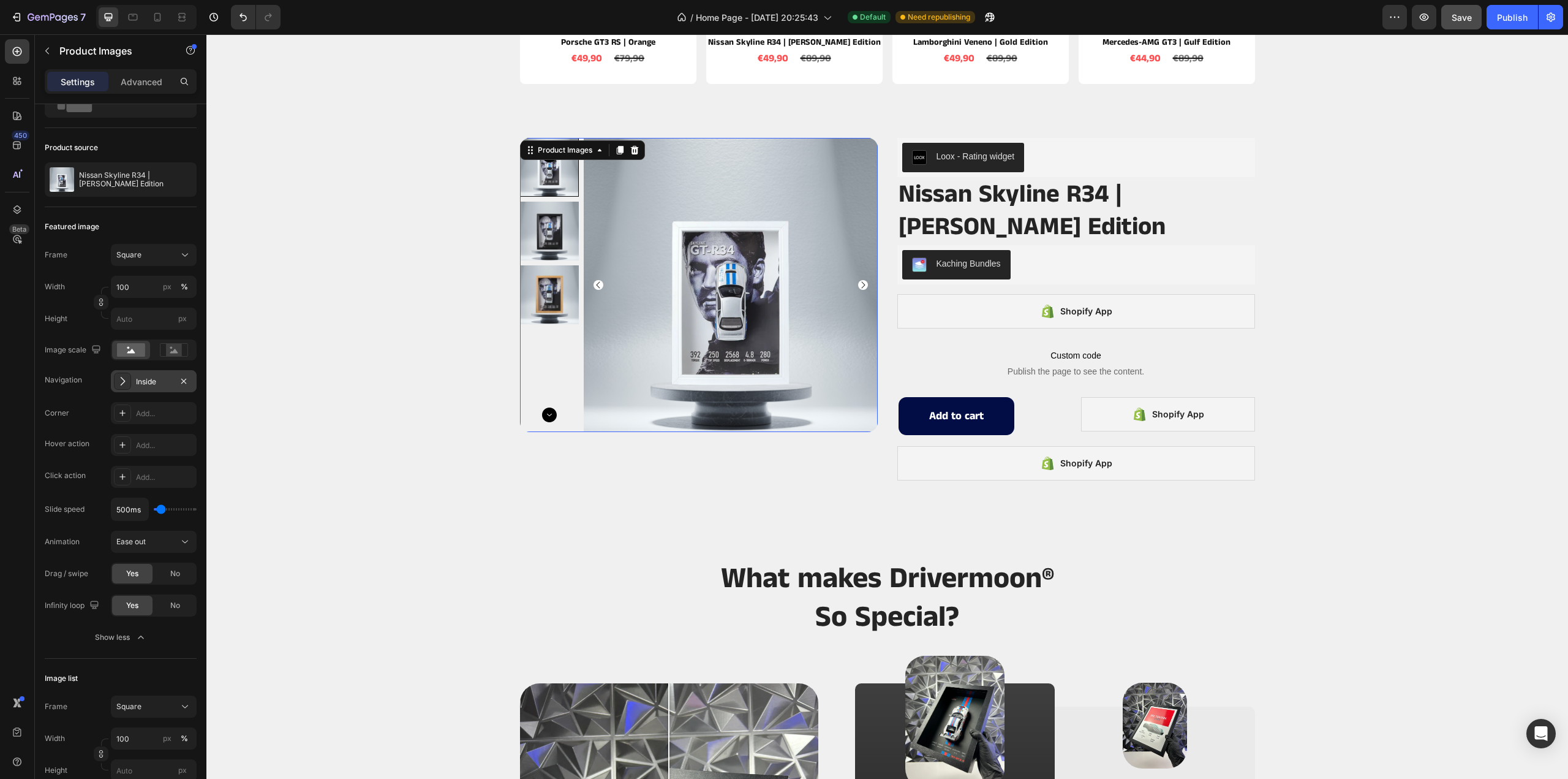
click at [147, 388] on div "Inside" at bounding box center [154, 381] width 86 height 22
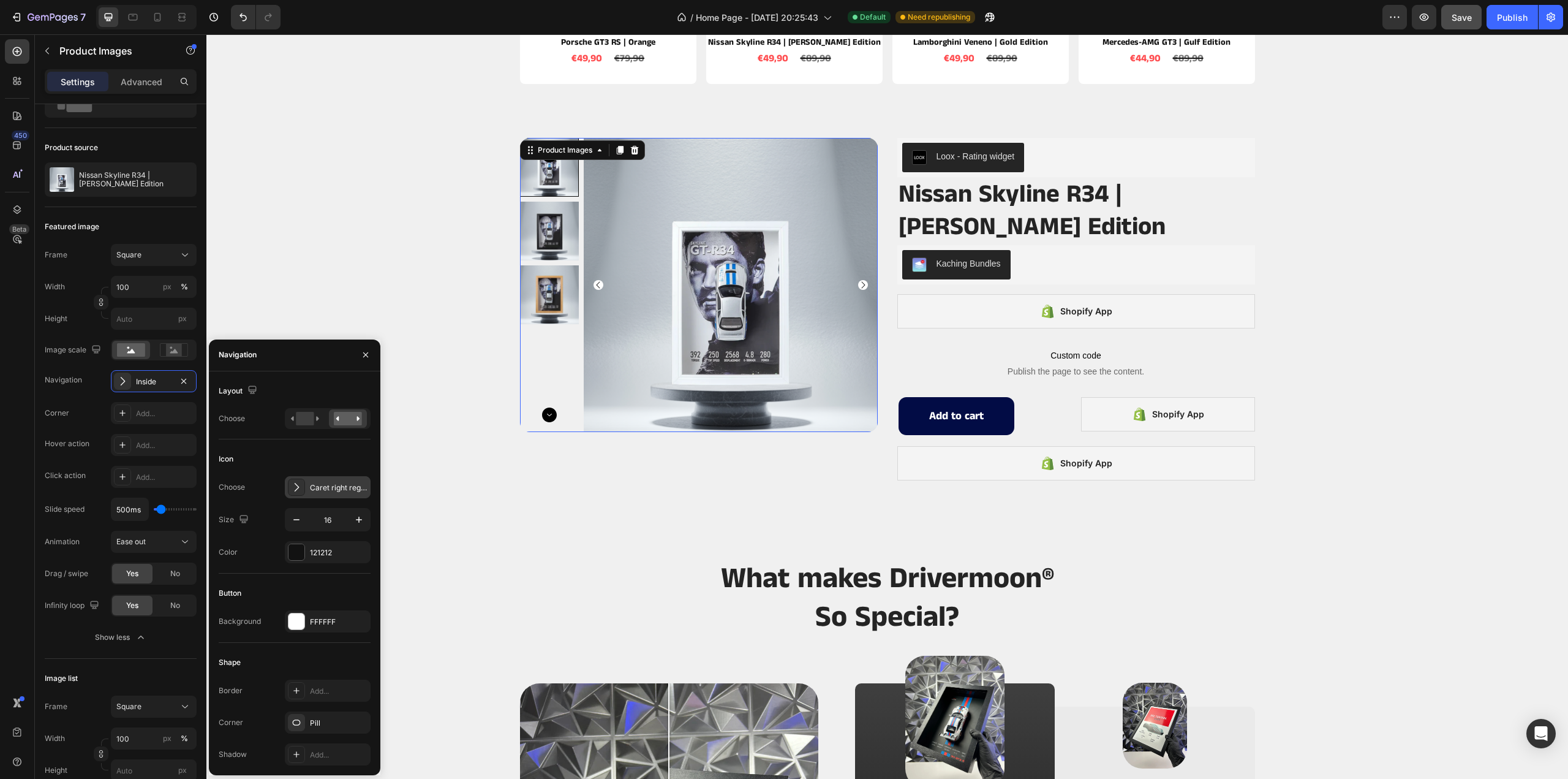
click at [323, 485] on div "Caret right regular" at bounding box center [339, 488] width 58 height 11
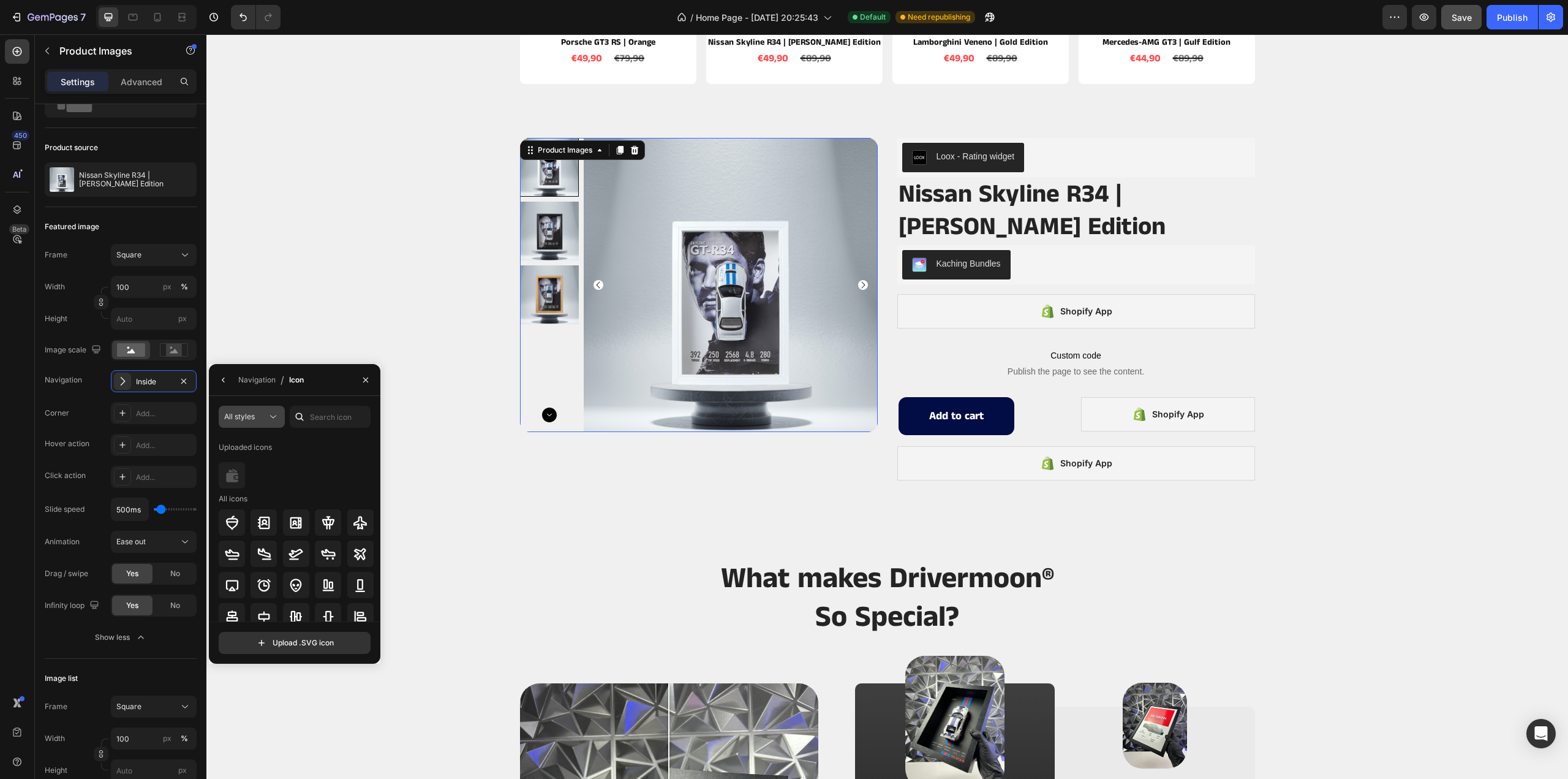
drag, startPoint x: 259, startPoint y: 418, endPoint x: 261, endPoint y: 424, distance: 6.3
click at [260, 418] on div "All styles" at bounding box center [245, 417] width 43 height 11
click at [244, 537] on p "Filled" at bounding box center [239, 539] width 70 height 12
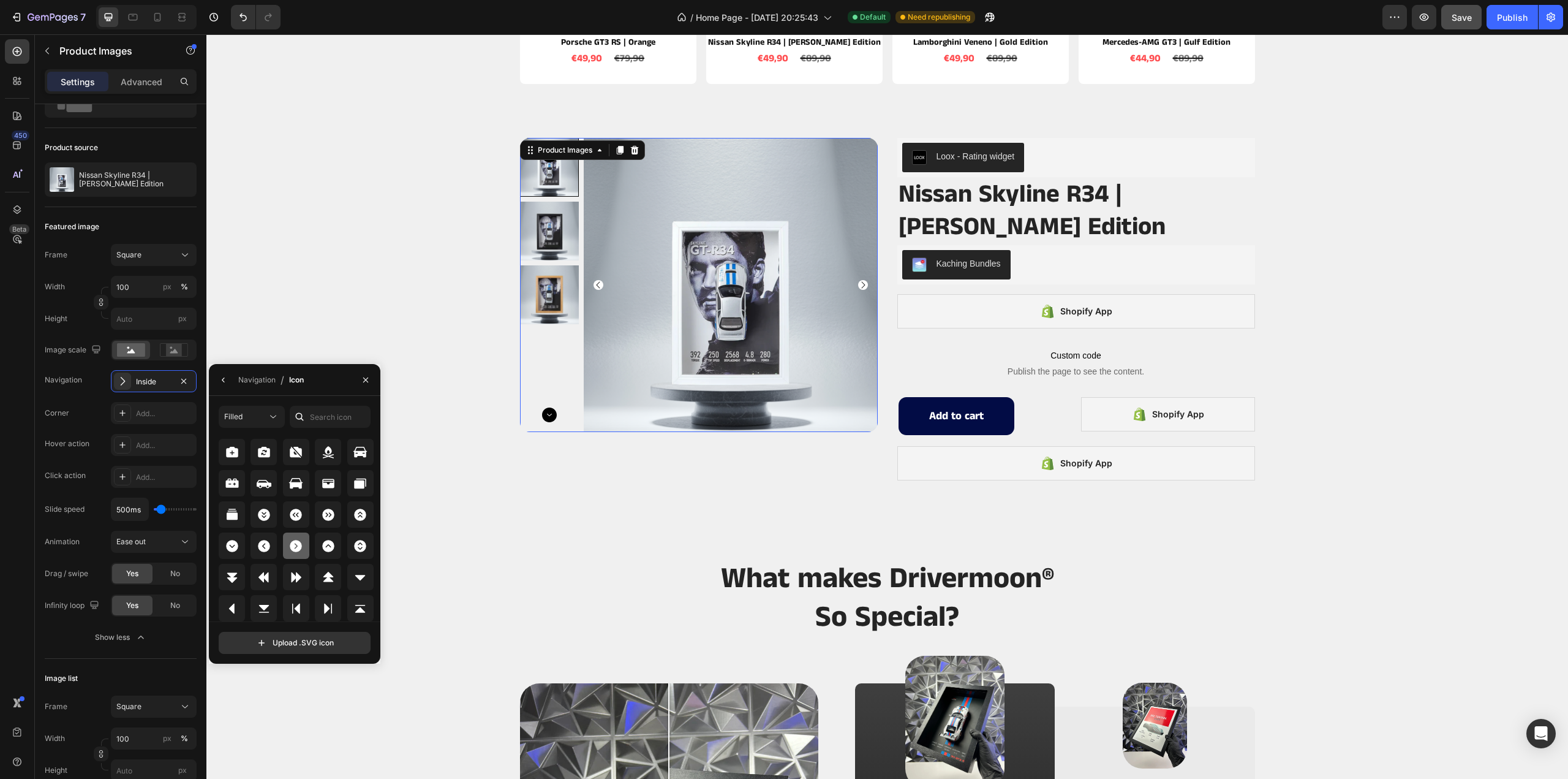
click at [295, 552] on icon at bounding box center [295, 546] width 15 height 15
click at [269, 543] on icon at bounding box center [264, 546] width 15 height 15
click at [300, 546] on icon at bounding box center [296, 546] width 12 height 12
click at [360, 383] on button "button" at bounding box center [366, 380] width 20 height 20
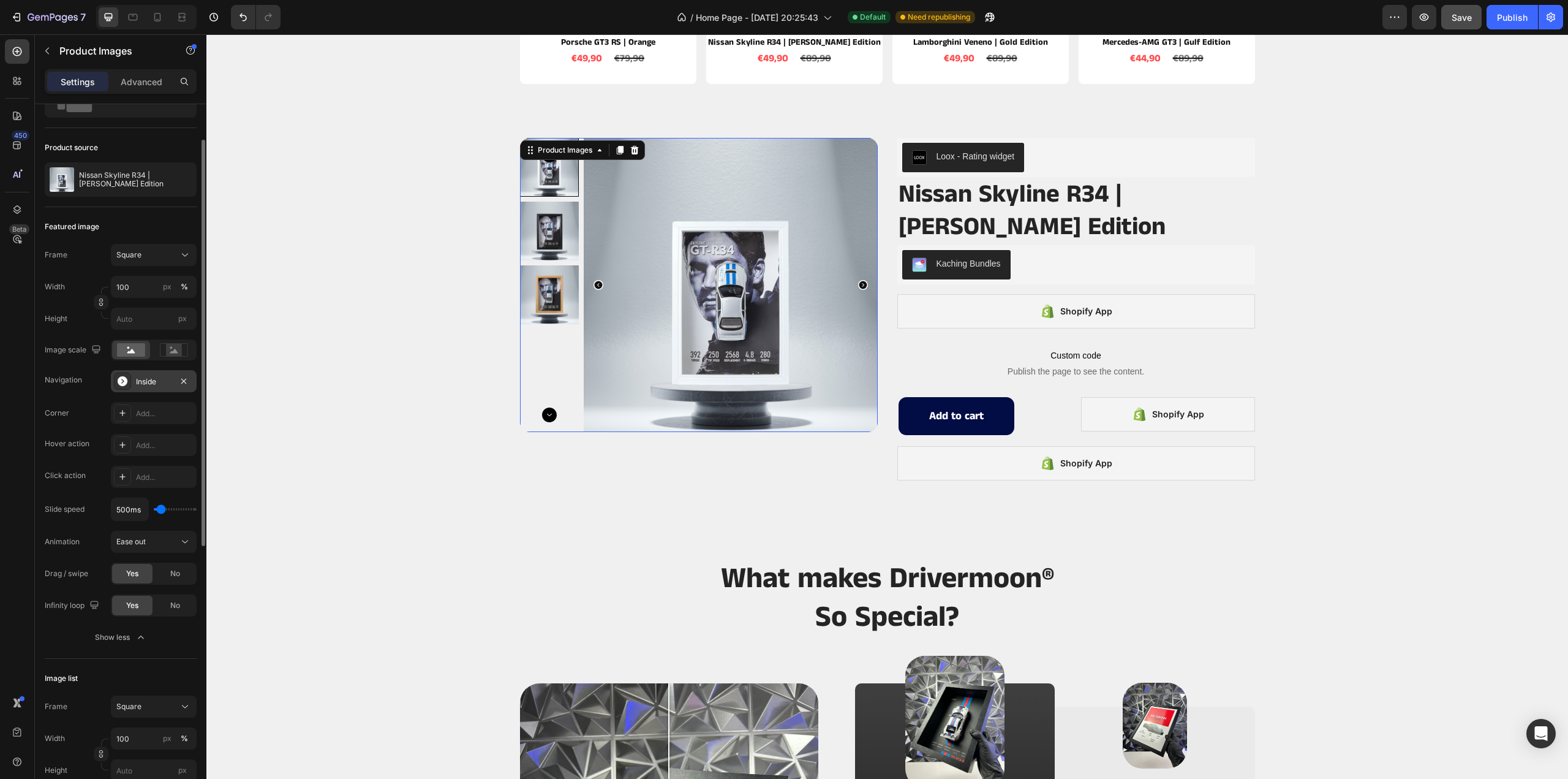
click at [132, 386] on div "Inside" at bounding box center [154, 381] width 86 height 22
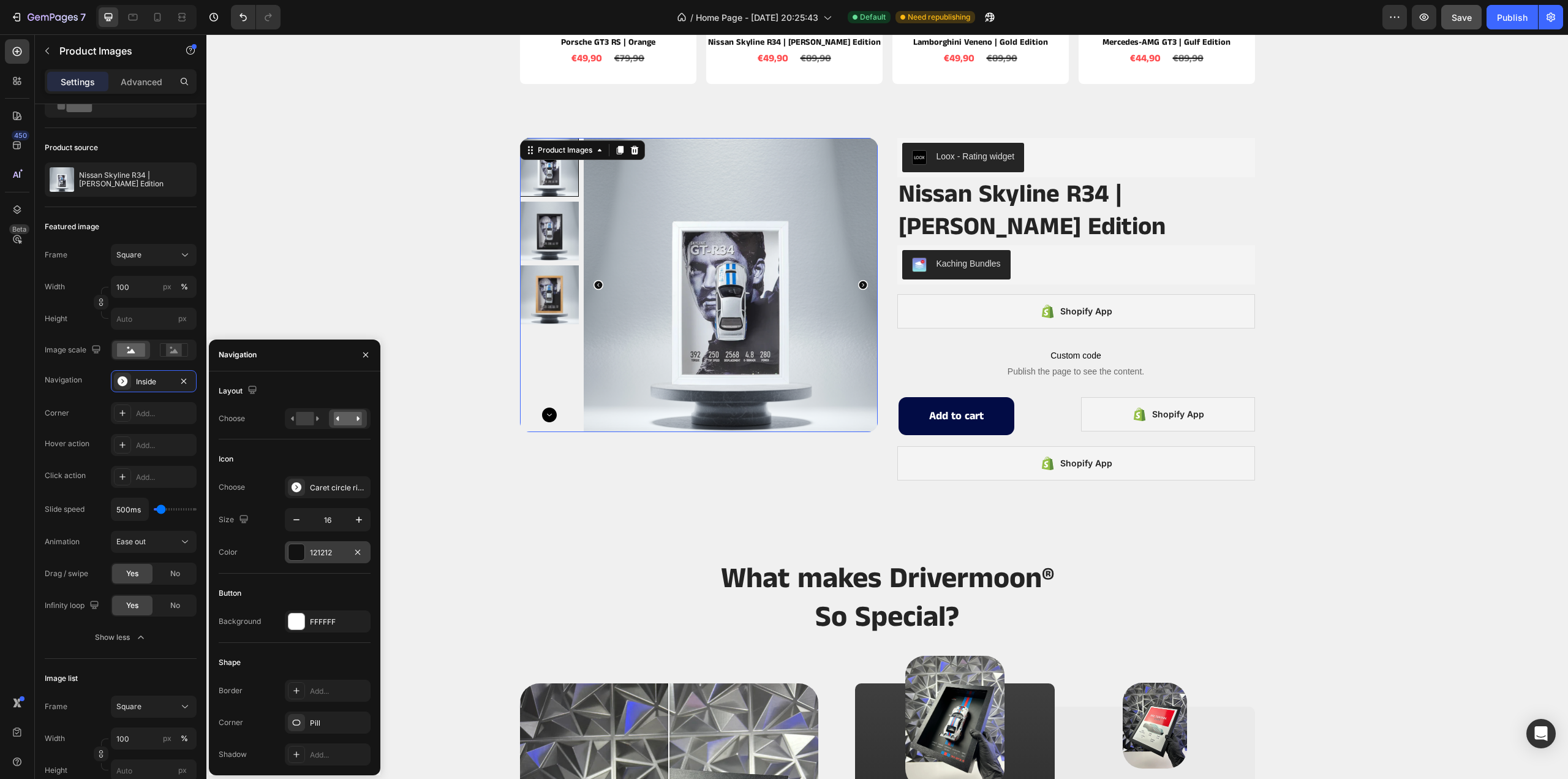
click at [313, 552] on div "121212" at bounding box center [328, 553] width 35 height 11
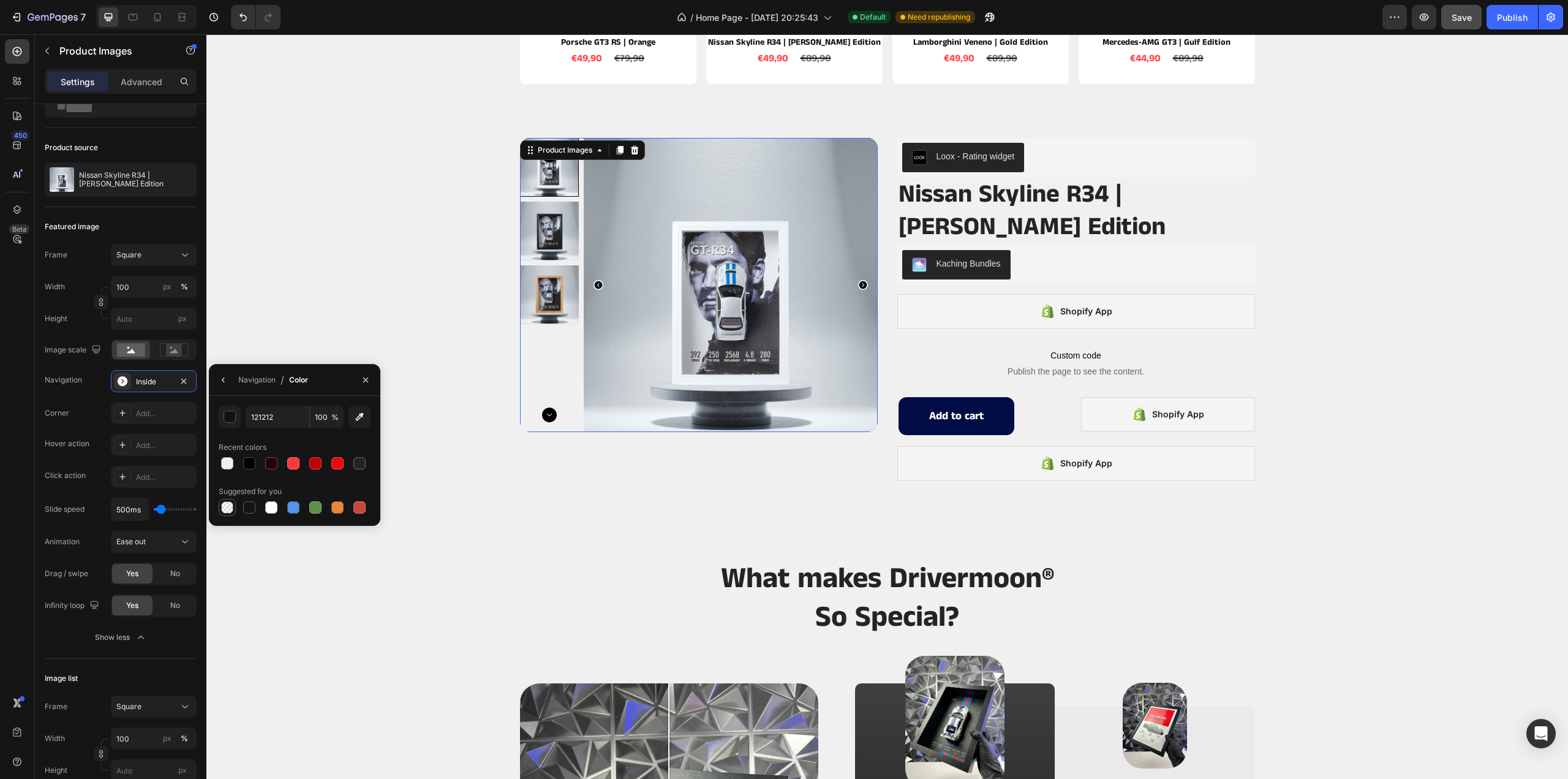
click at [228, 504] on div at bounding box center [227, 507] width 12 height 12
type input "000000"
click at [252, 464] on div at bounding box center [249, 462] width 12 height 12
type input "100"
click at [230, 460] on div at bounding box center [227, 462] width 12 height 12
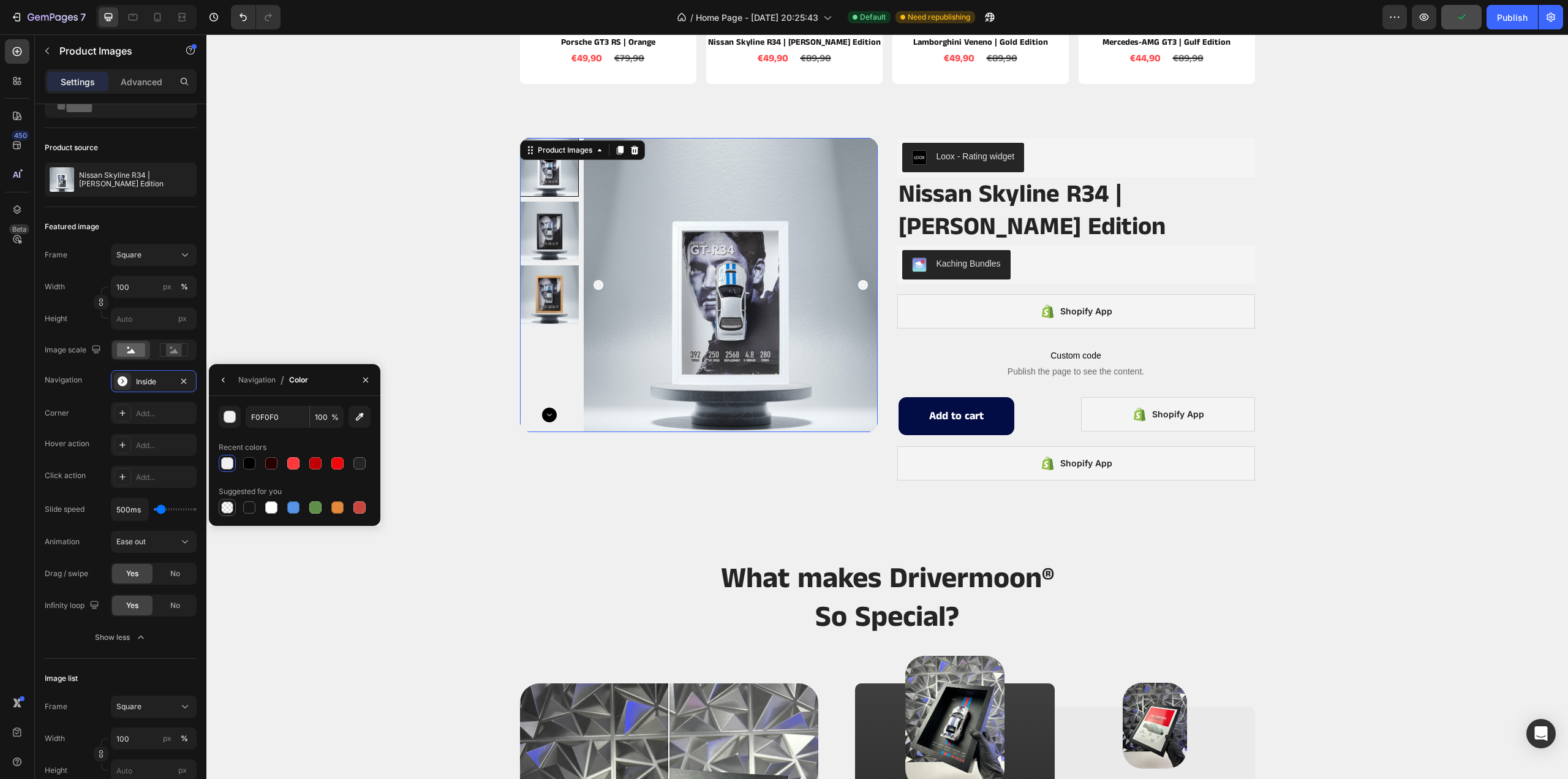
click at [227, 508] on div at bounding box center [227, 507] width 12 height 12
type input "000000"
click at [366, 382] on icon "button" at bounding box center [366, 380] width 10 height 10
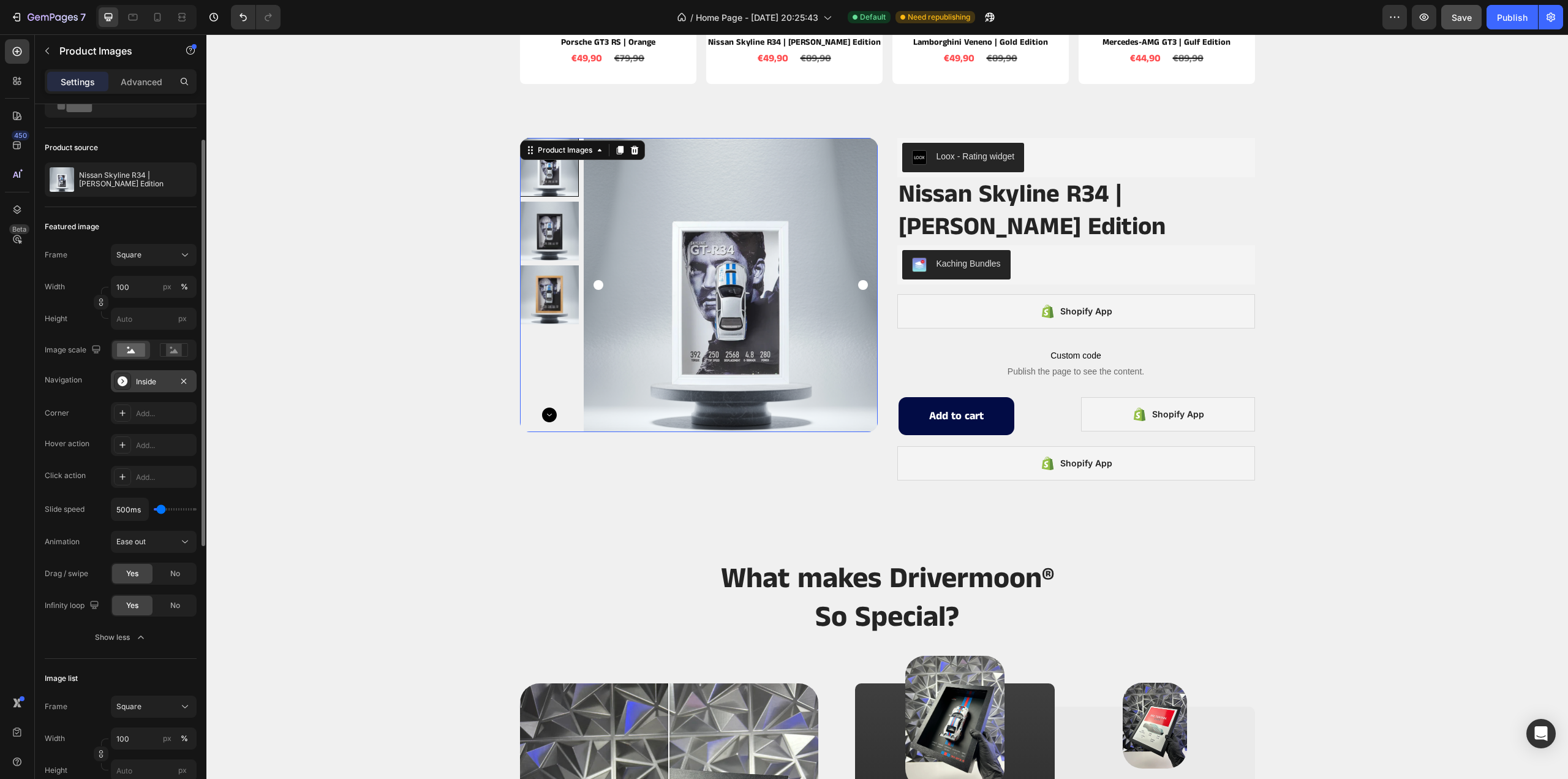
click at [171, 382] on div "Inside" at bounding box center [154, 382] width 35 height 11
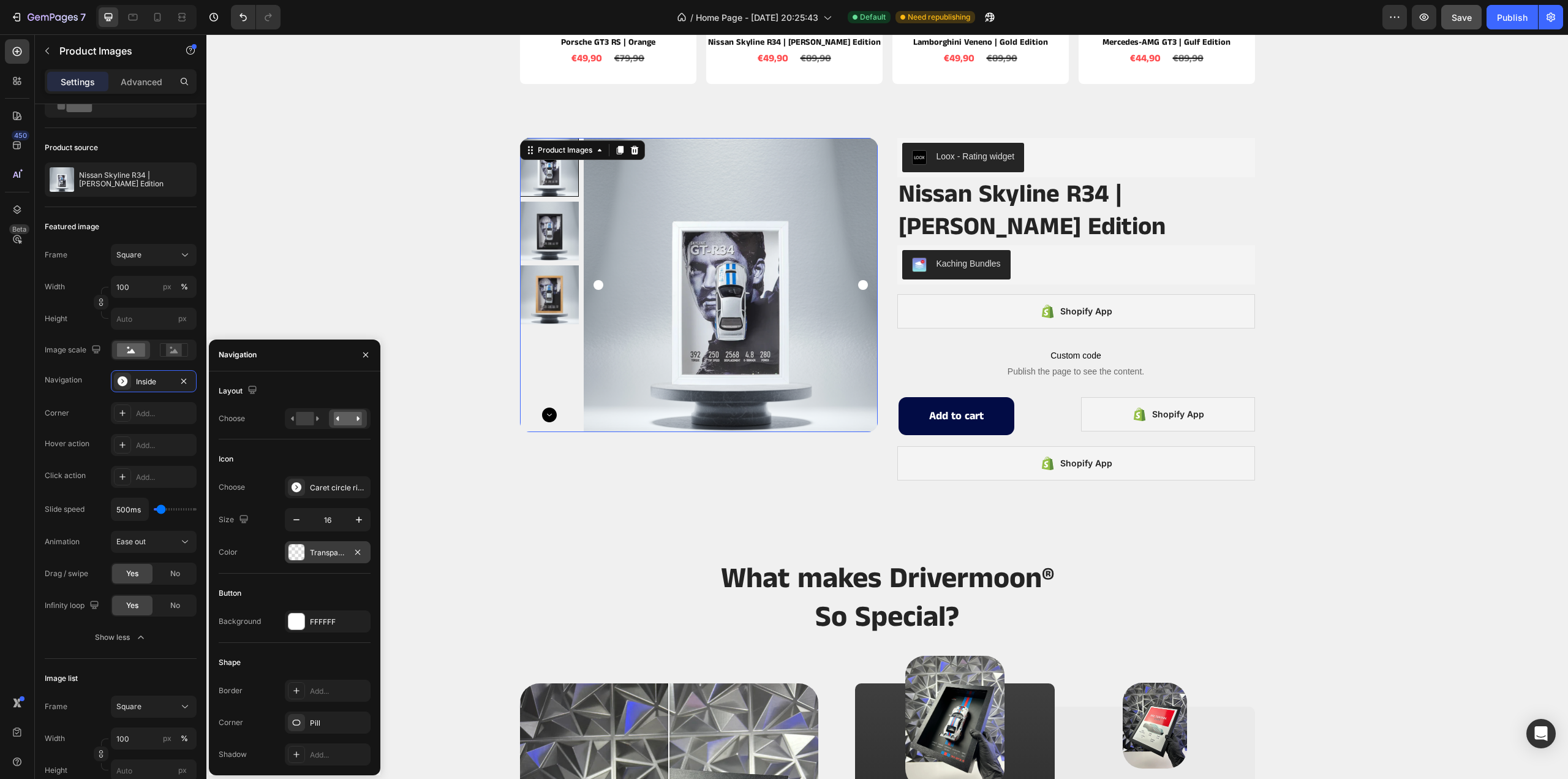
click at [333, 545] on div "Transparent" at bounding box center [328, 551] width 86 height 22
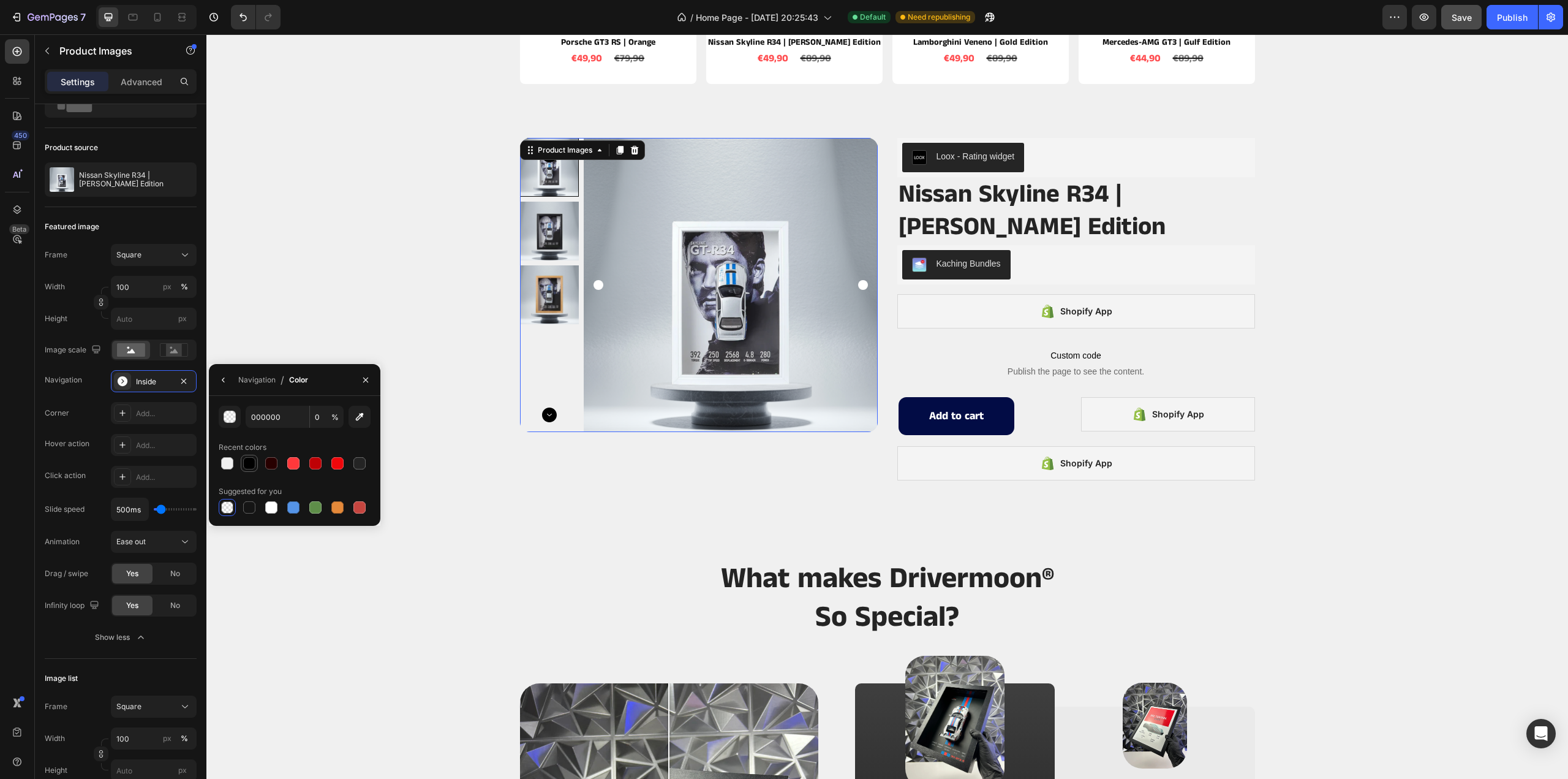
click at [254, 459] on div at bounding box center [249, 462] width 12 height 12
click at [226, 509] on div at bounding box center [227, 507] width 12 height 12
type input "0"
click at [223, 377] on icon "button" at bounding box center [223, 380] width 10 height 10
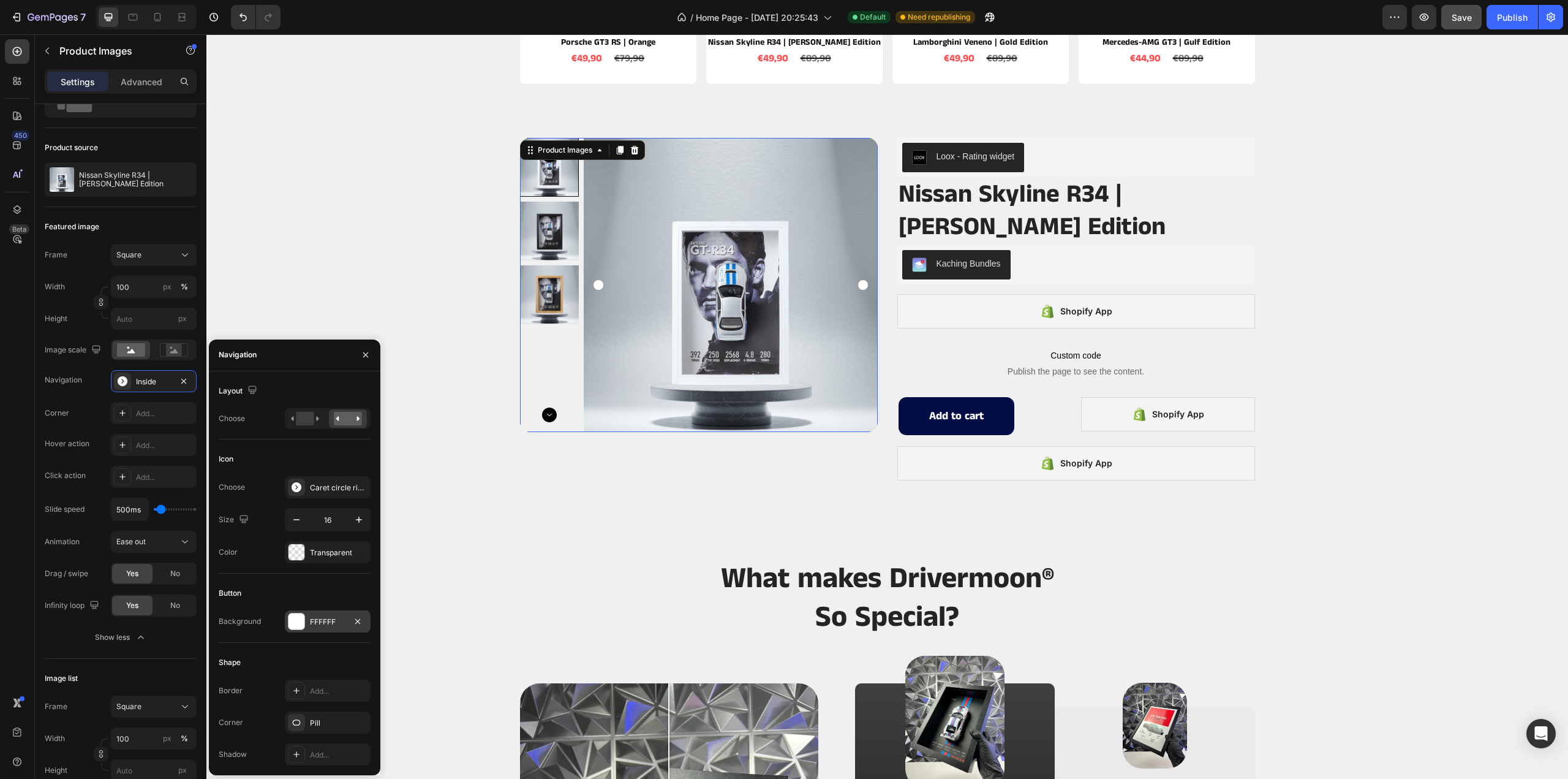
click at [302, 621] on div at bounding box center [296, 621] width 16 height 16
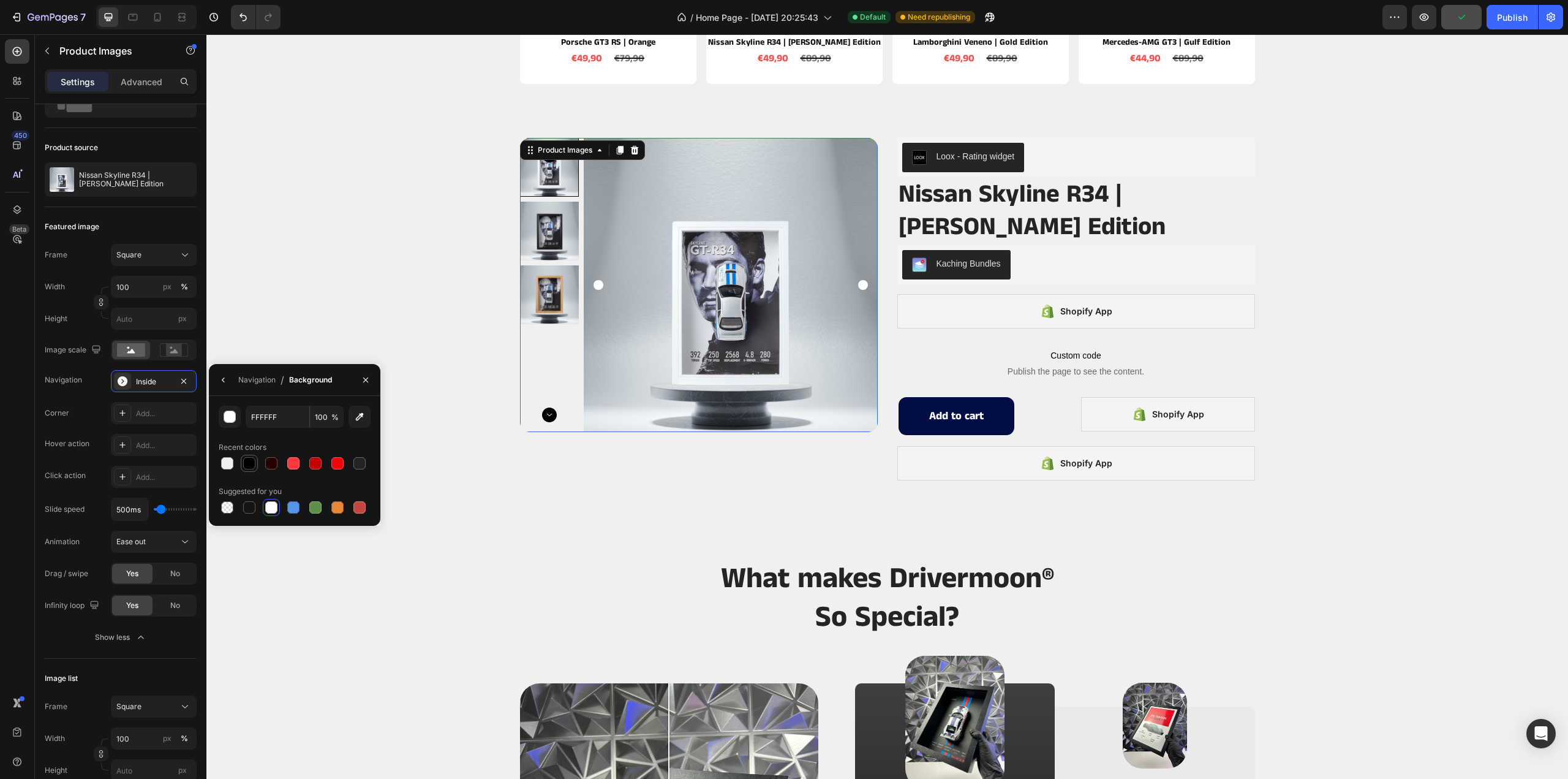
click at [247, 462] on div at bounding box center [249, 462] width 12 height 12
type input "000000"
click at [226, 505] on div at bounding box center [227, 507] width 12 height 12
type input "0"
click at [223, 376] on icon "button" at bounding box center [223, 380] width 10 height 10
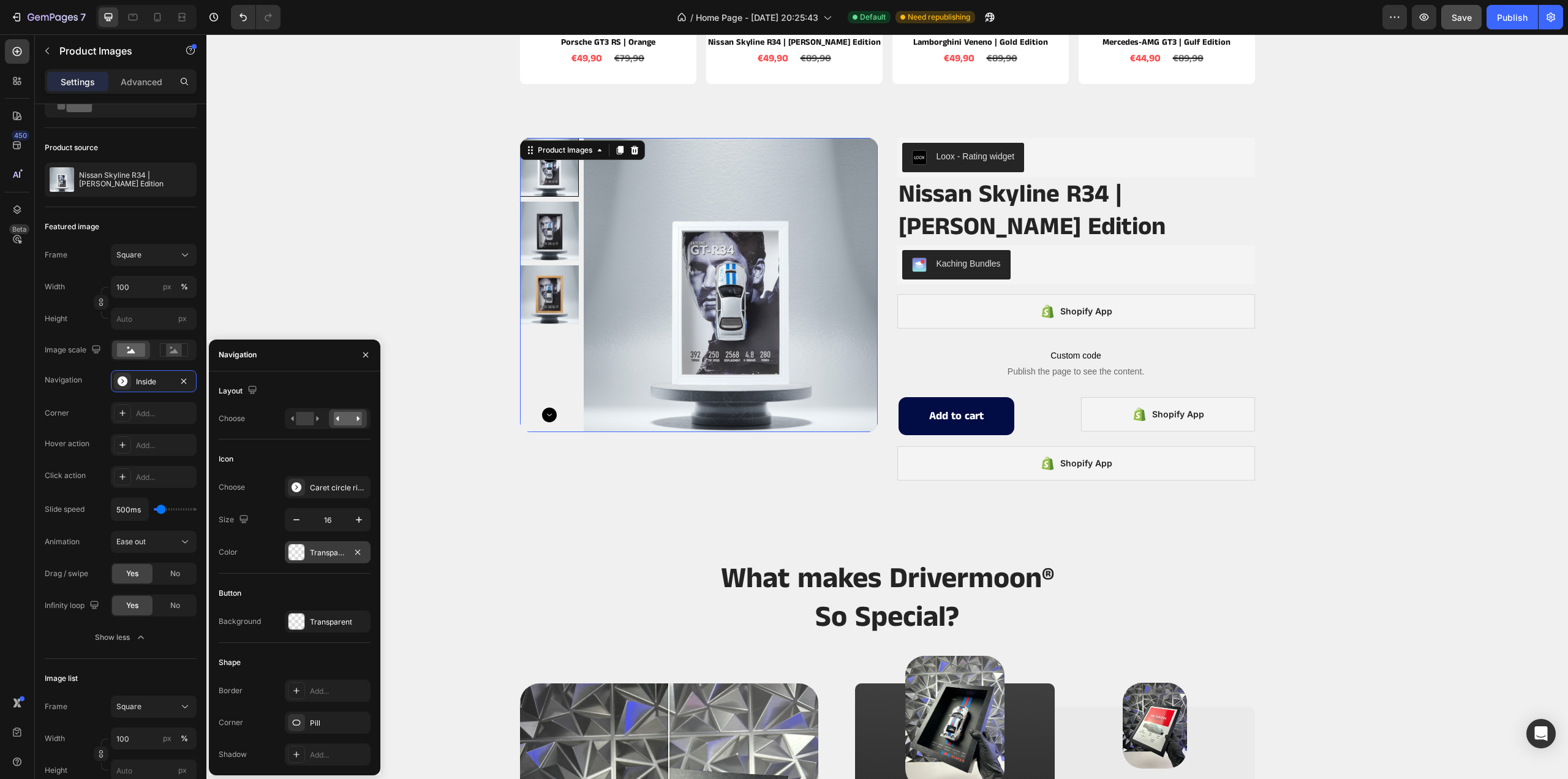
click at [309, 556] on div "Transparent" at bounding box center [328, 551] width 86 height 22
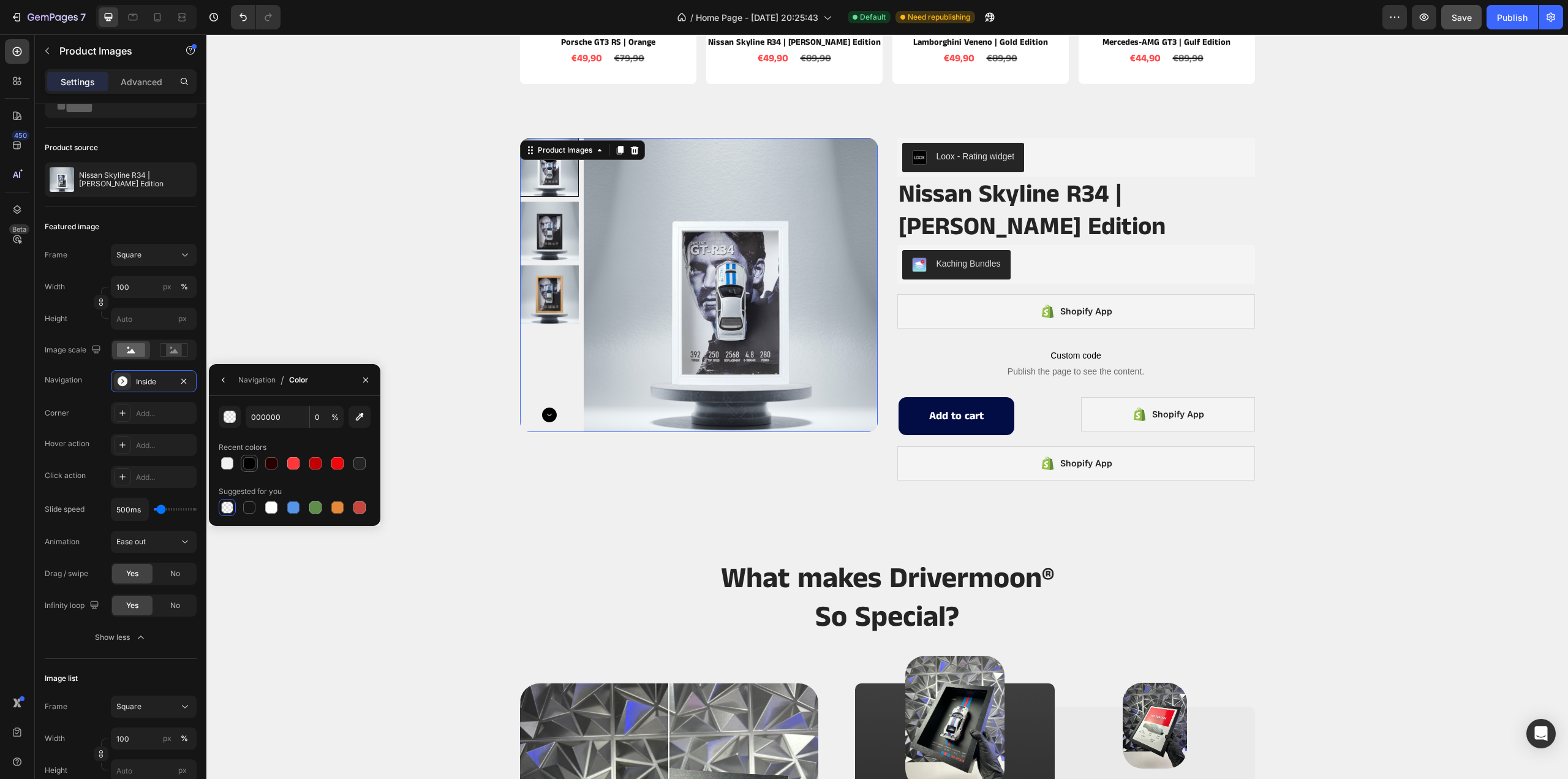
click at [246, 462] on div at bounding box center [249, 462] width 12 height 12
type input "100"
click at [221, 386] on button "button" at bounding box center [223, 380] width 20 height 20
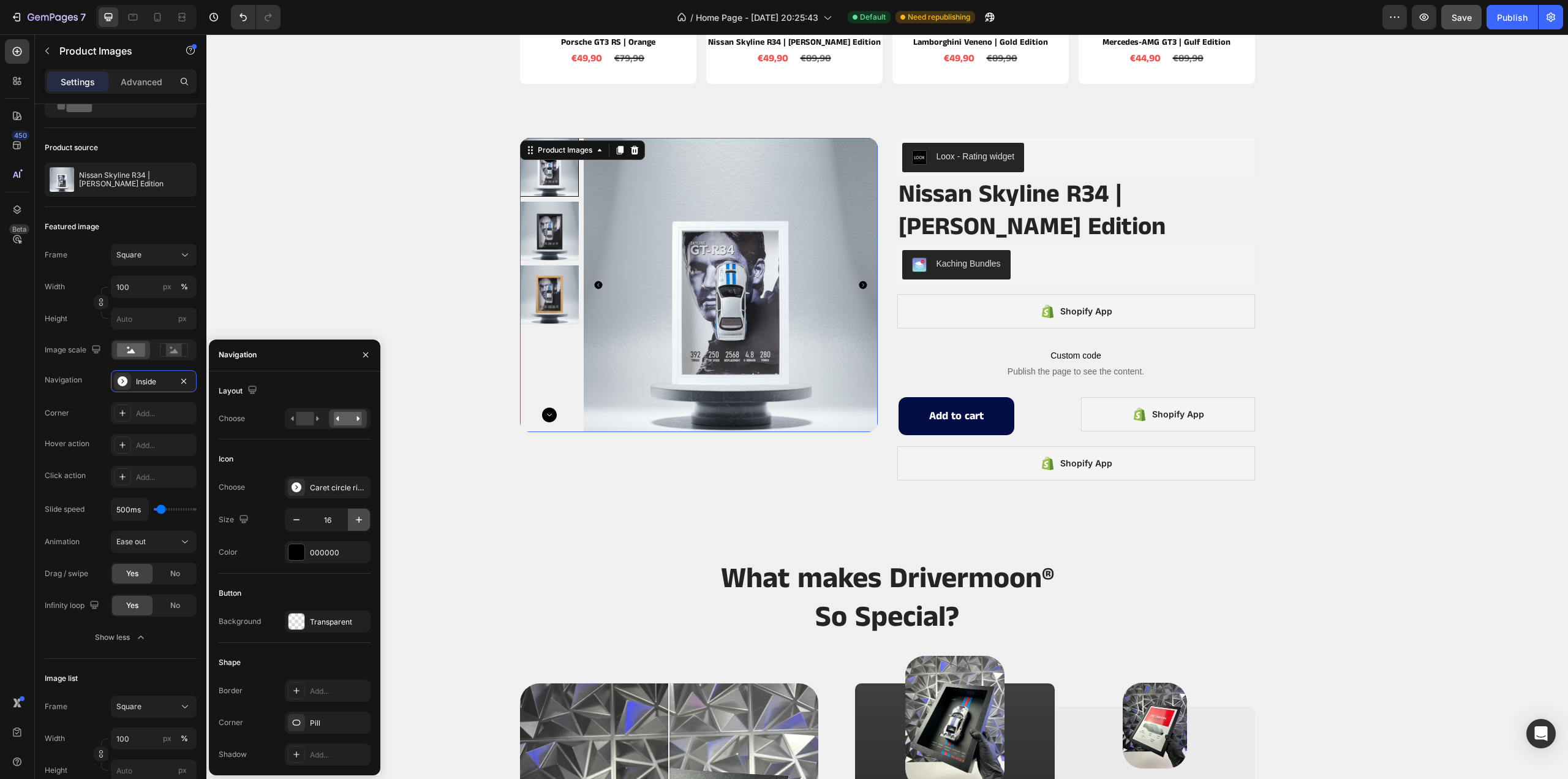
click at [360, 516] on icon "button" at bounding box center [359, 519] width 12 height 12
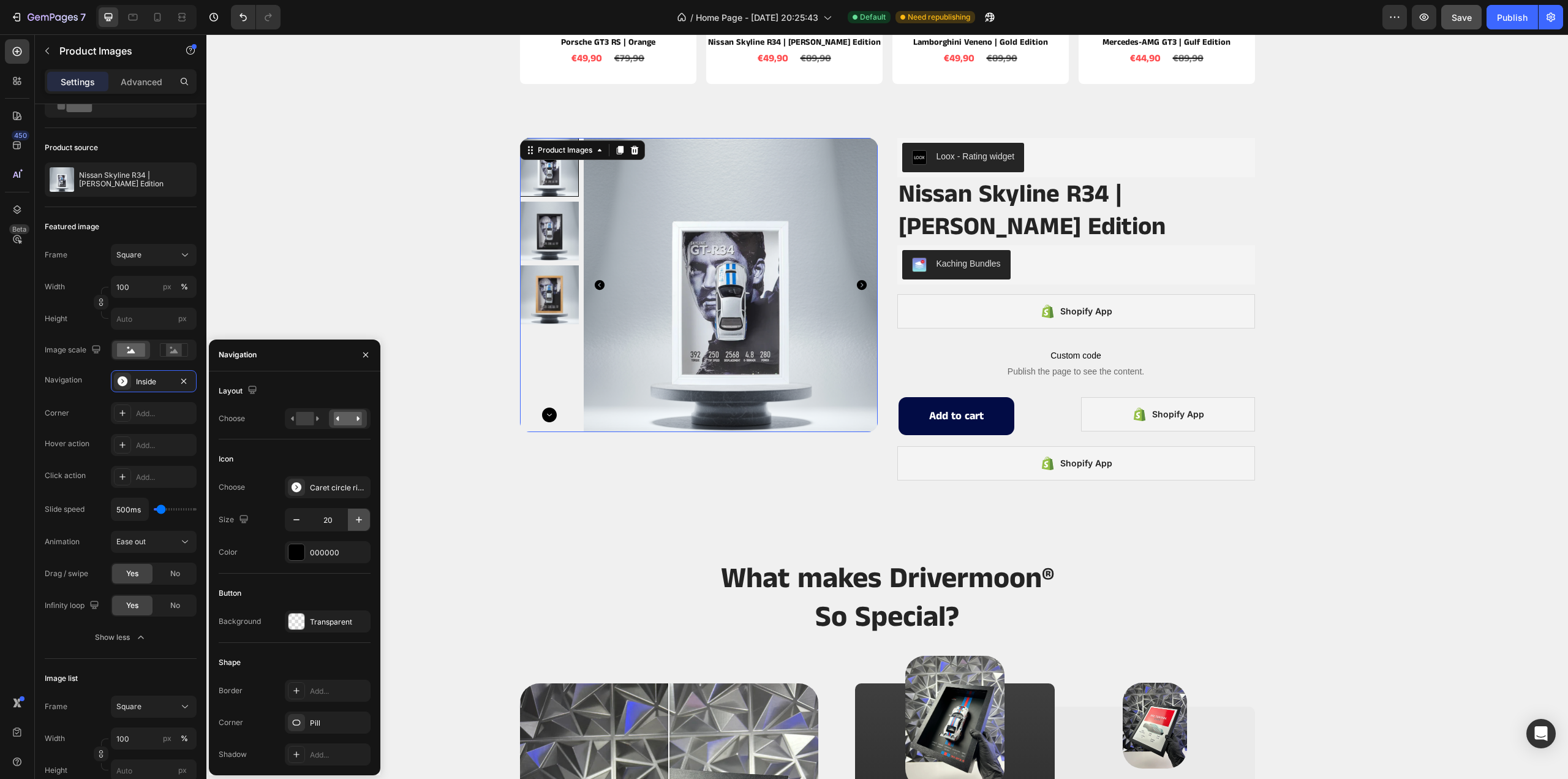
click at [360, 516] on icon "button" at bounding box center [359, 519] width 12 height 12
click at [359, 515] on icon "button" at bounding box center [359, 519] width 12 height 12
click at [358, 515] on icon "button" at bounding box center [359, 519] width 12 height 12
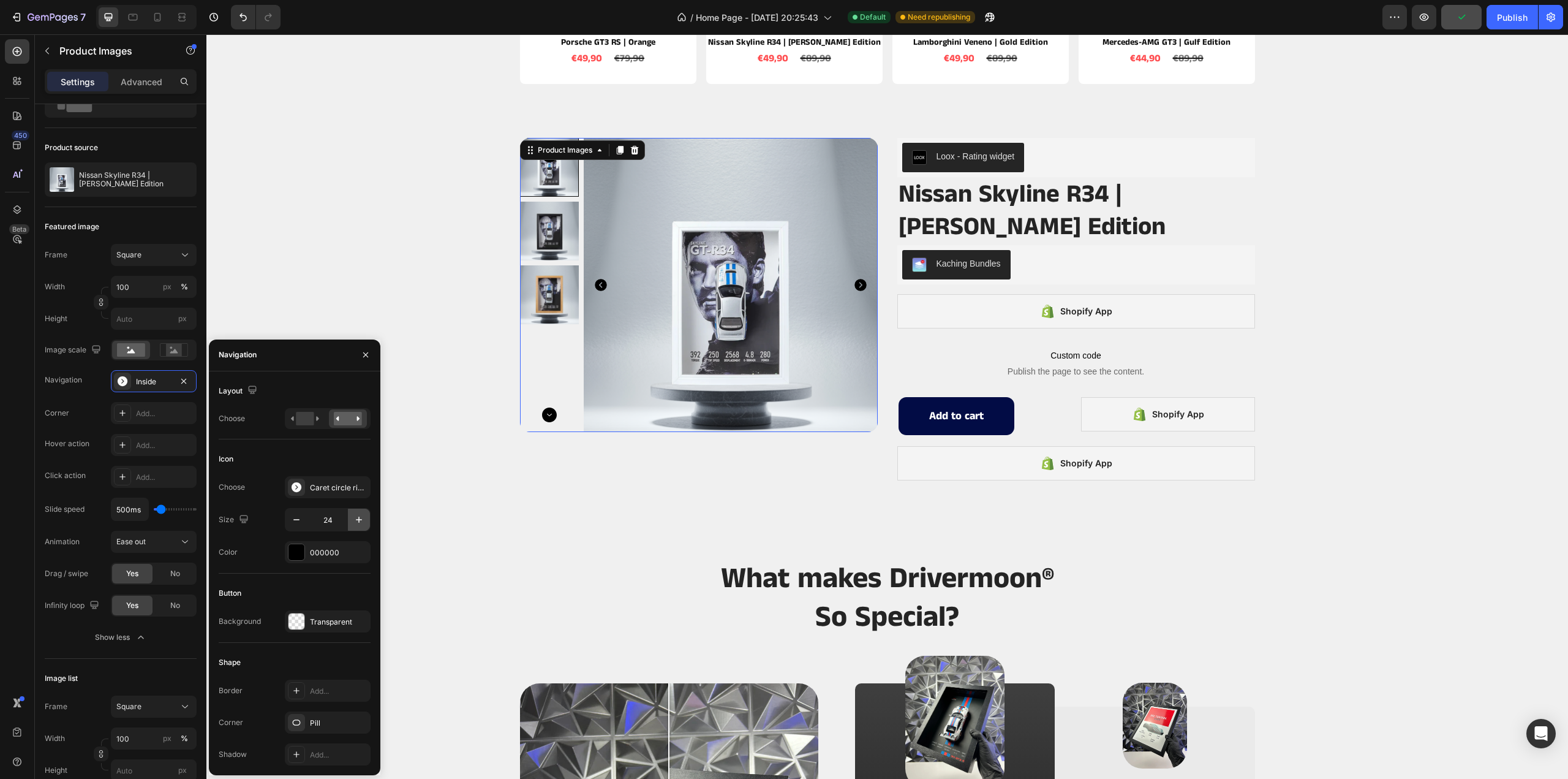
click at [358, 515] on icon "button" at bounding box center [359, 519] width 12 height 12
click at [358, 514] on icon "button" at bounding box center [359, 519] width 12 height 12
click at [357, 514] on icon "button" at bounding box center [359, 519] width 12 height 12
click at [354, 513] on icon "button" at bounding box center [359, 519] width 12 height 12
click at [353, 513] on button "button" at bounding box center [359, 519] width 22 height 22
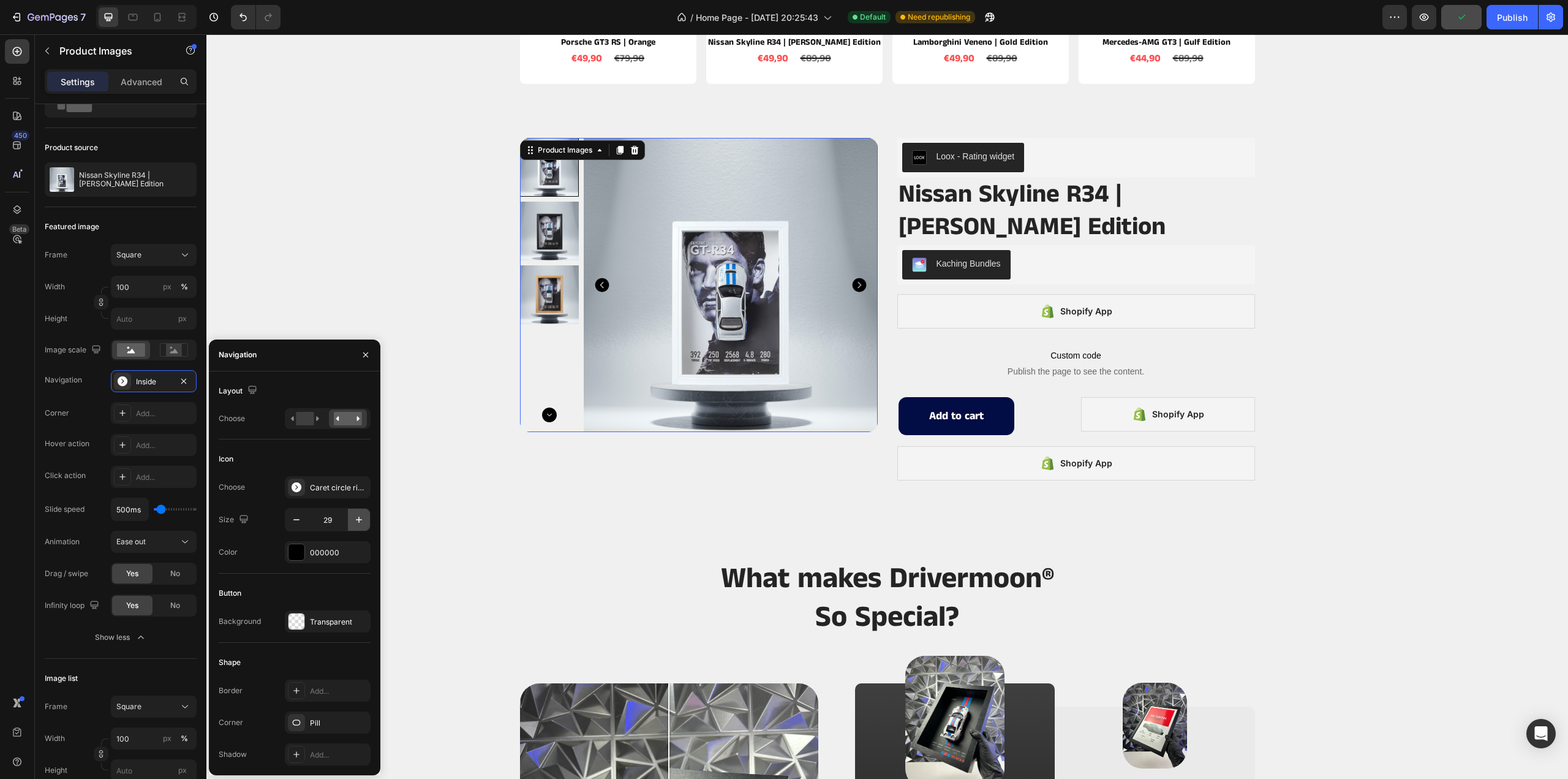
click at [353, 513] on button "button" at bounding box center [359, 519] width 22 height 22
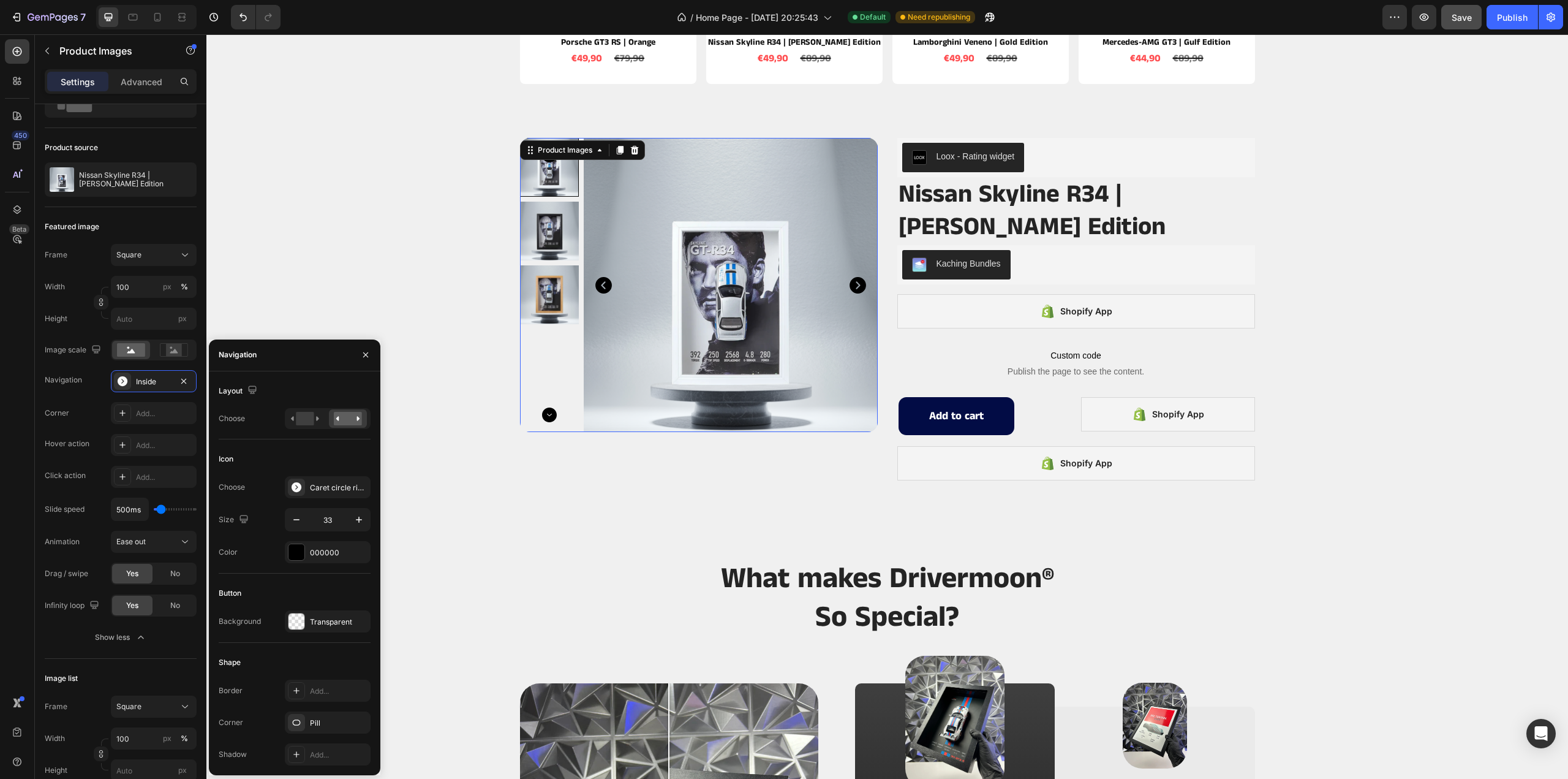
type input "34"
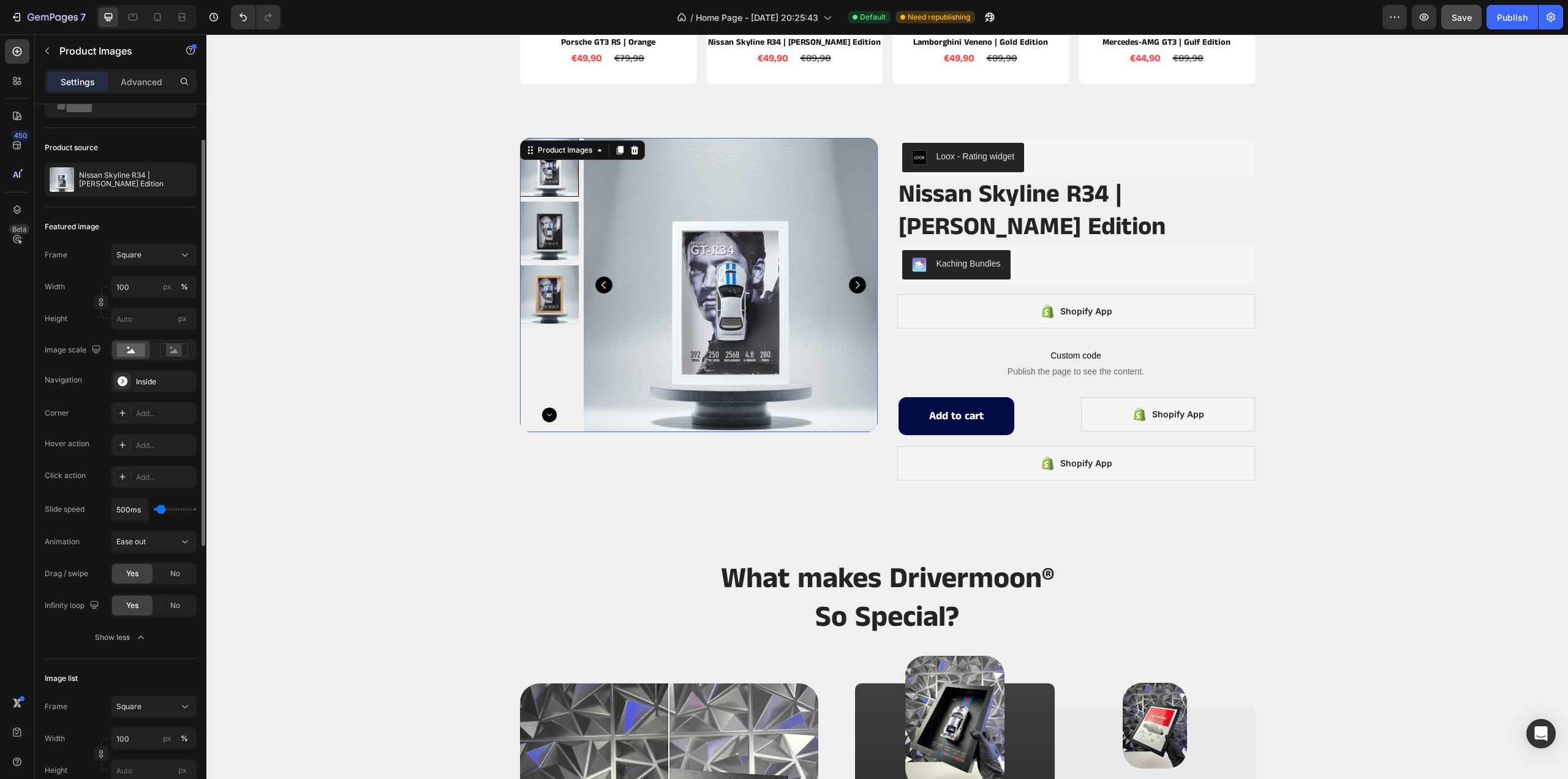
click at [85, 396] on div "Frame Square Width 100 px % Height px Image scale Navigation Inside Corner Add.…" at bounding box center [121, 446] width 152 height 405
click at [140, 443] on div "Add..." at bounding box center [165, 446] width 58 height 11
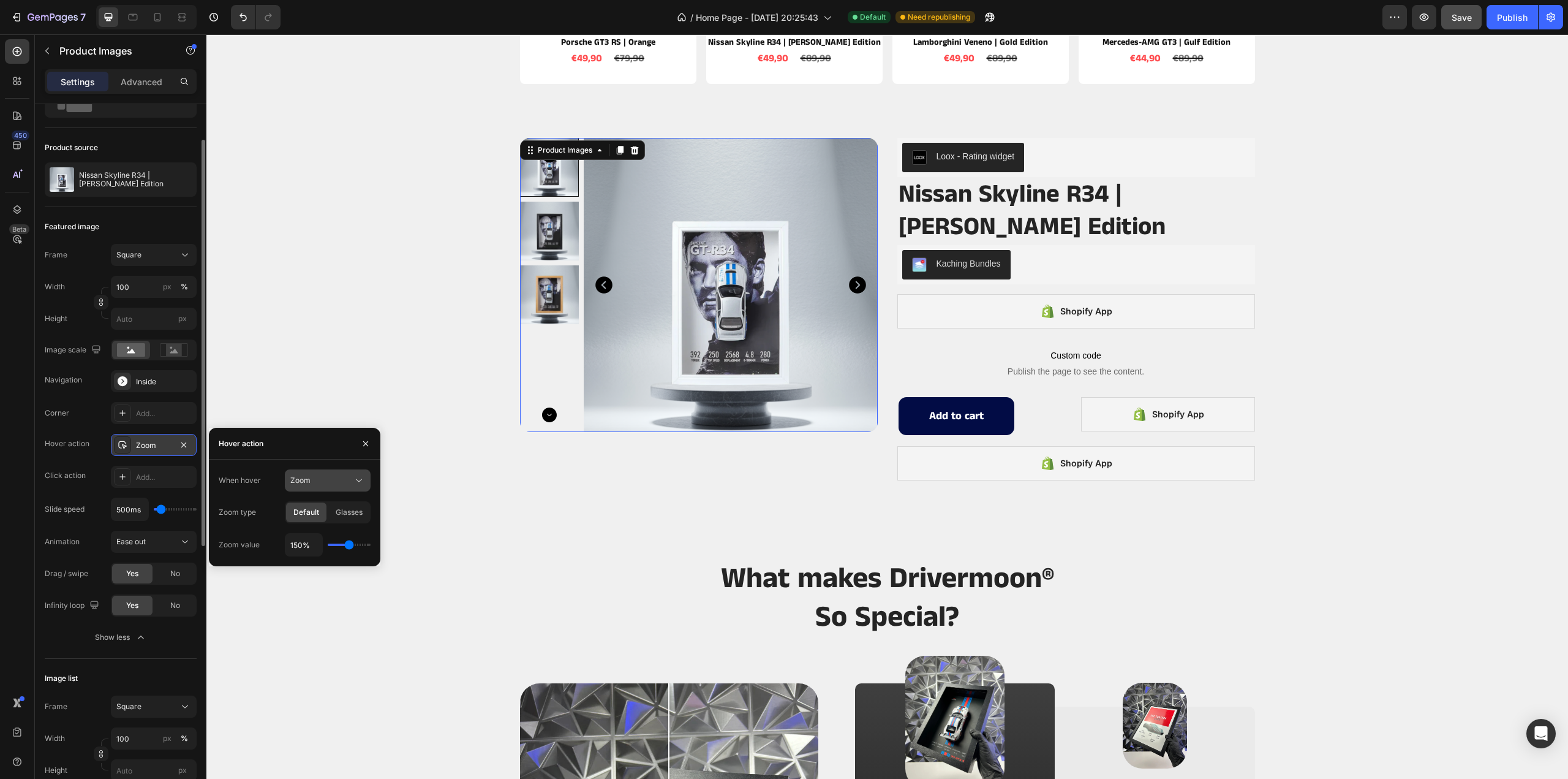
click at [337, 471] on button "Zoom" at bounding box center [328, 480] width 86 height 22
click at [321, 477] on div "Zoom" at bounding box center [321, 481] width 63 height 11
click at [340, 474] on div "Zoom" at bounding box center [328, 480] width 75 height 12
drag, startPoint x: 335, startPoint y: 527, endPoint x: 561, endPoint y: 241, distance: 364.5
click at [335, 527] on div "Show other image" at bounding box center [315, 534] width 101 height 23
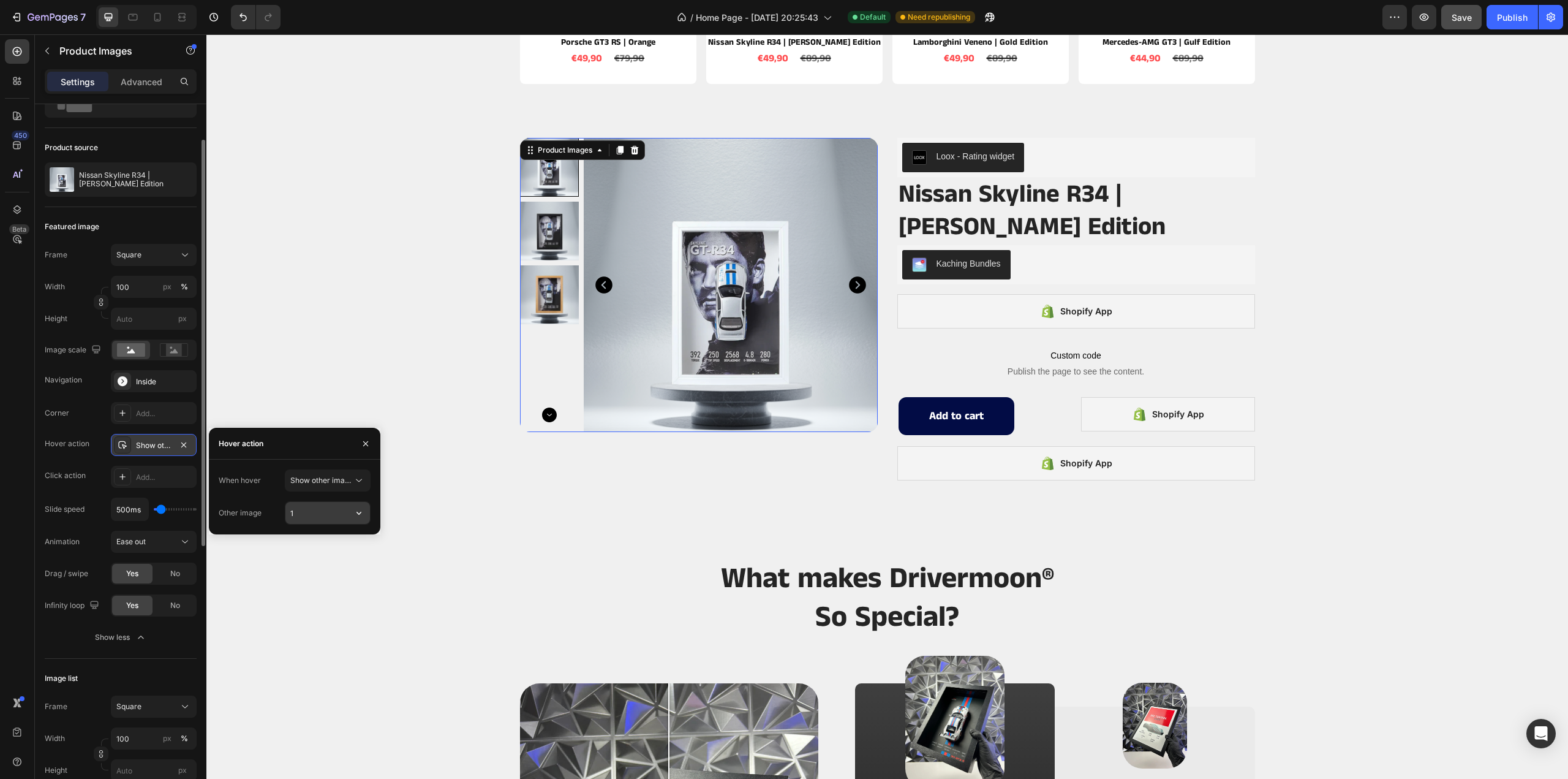
click at [328, 510] on input "1" at bounding box center [328, 513] width 85 height 22
click at [365, 510] on icon "button" at bounding box center [359, 513] width 12 height 12
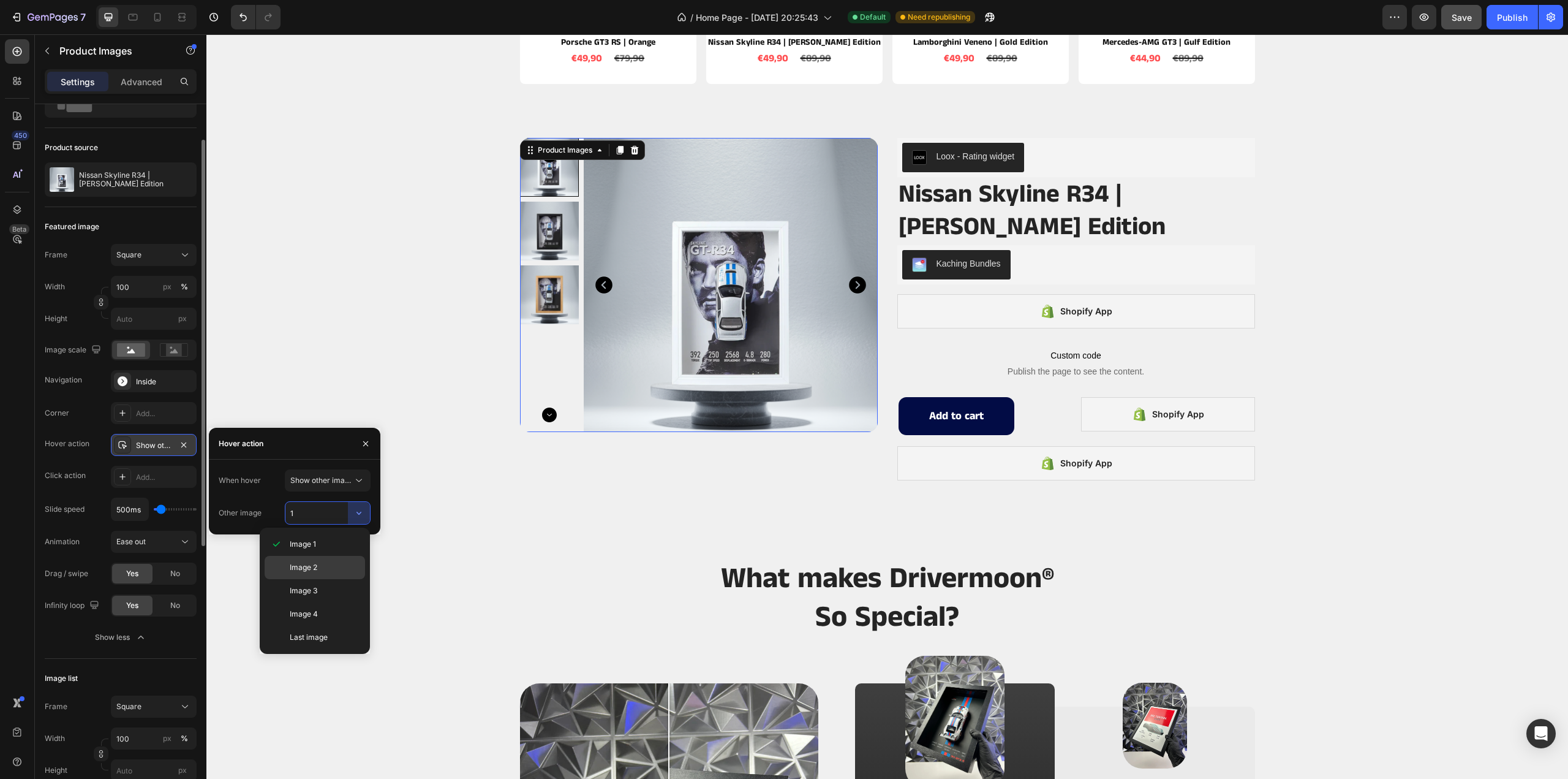
drag, startPoint x: 329, startPoint y: 567, endPoint x: 134, endPoint y: 509, distance: 203.4
click at [329, 567] on p "Image 2" at bounding box center [324, 568] width 70 height 11
type input "2"
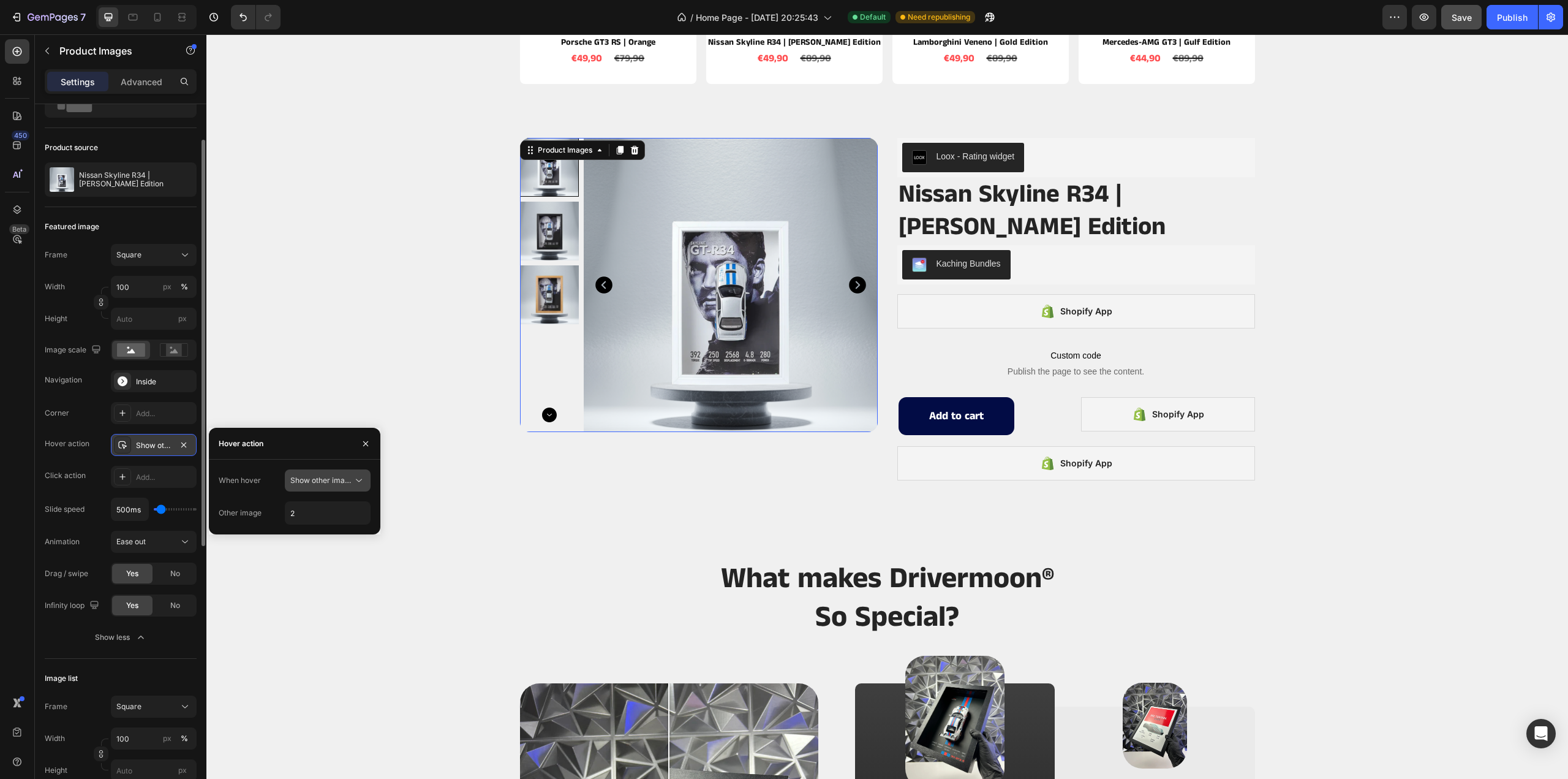
click at [337, 486] on div "Show other image" at bounding box center [328, 480] width 75 height 12
click at [311, 508] on p "Zoom" at bounding box center [325, 510] width 70 height 11
click at [185, 444] on icon "button" at bounding box center [184, 445] width 10 height 10
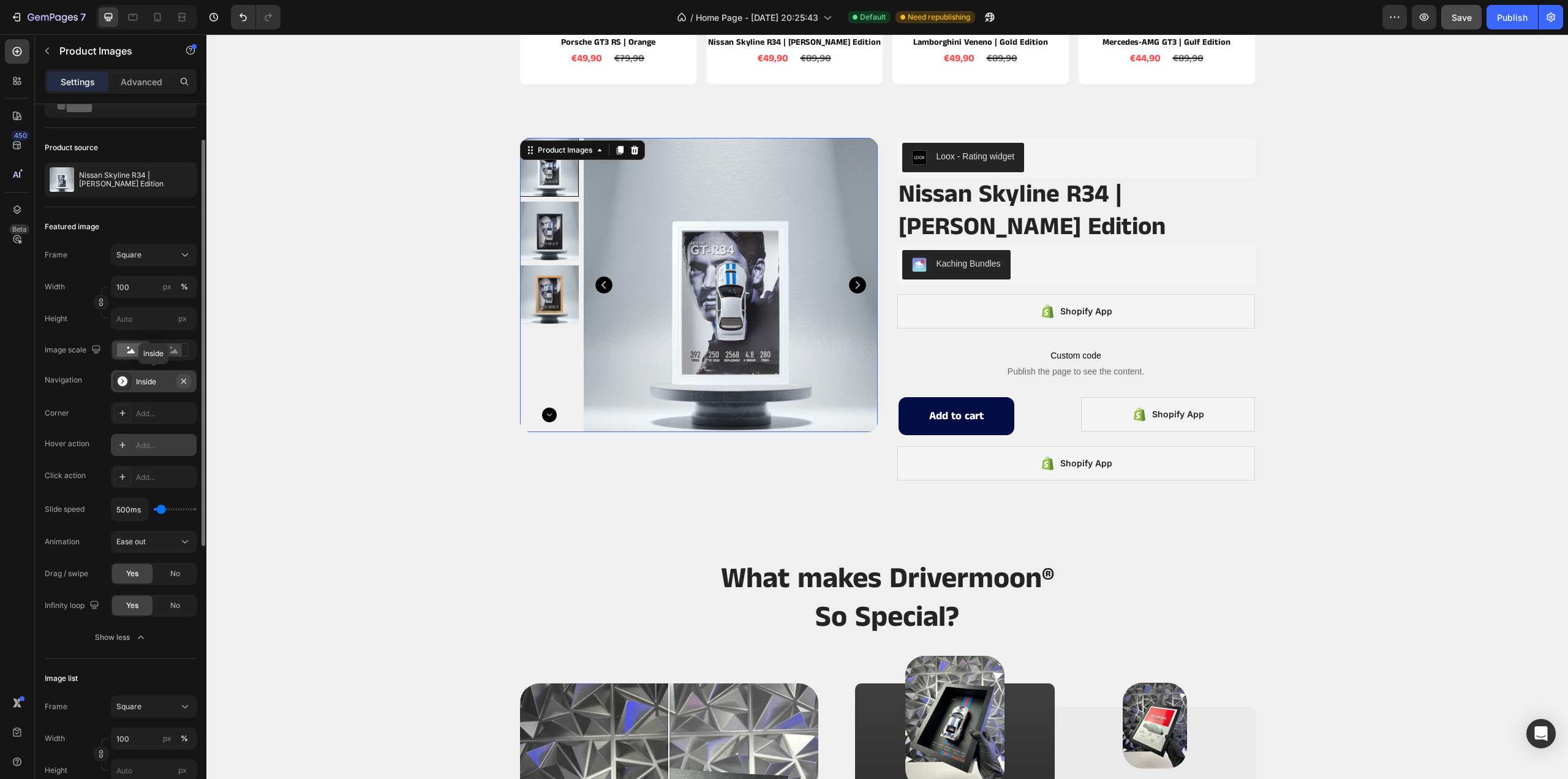
click at [185, 377] on icon "button" at bounding box center [184, 381] width 10 height 10
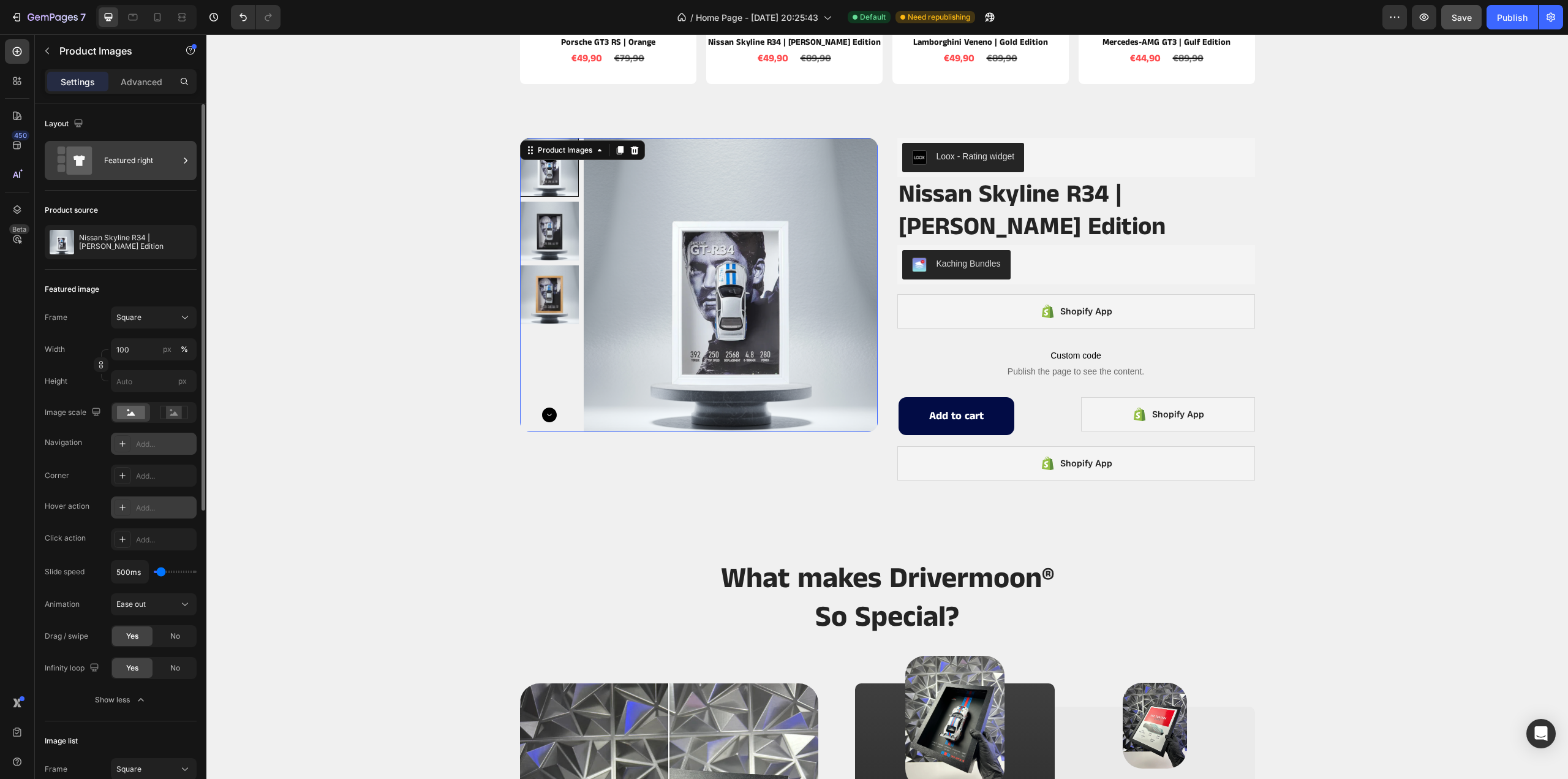
click at [147, 147] on div "Featured right" at bounding box center [142, 161] width 75 height 28
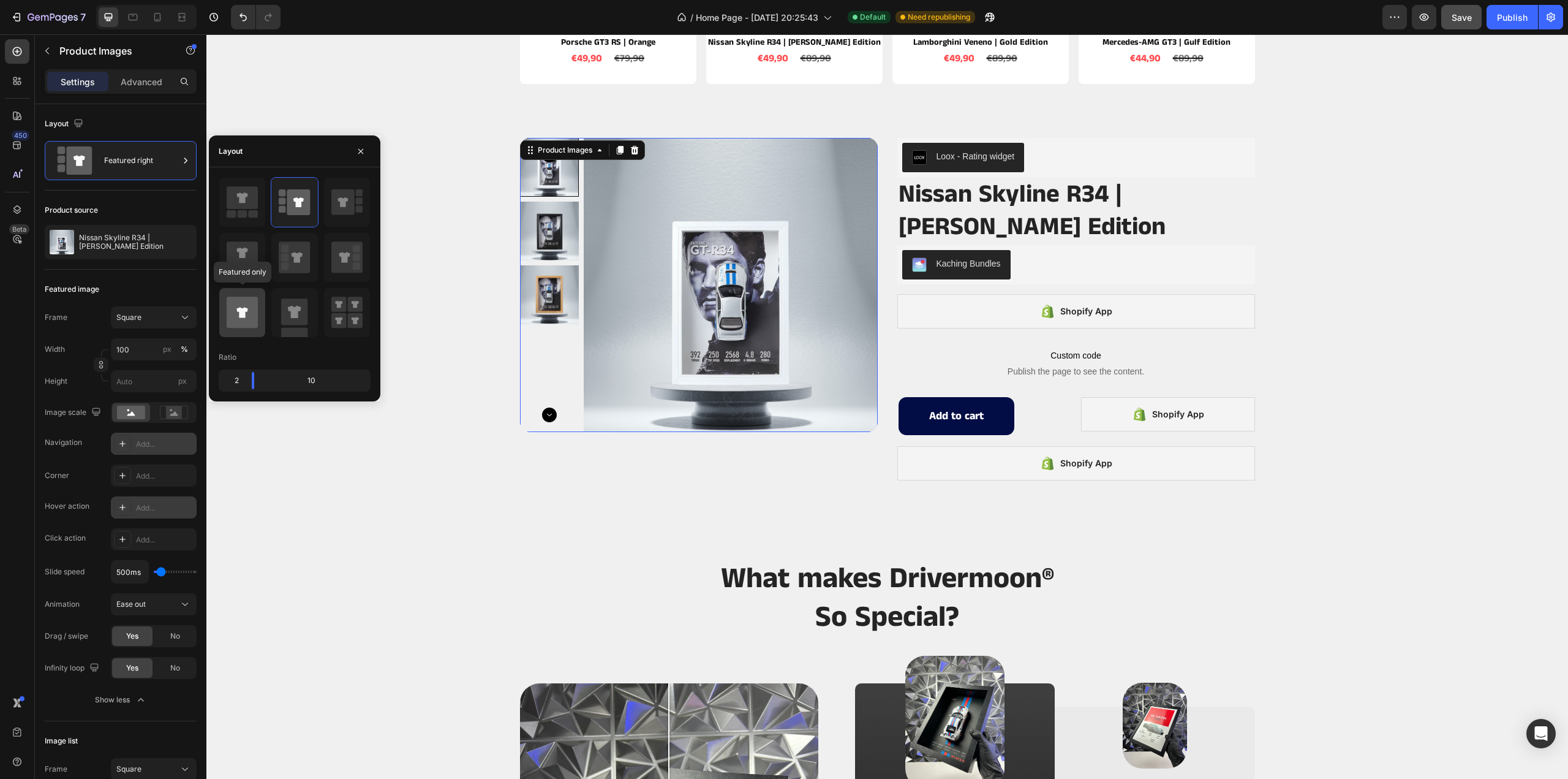
click at [242, 317] on icon at bounding box center [242, 313] width 31 height 31
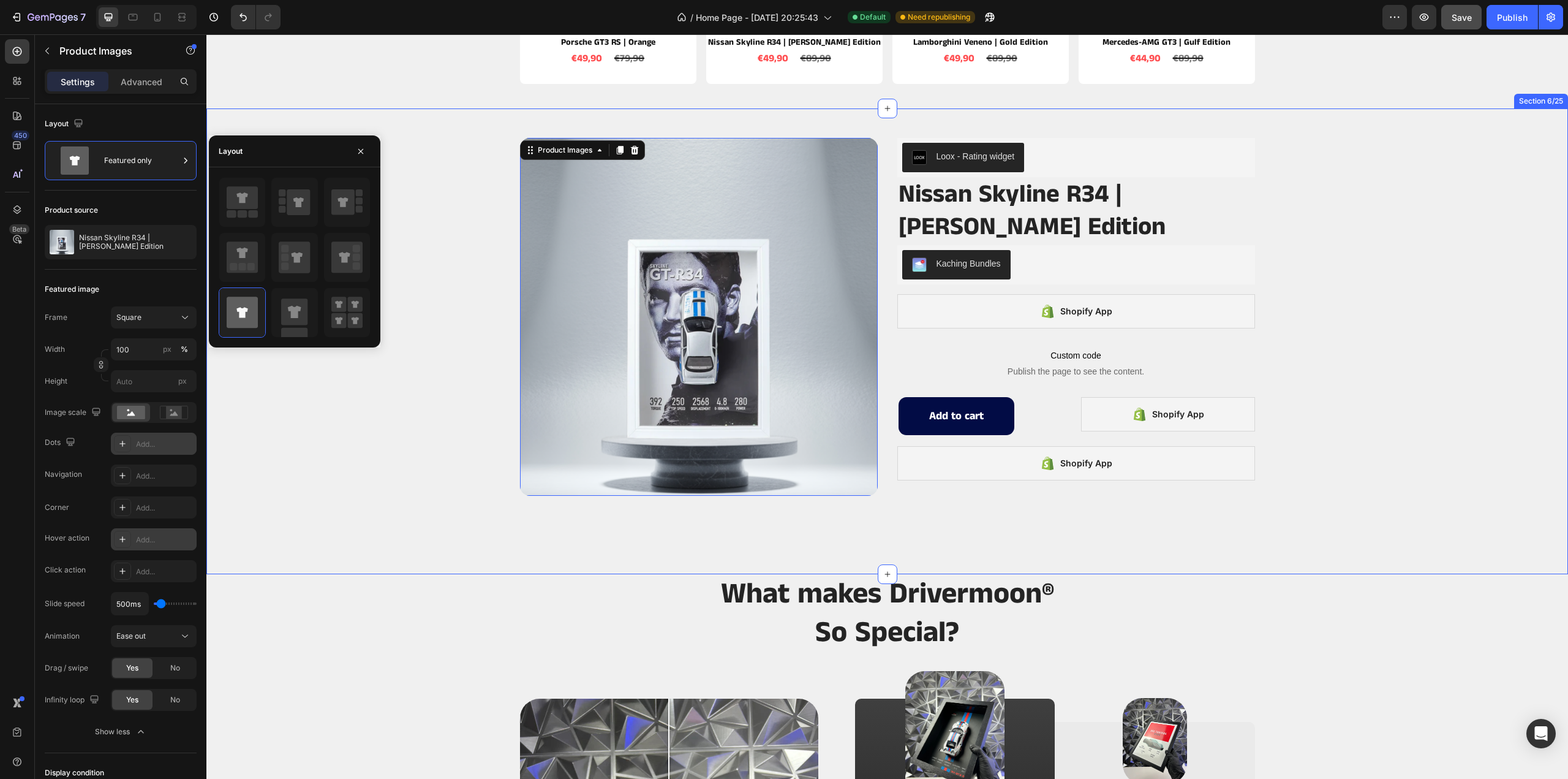
click at [1489, 254] on div "Product Images 16 Loox - Rating widget Loox Nissan Skyline R34 | [PERSON_NAME] …" at bounding box center [887, 341] width 1362 height 427
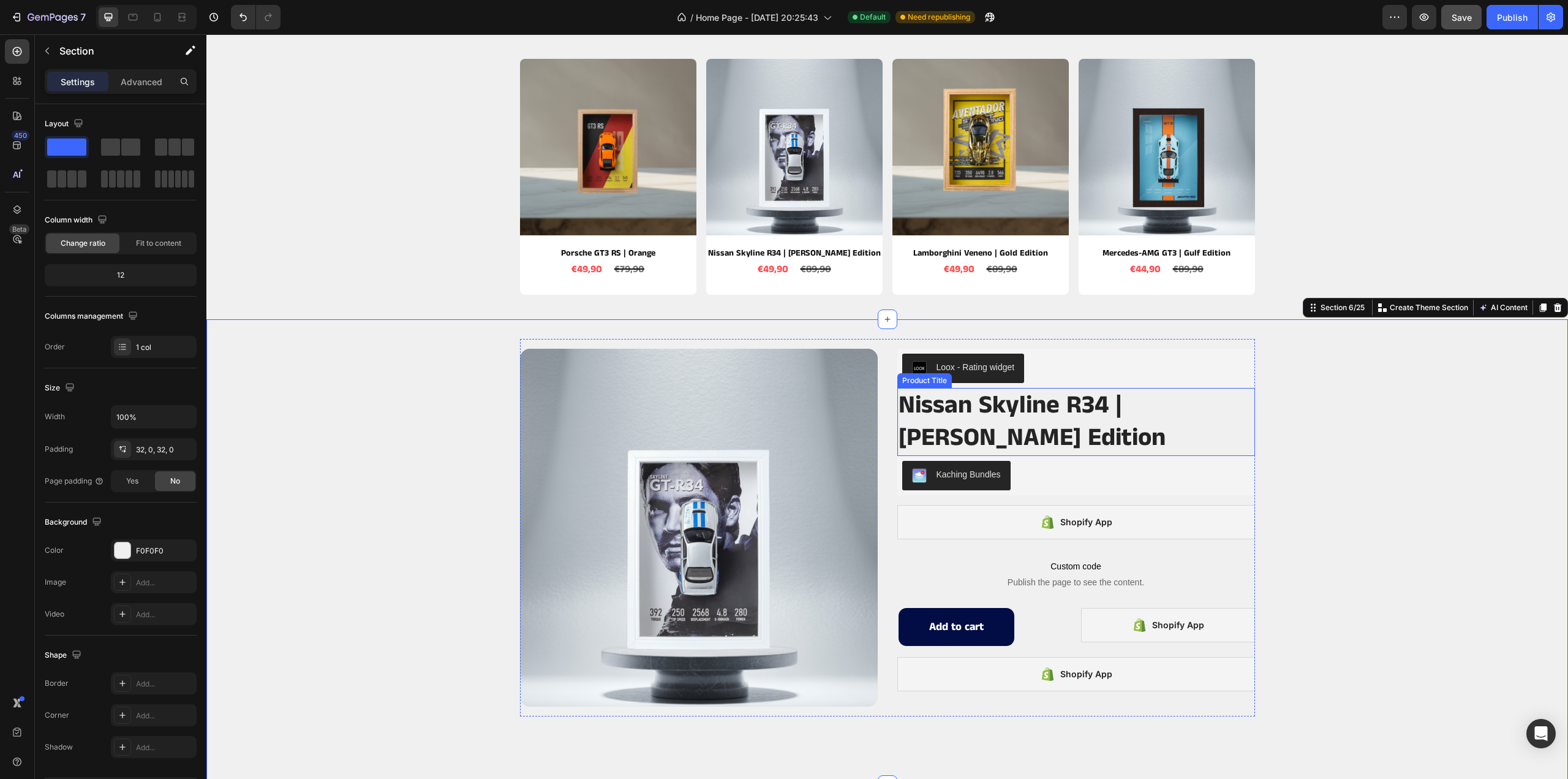
scroll to position [1103, 0]
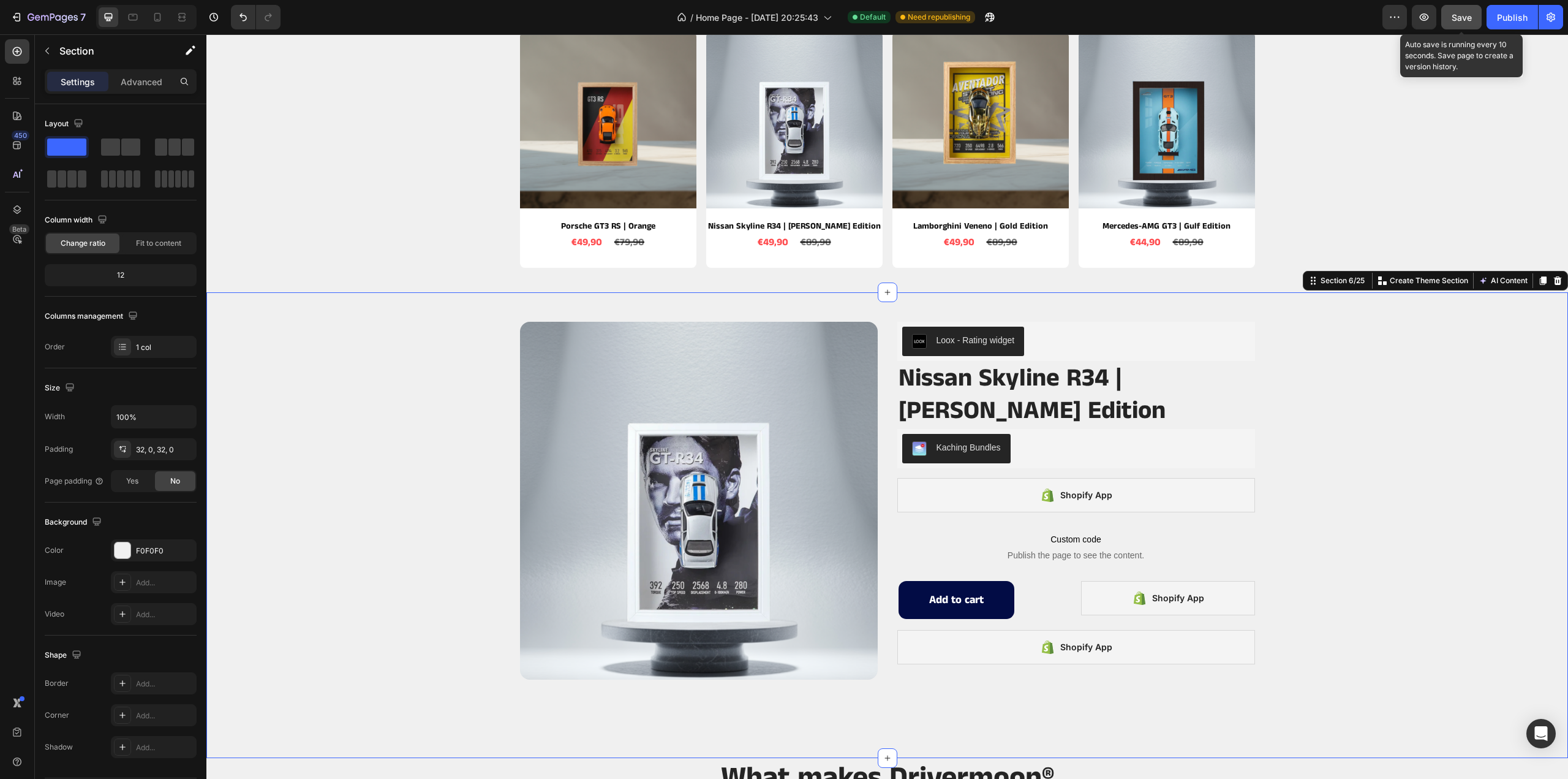
drag, startPoint x: 1467, startPoint y: 13, endPoint x: 1257, endPoint y: 2, distance: 210.3
click at [1467, 13] on span "Save" at bounding box center [1462, 17] width 20 height 11
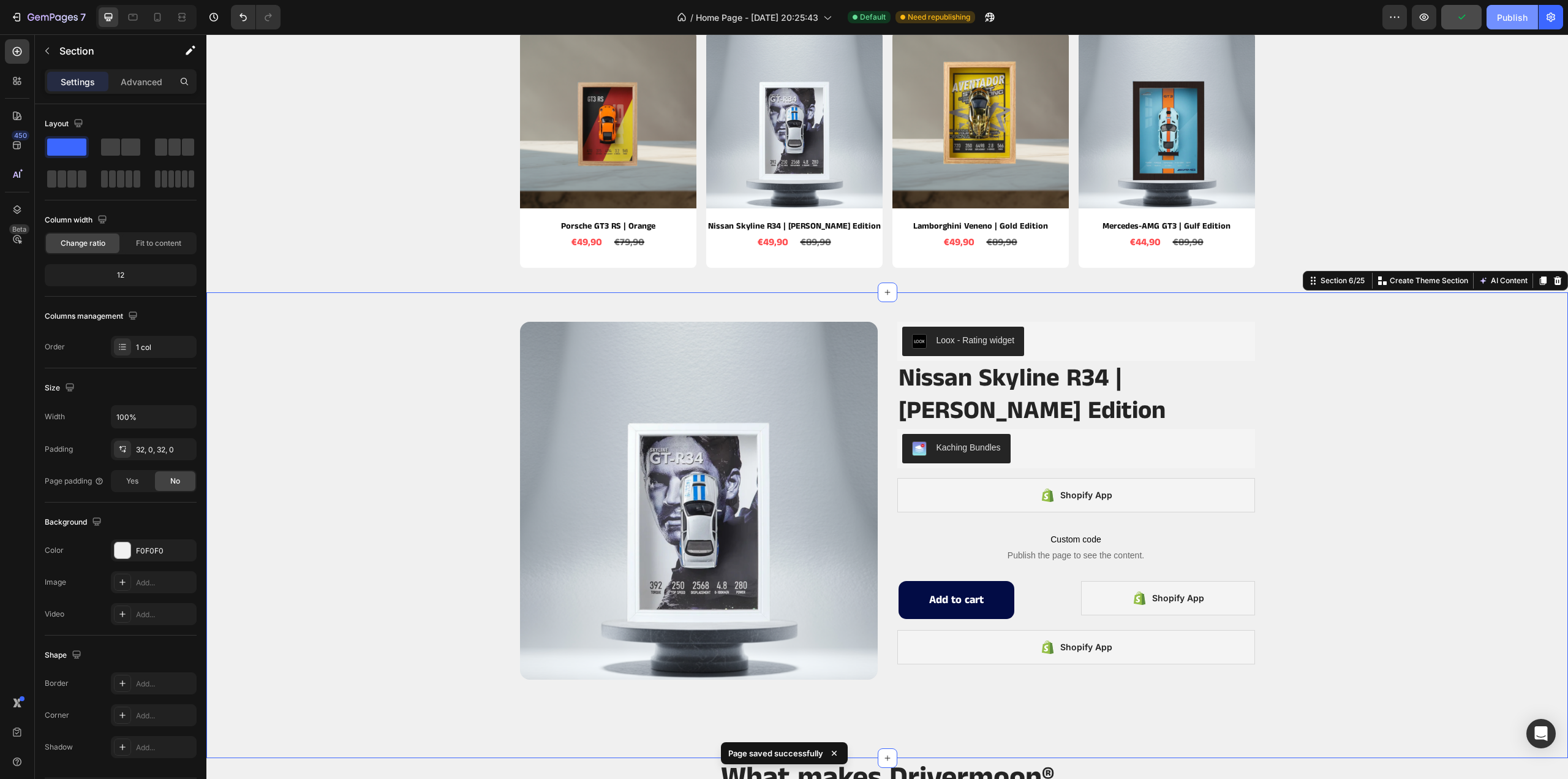
click at [1500, 17] on div "Publish" at bounding box center [1512, 18] width 30 height 13
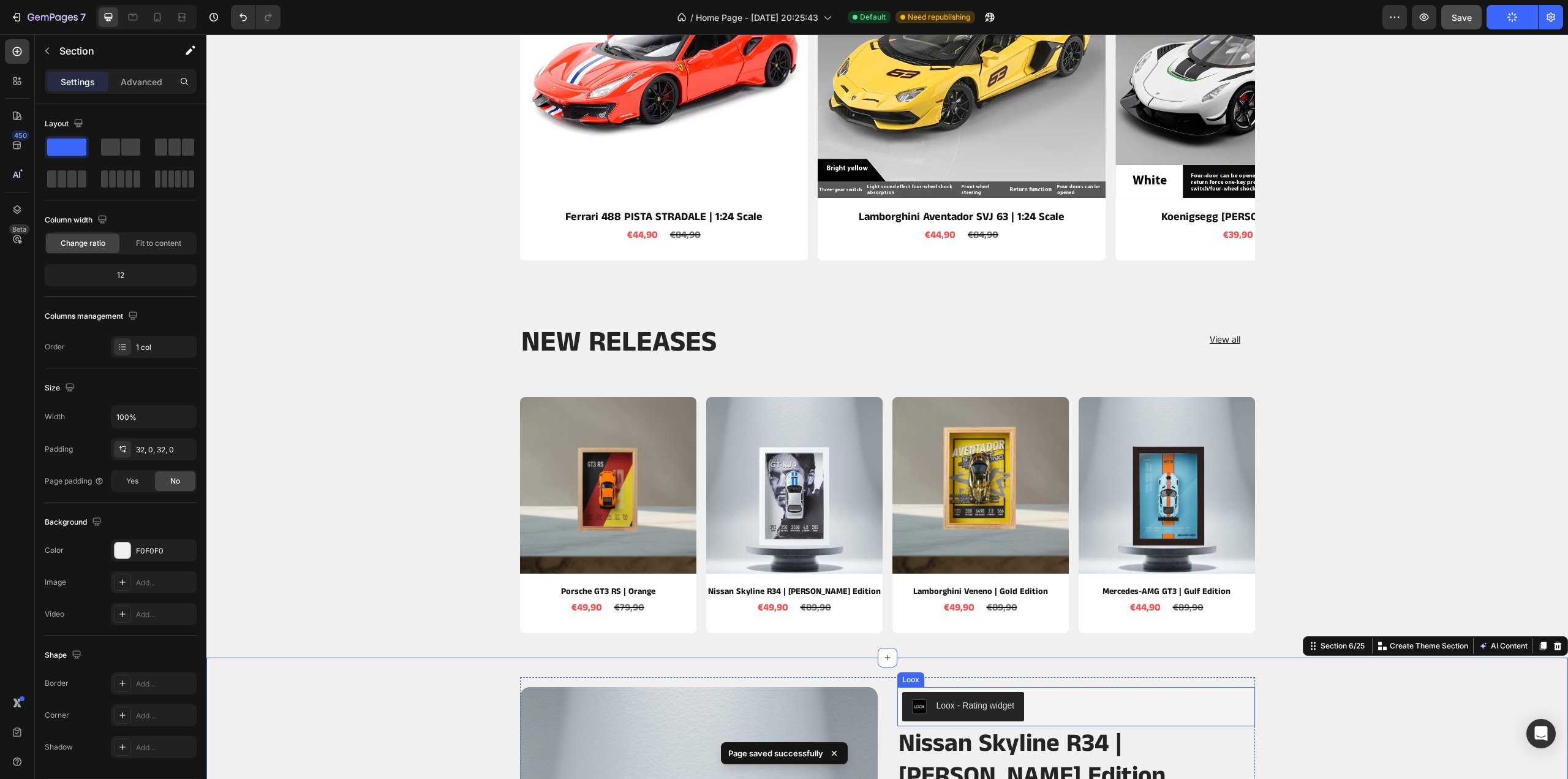
scroll to position [490, 0]
